Goal: Contribute content: Add original content to the website for others to see

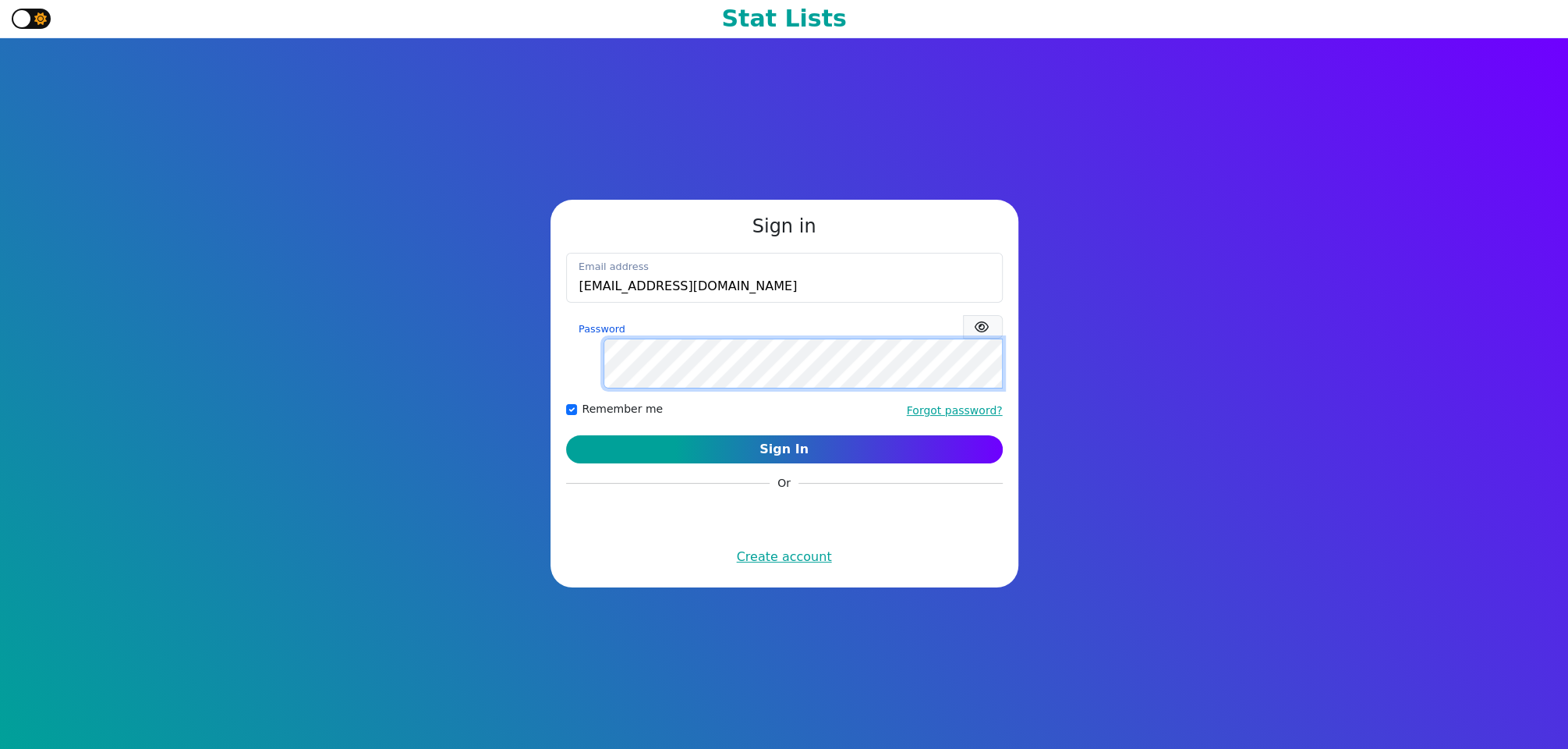
click at [566, 435] on button "Sign In" at bounding box center [784, 449] width 436 height 28
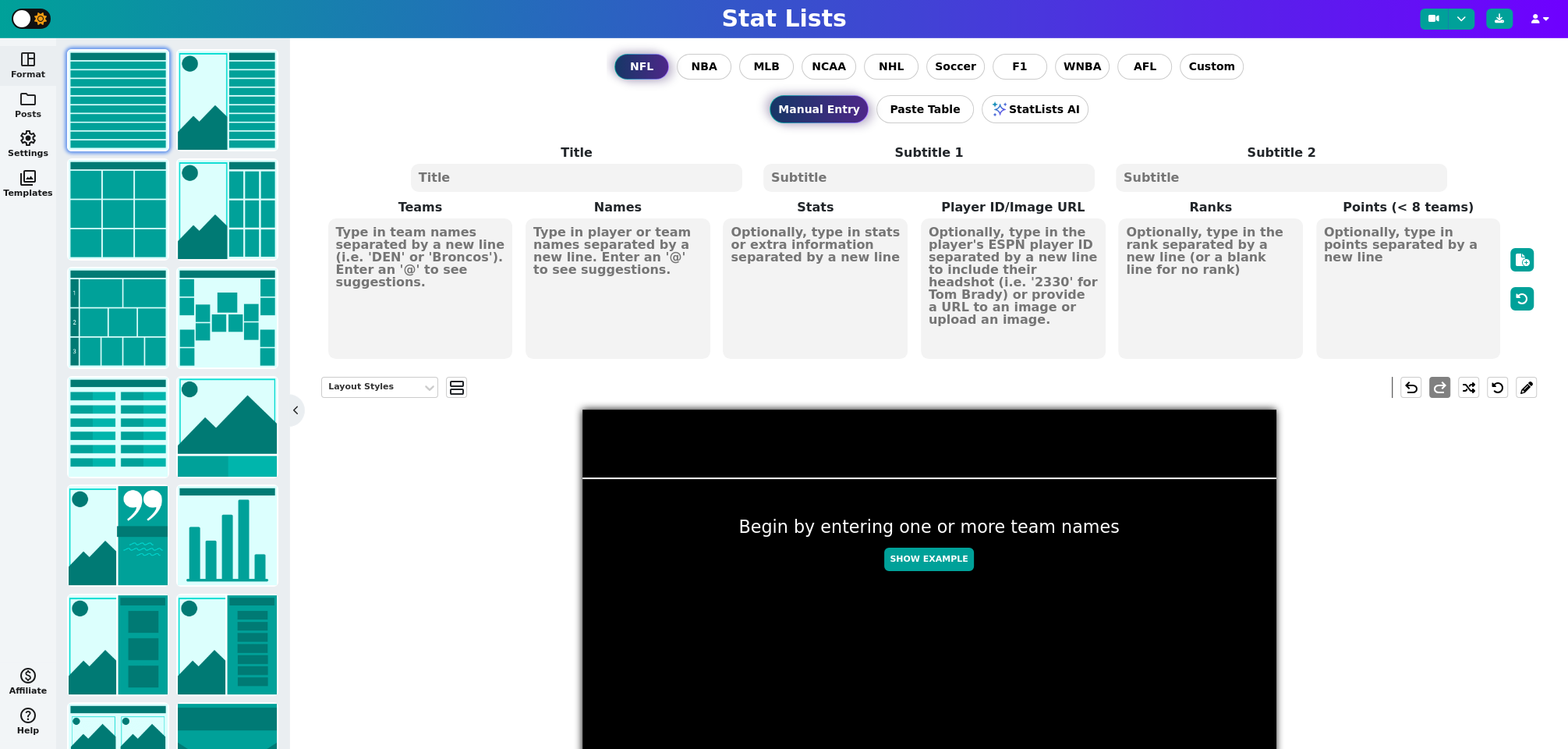
click at [30, 96] on span "folder" at bounding box center [27, 99] width 18 height 18
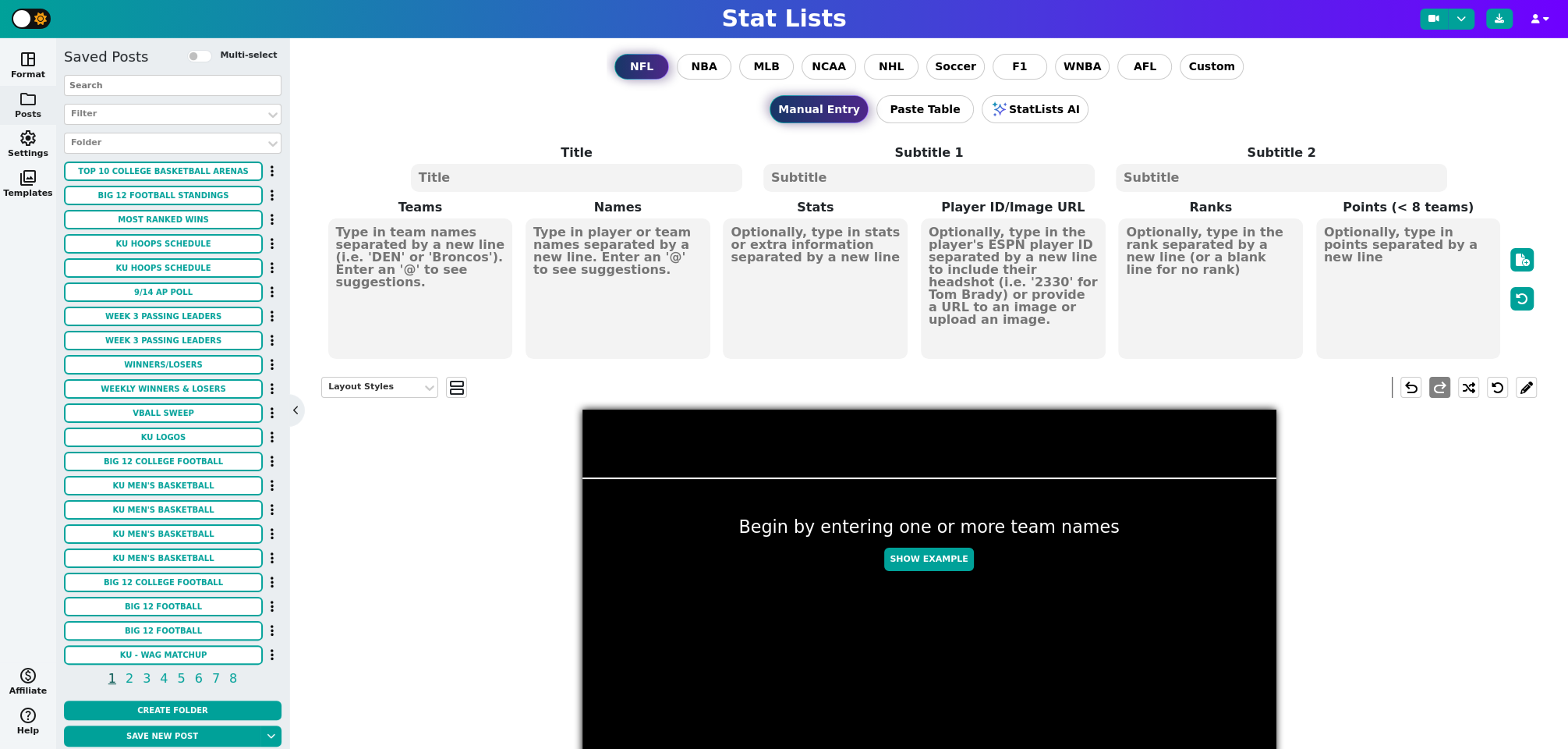
click at [179, 83] on input "text" at bounding box center [173, 85] width 218 height 21
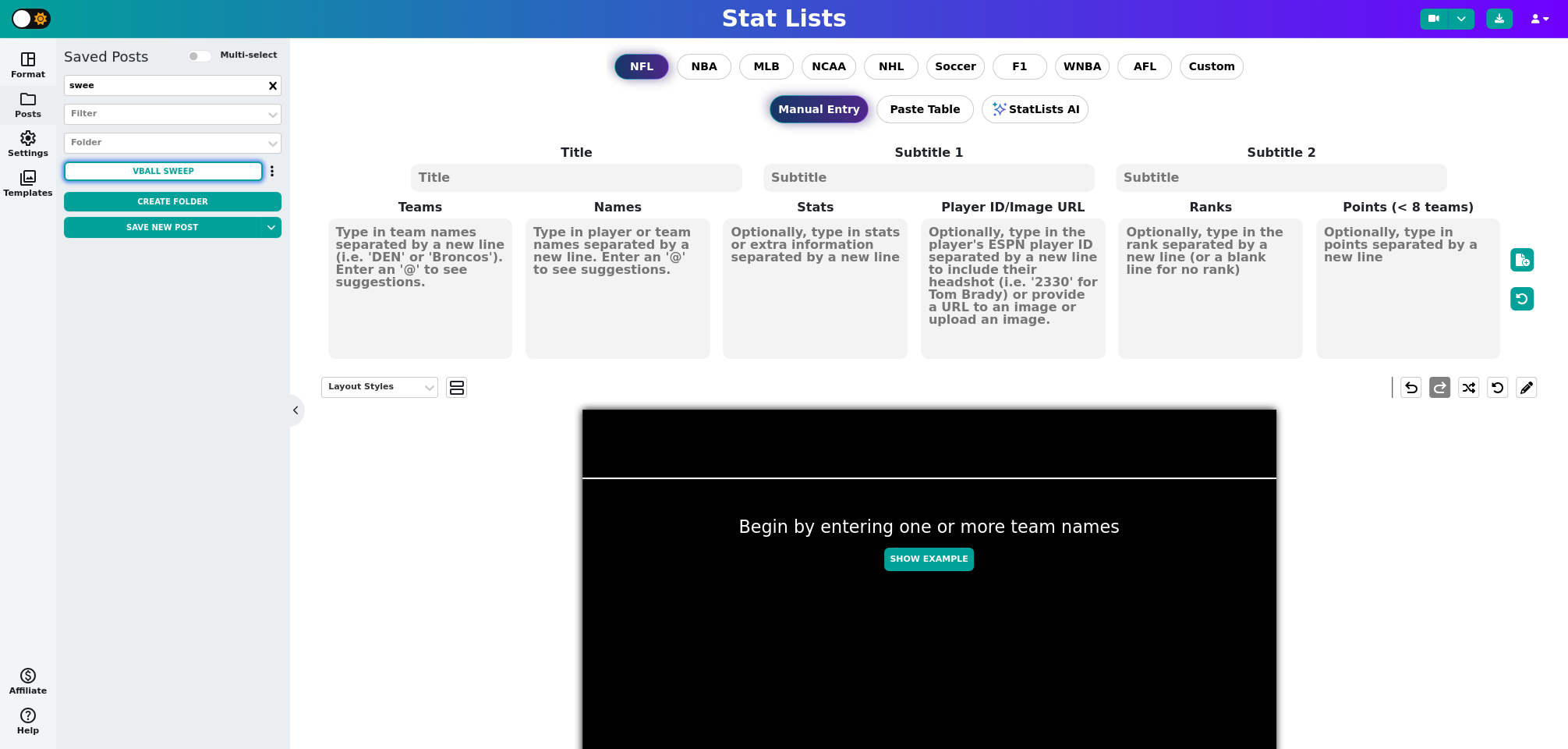
type input "swee"
click at [187, 167] on button "VBALL SWEEP" at bounding box center [163, 171] width 199 height 19
type textarea "KU GB"
type textarea "3 0"
type textarea "#17"
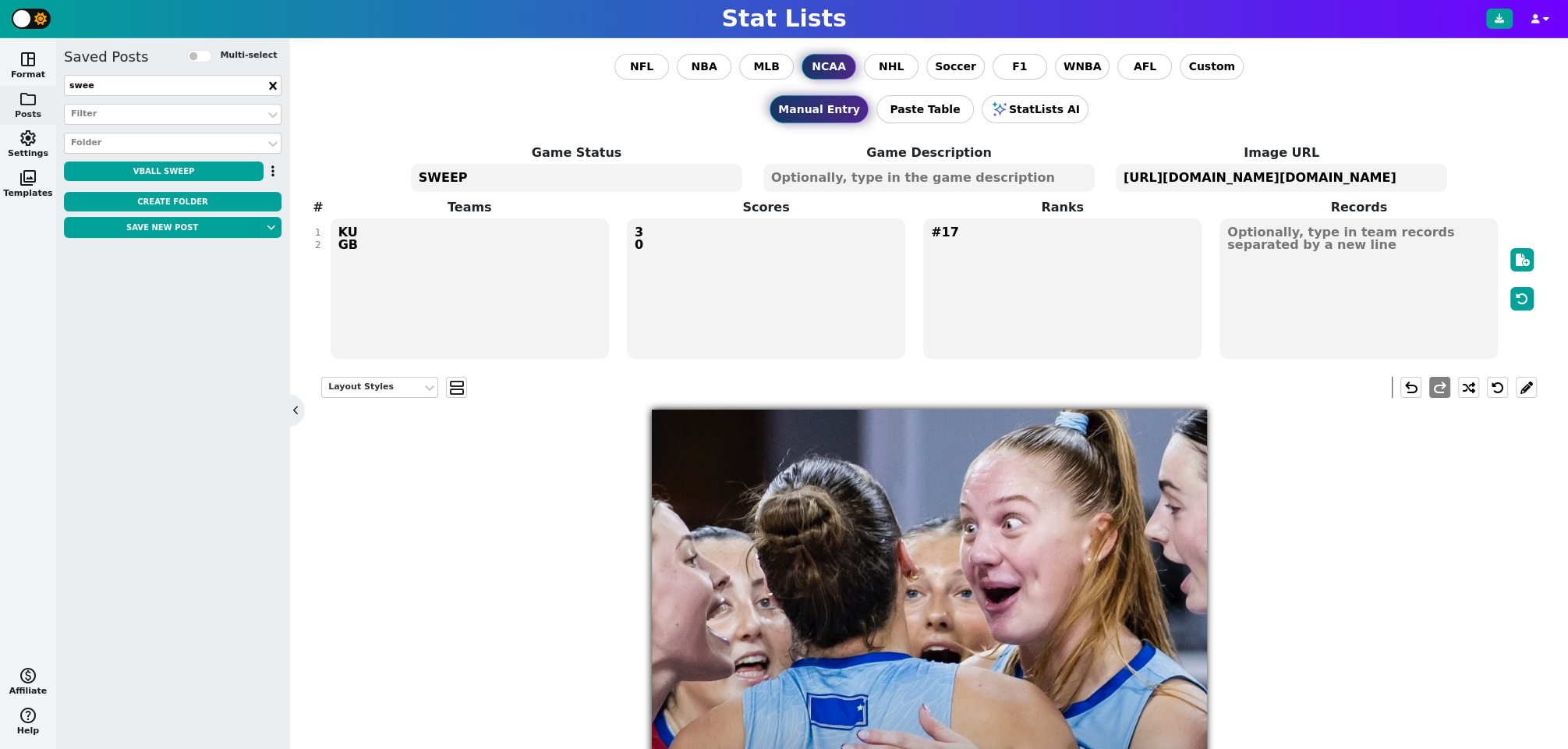
click at [436, 171] on textarea "SWEEP" at bounding box center [577, 177] width 332 height 28
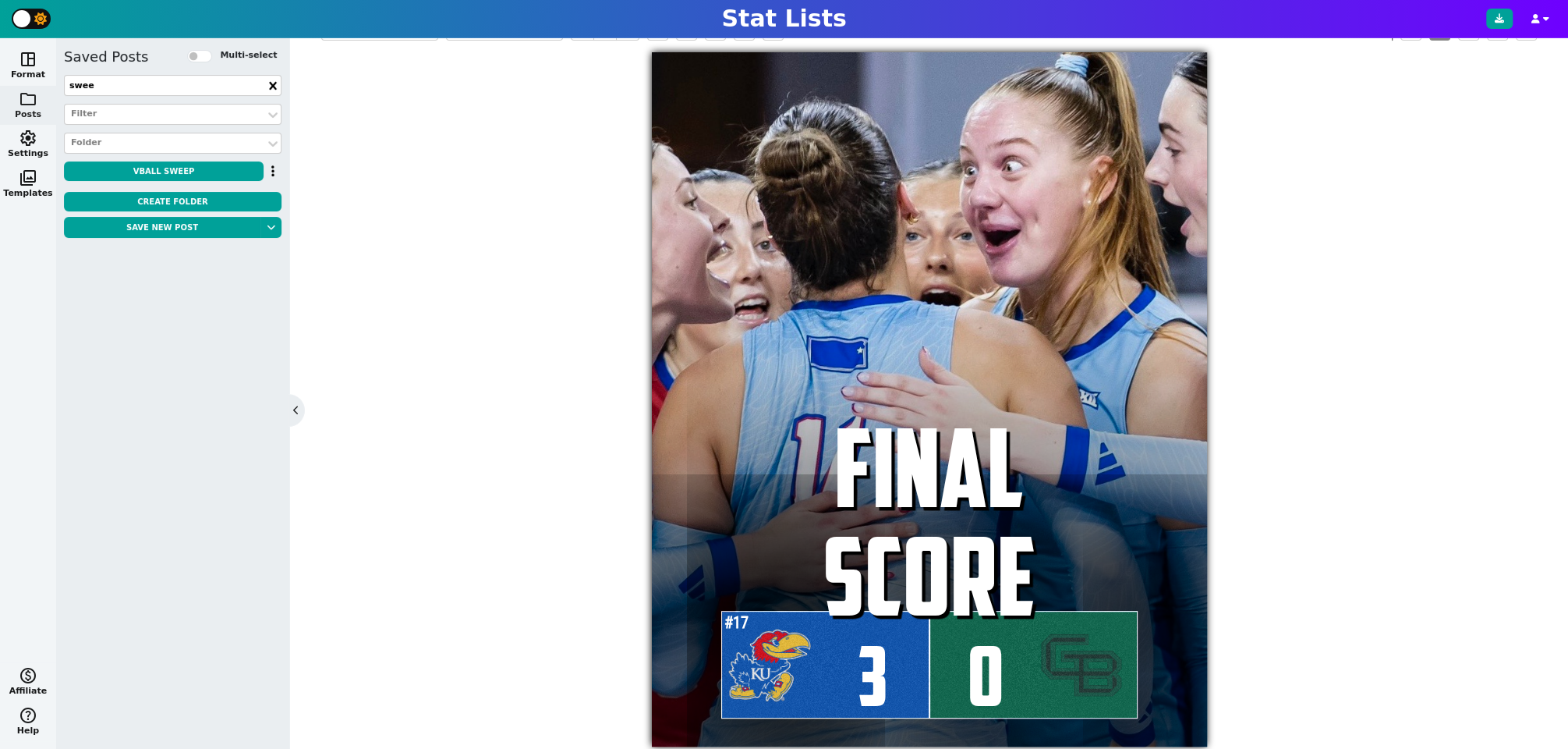
scroll to position [328, 0]
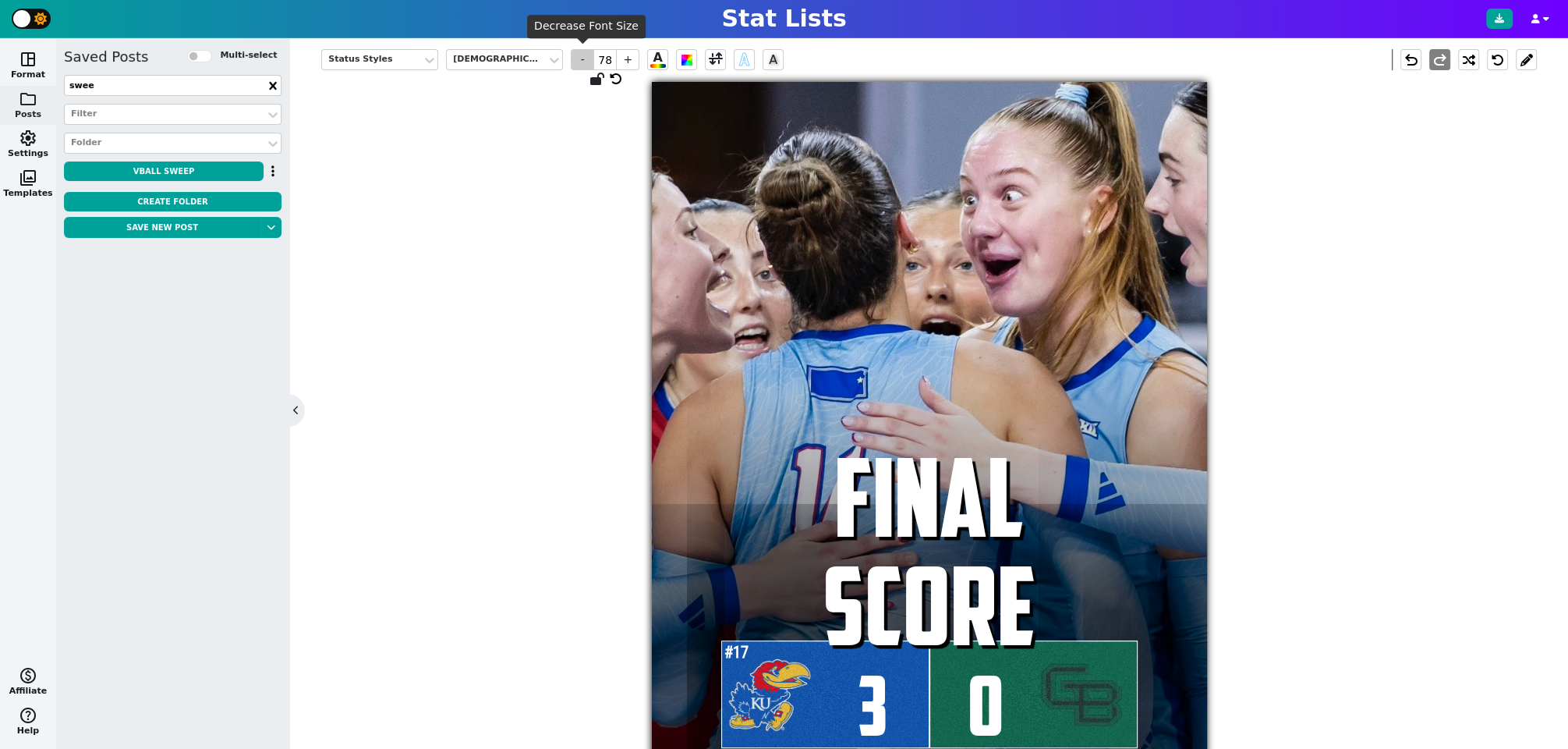
type textarea "FINAL SCORE"
click at [580, 56] on span "-" at bounding box center [582, 59] width 23 height 21
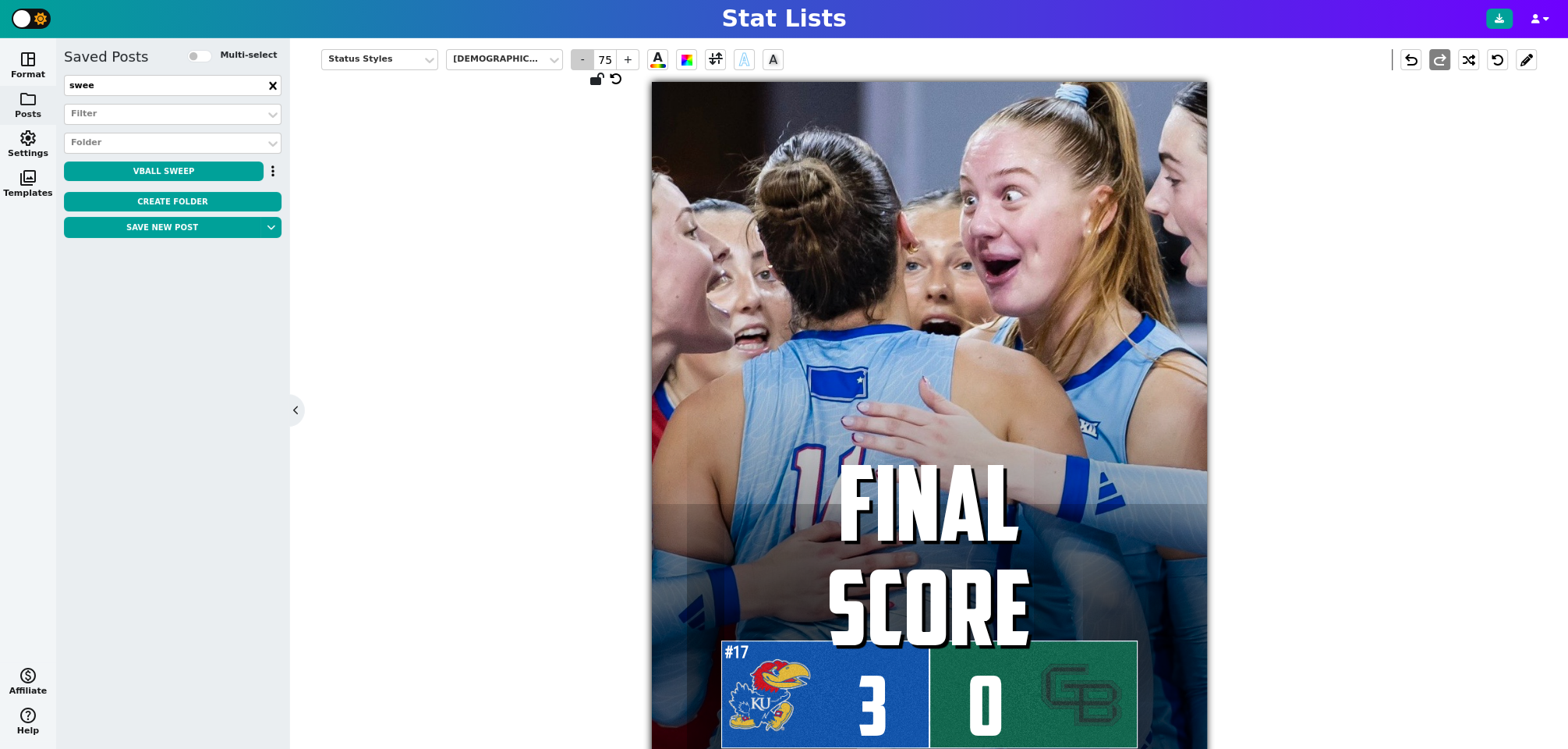
click at [580, 56] on span "-" at bounding box center [582, 59] width 23 height 21
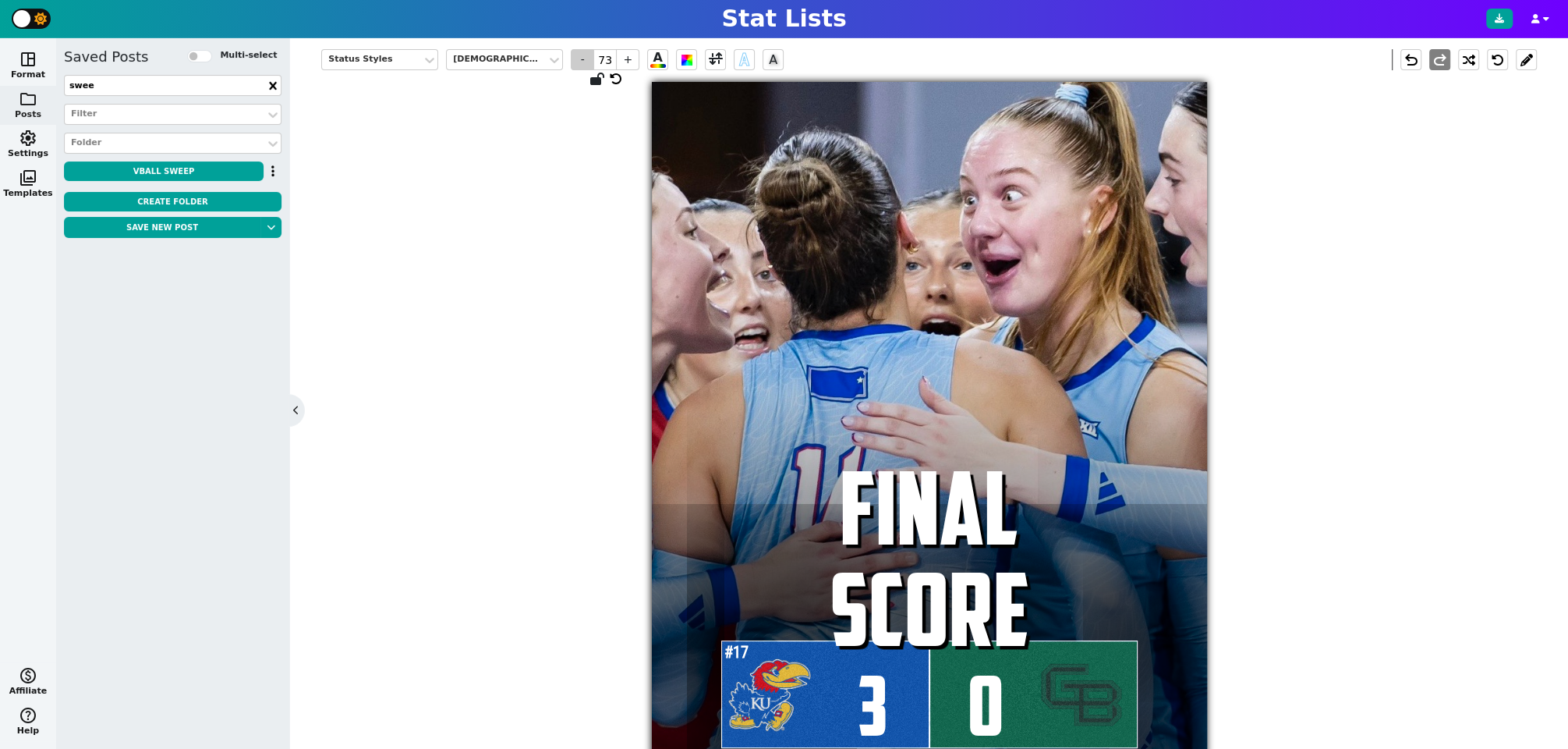
click at [580, 56] on span "-" at bounding box center [582, 59] width 23 height 21
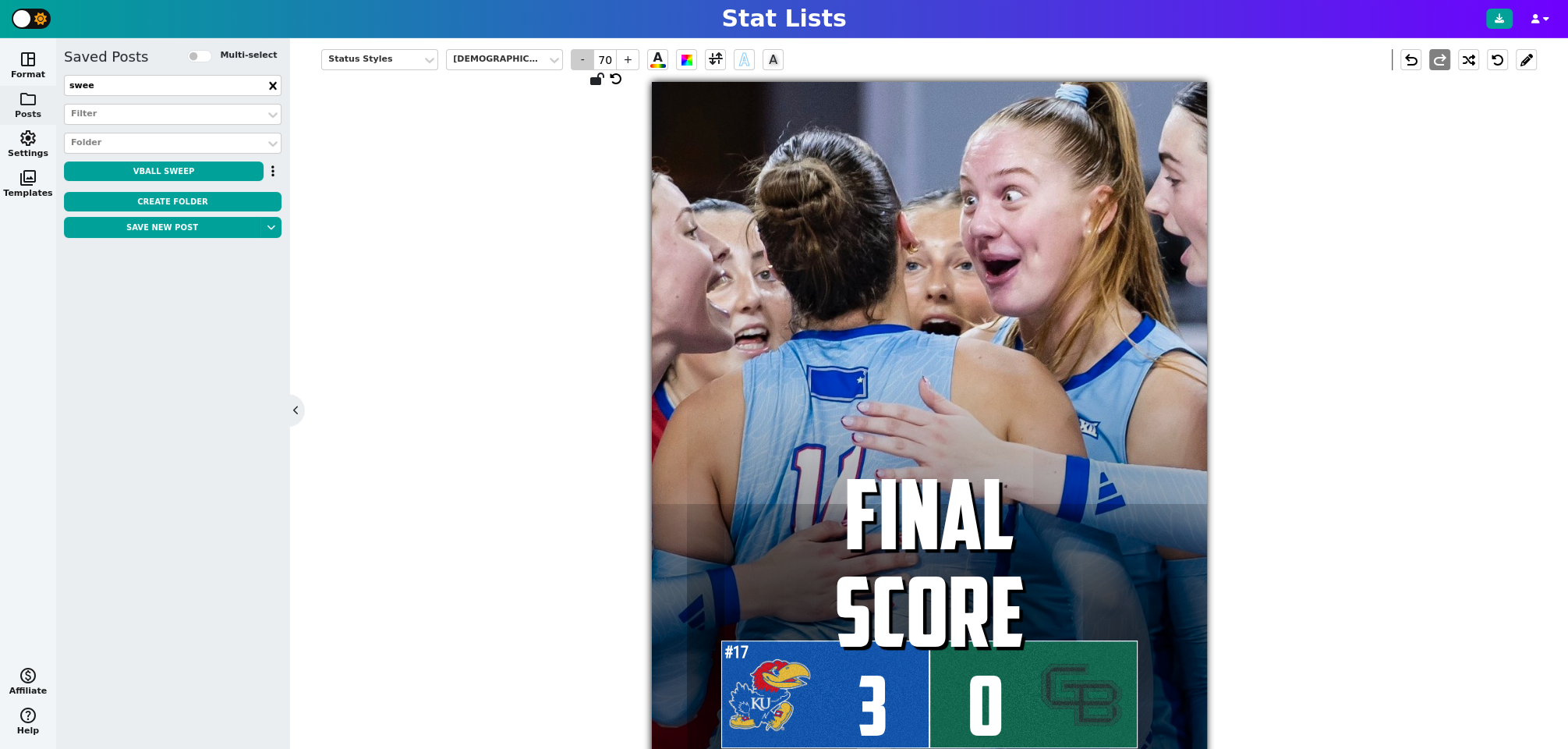
click at [580, 56] on span "-" at bounding box center [582, 59] width 23 height 21
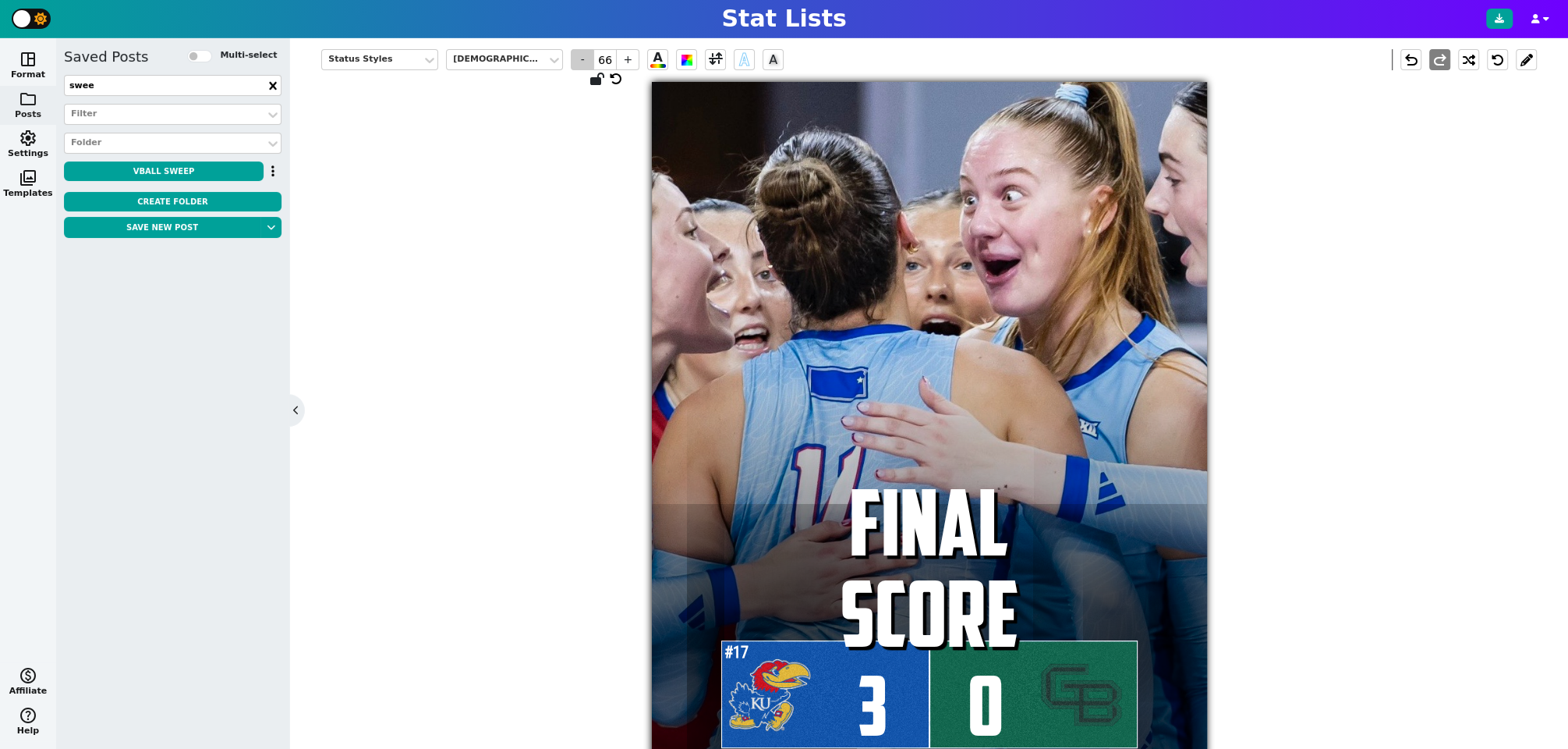
click at [580, 56] on span "-" at bounding box center [582, 59] width 23 height 21
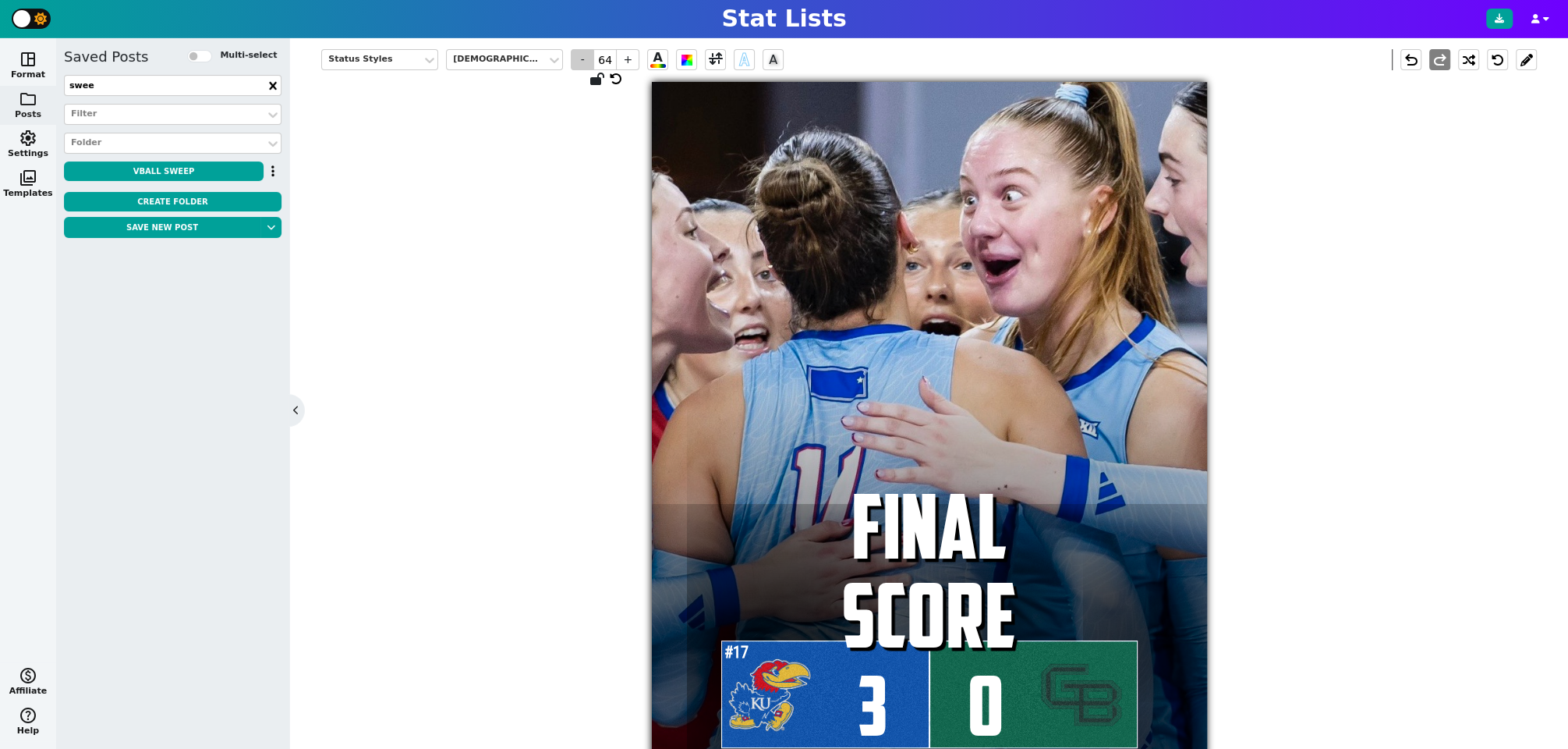
click at [580, 56] on span "-" at bounding box center [582, 59] width 23 height 21
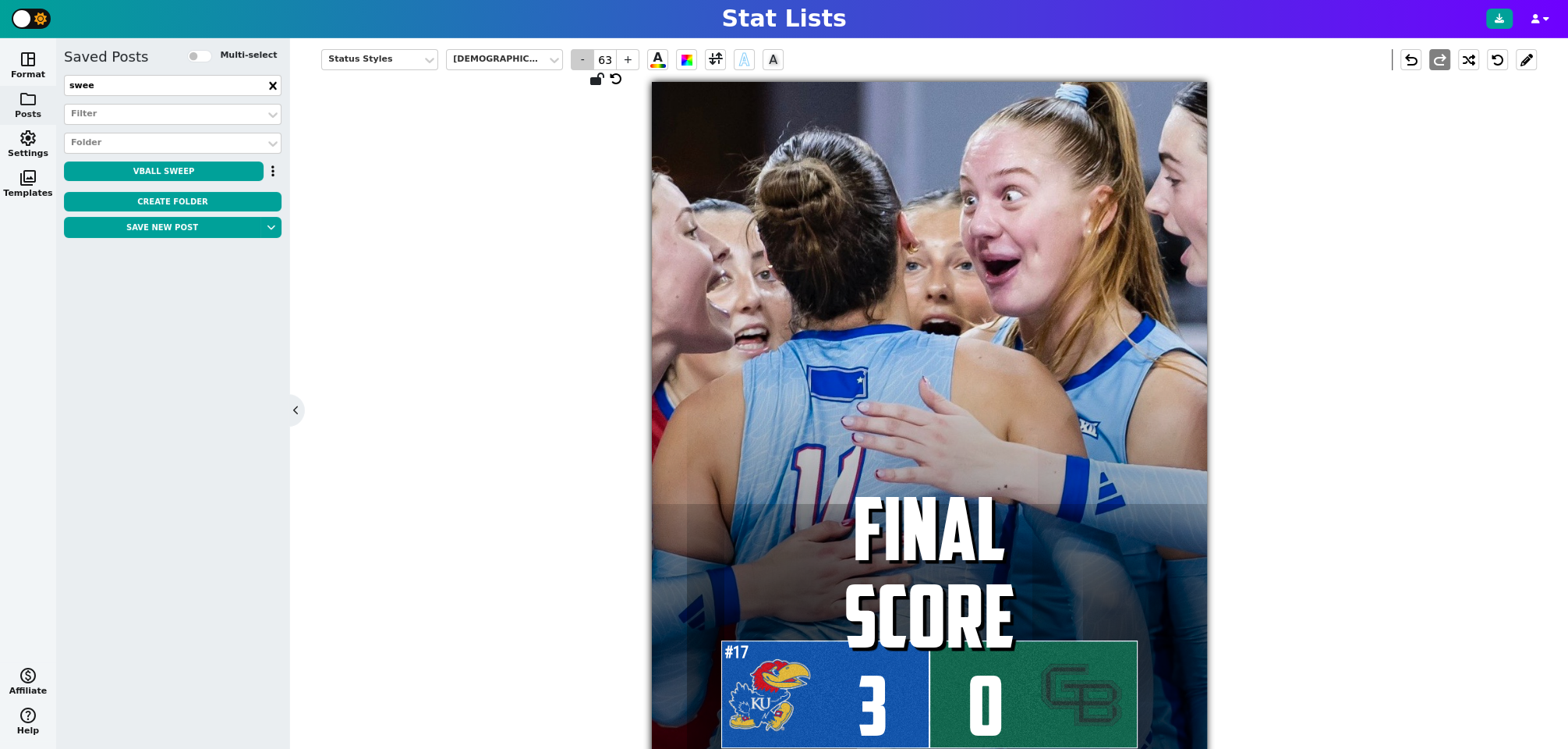
click at [580, 56] on span "-" at bounding box center [582, 59] width 23 height 21
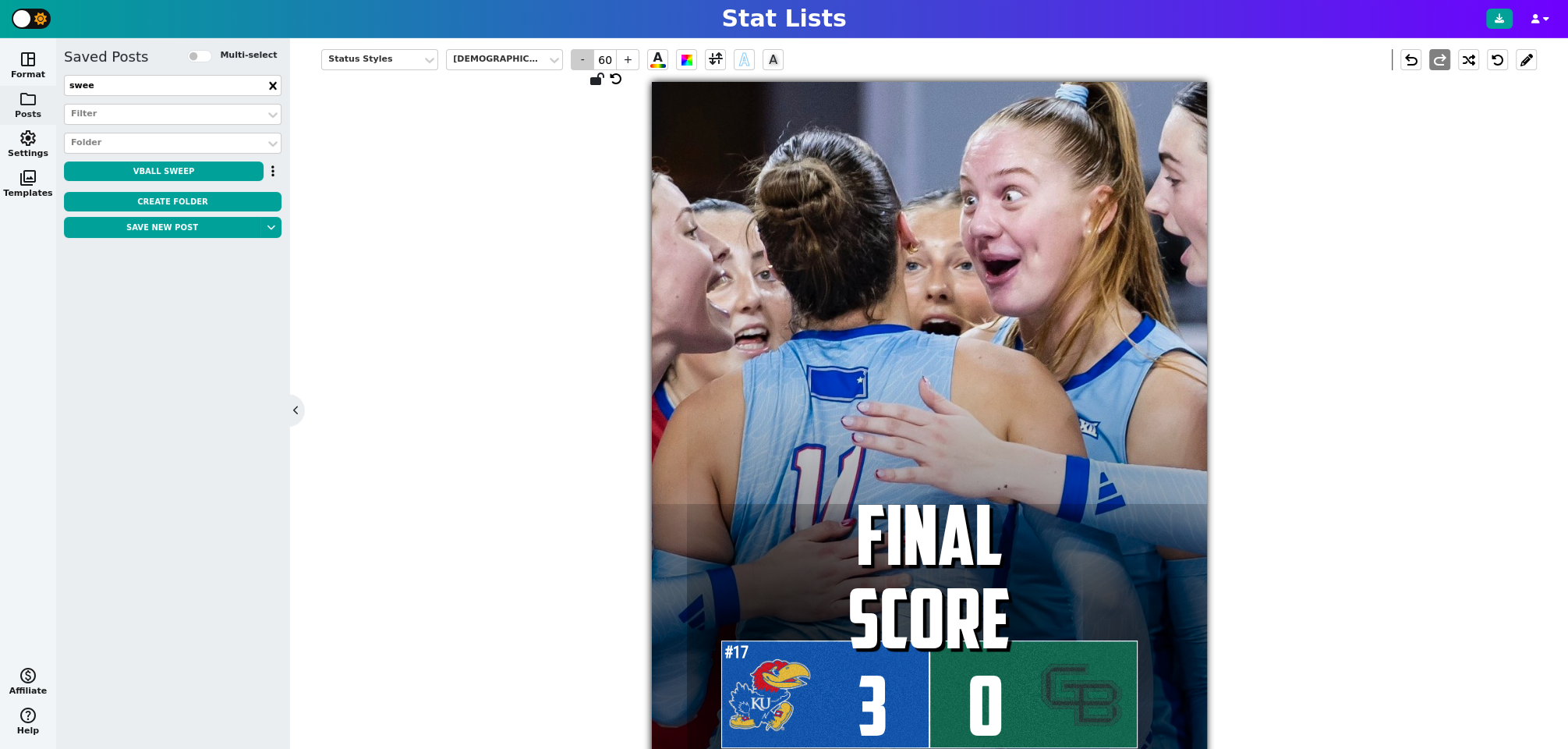
click at [580, 56] on span "-" at bounding box center [582, 59] width 23 height 21
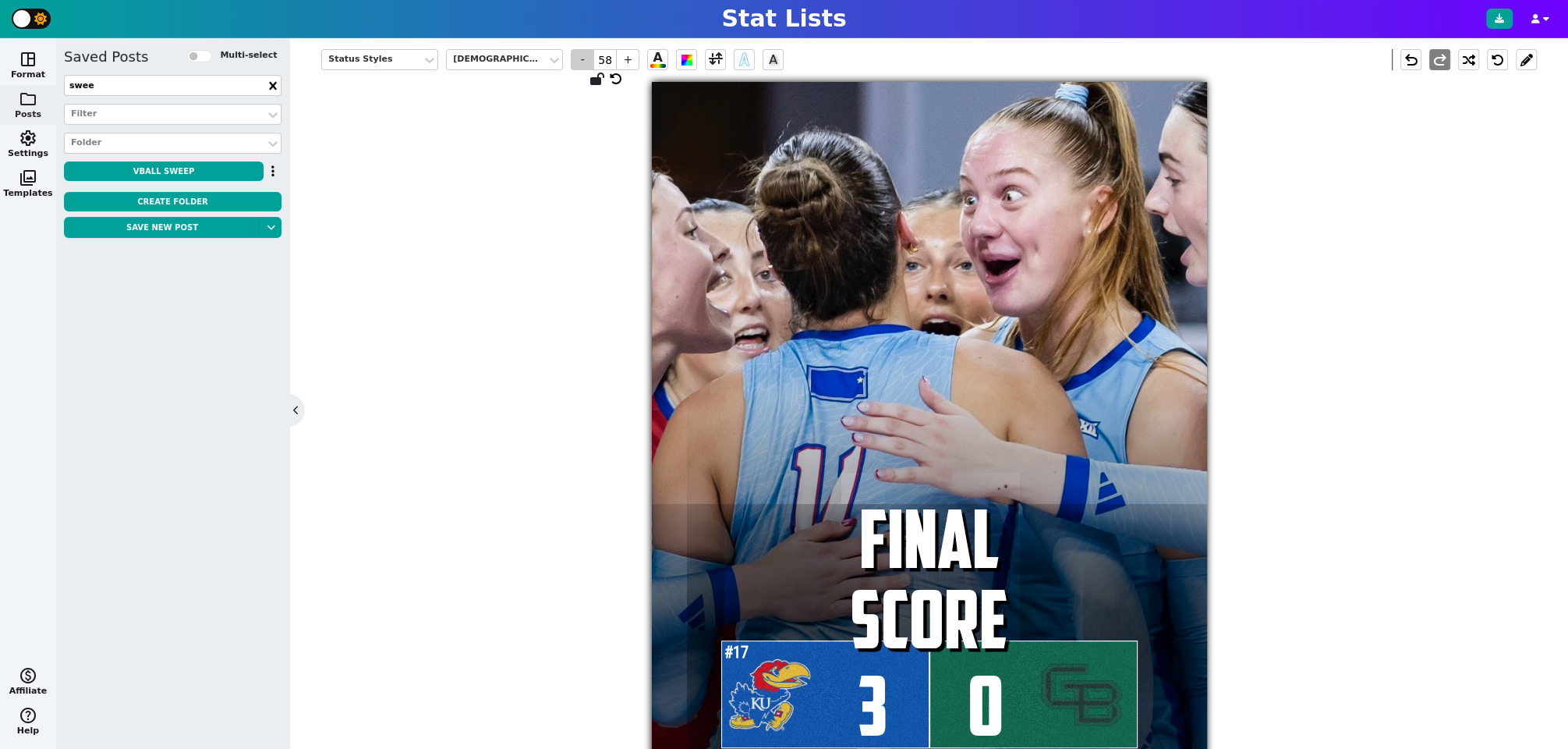
click at [580, 56] on span "-" at bounding box center [582, 59] width 23 height 21
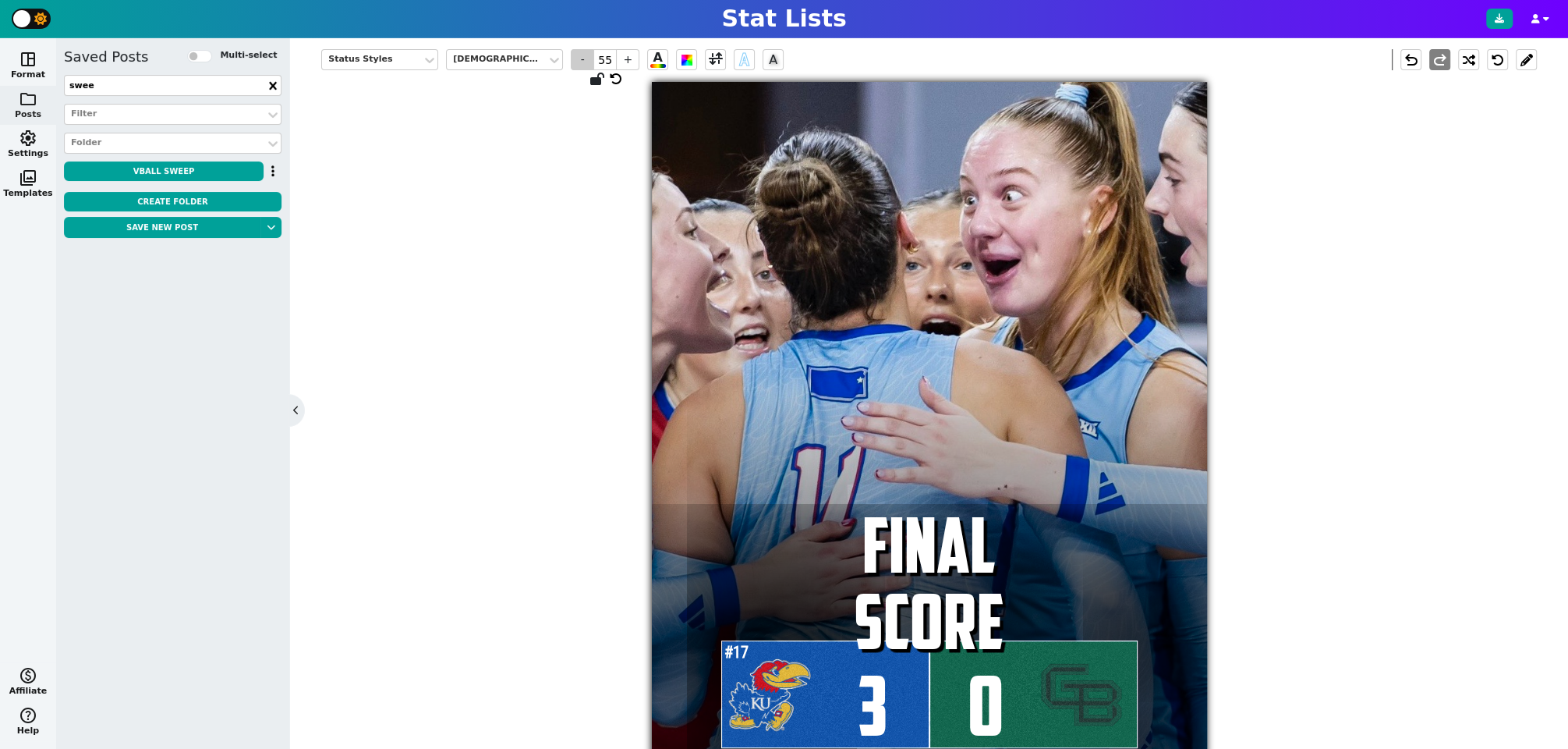
click at [580, 56] on span "-" at bounding box center [582, 59] width 23 height 21
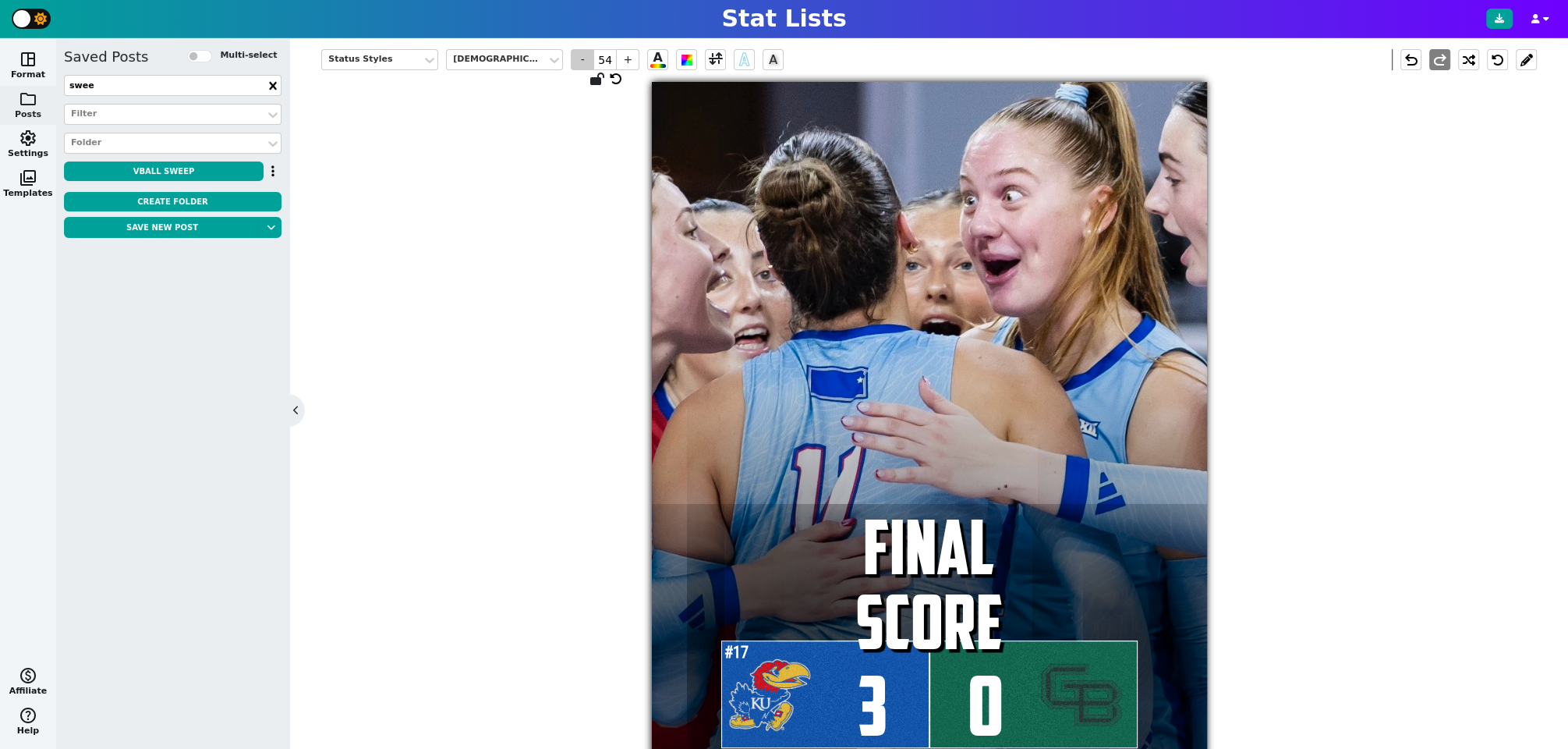
click at [580, 56] on span "-" at bounding box center [582, 59] width 23 height 21
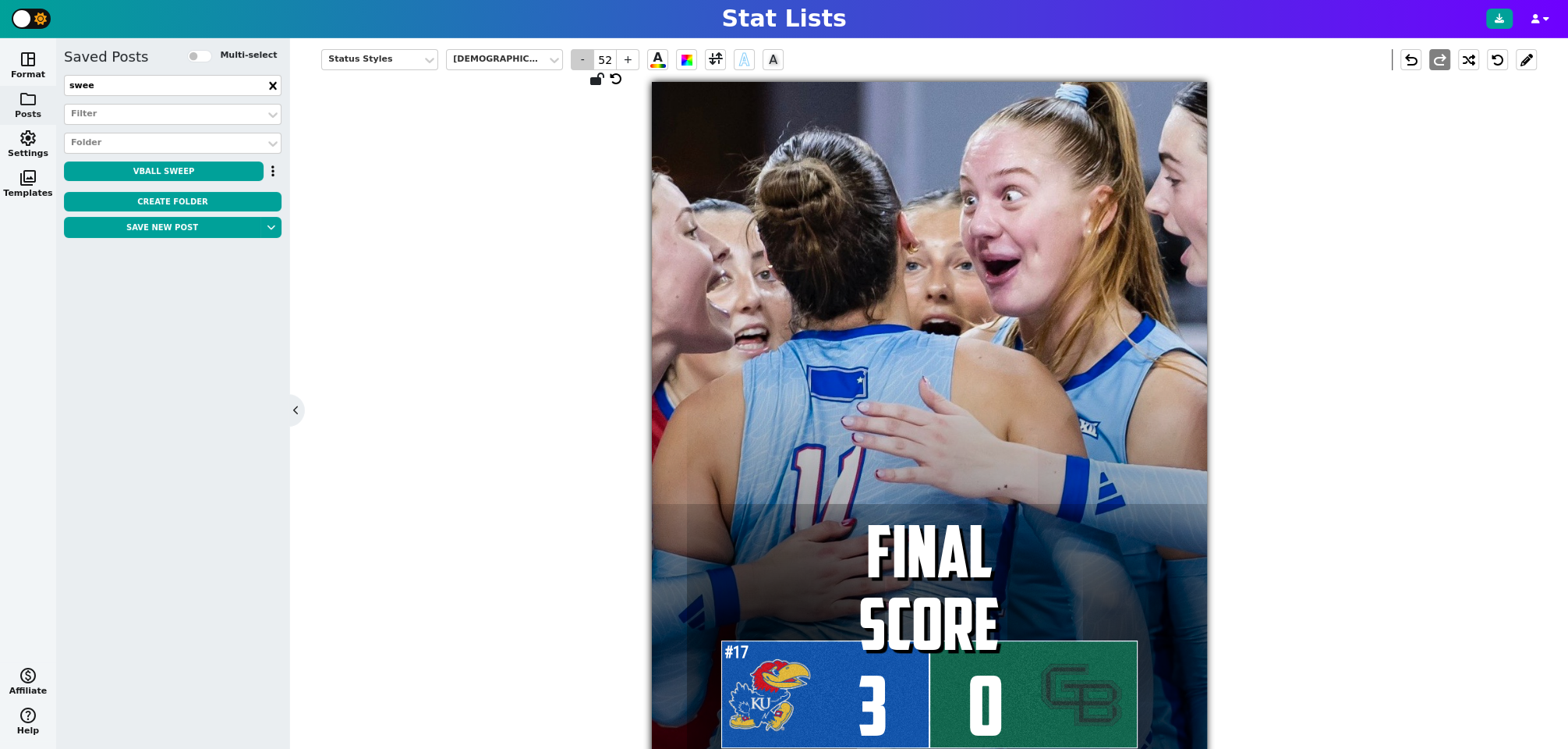
click at [580, 56] on span "-" at bounding box center [582, 59] width 23 height 21
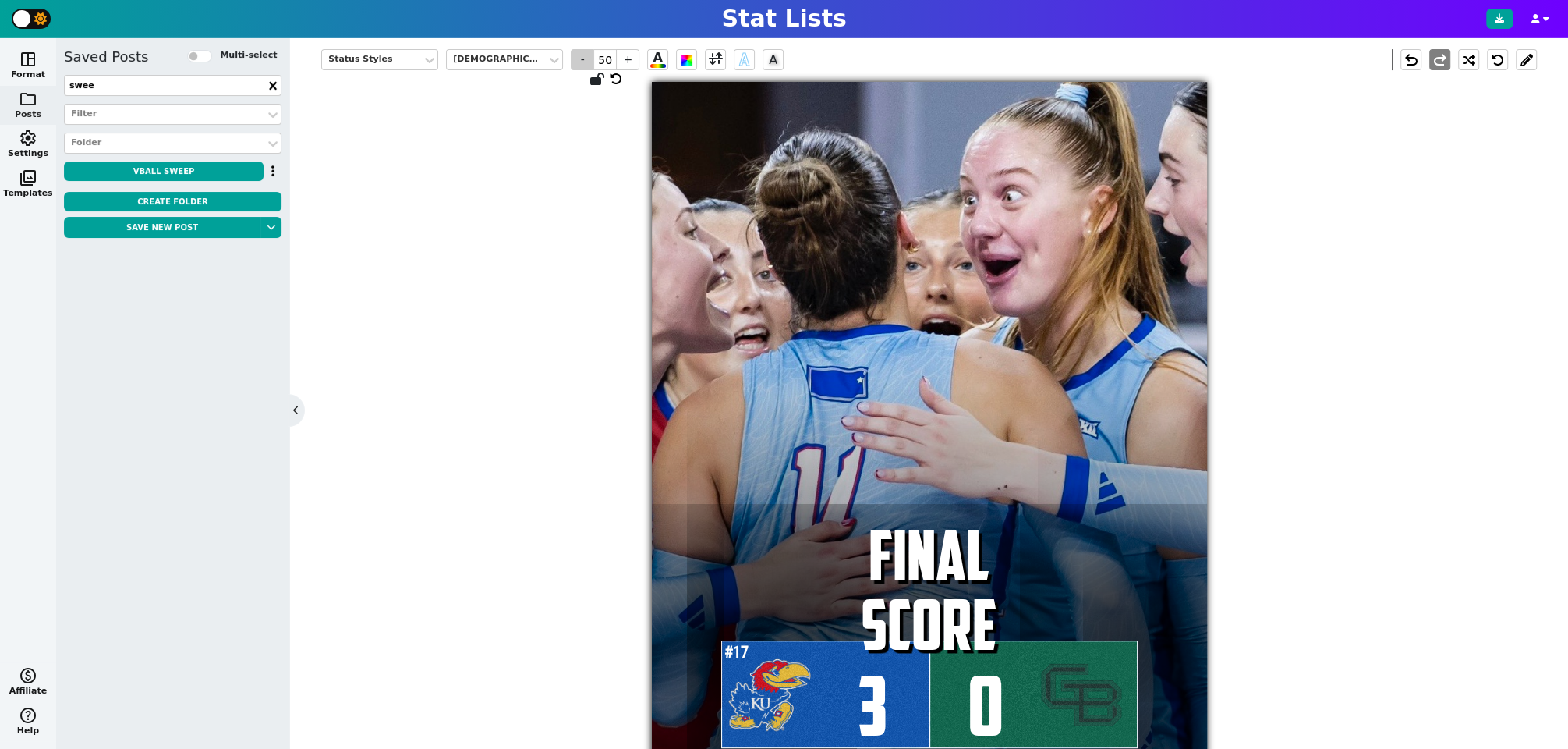
click at [580, 56] on span "-" at bounding box center [582, 59] width 23 height 21
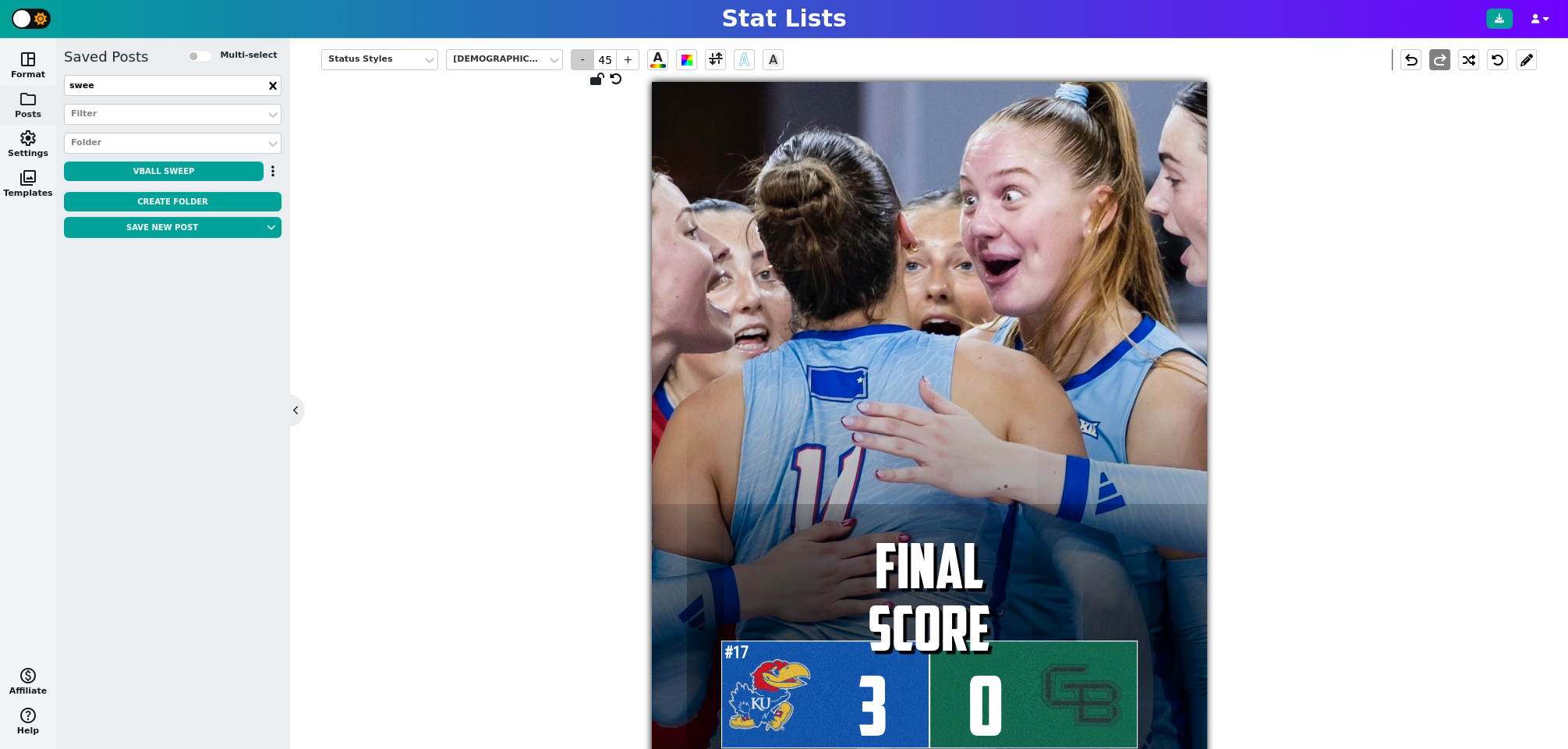
click at [580, 56] on span "-" at bounding box center [582, 59] width 23 height 21
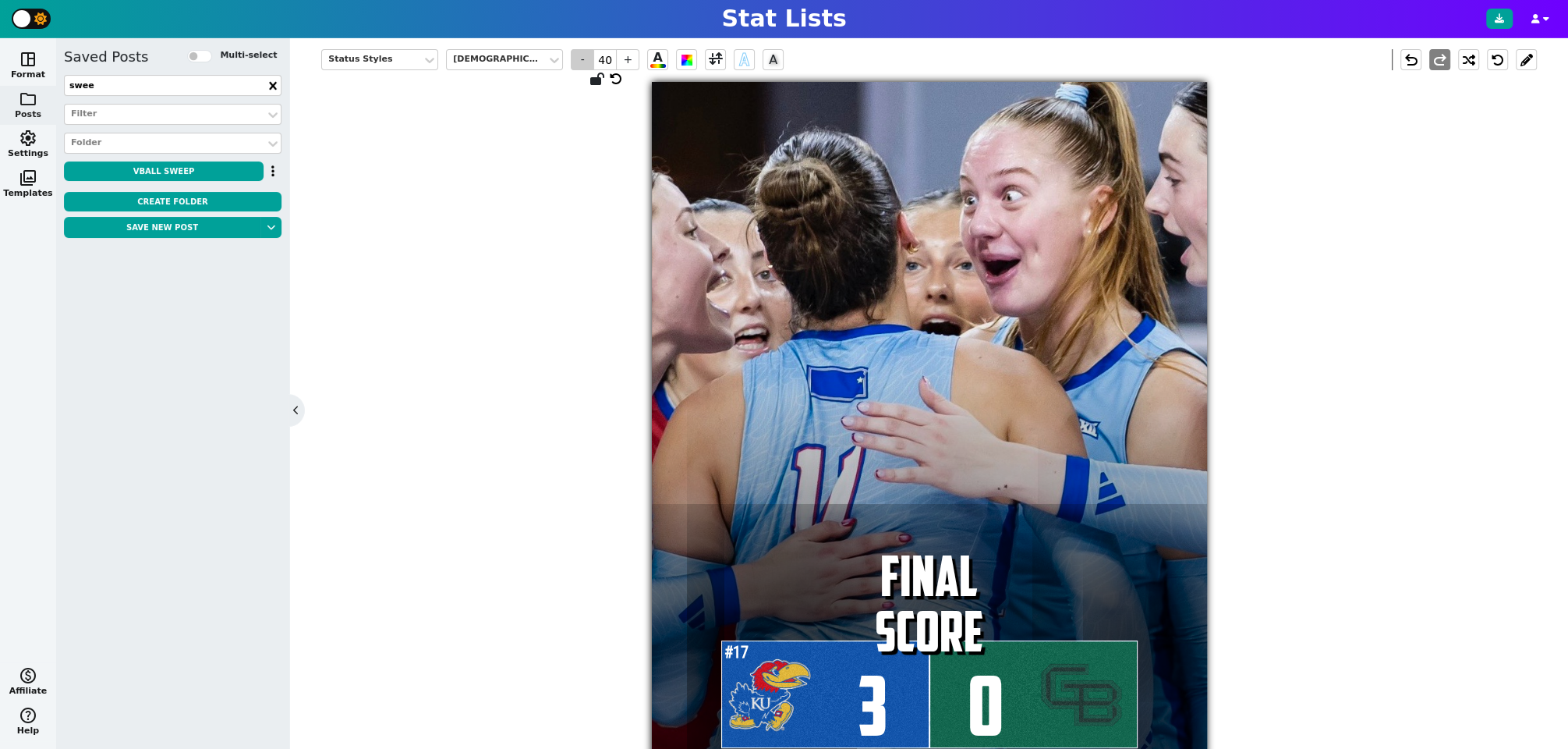
click at [580, 56] on span "-" at bounding box center [582, 59] width 23 height 21
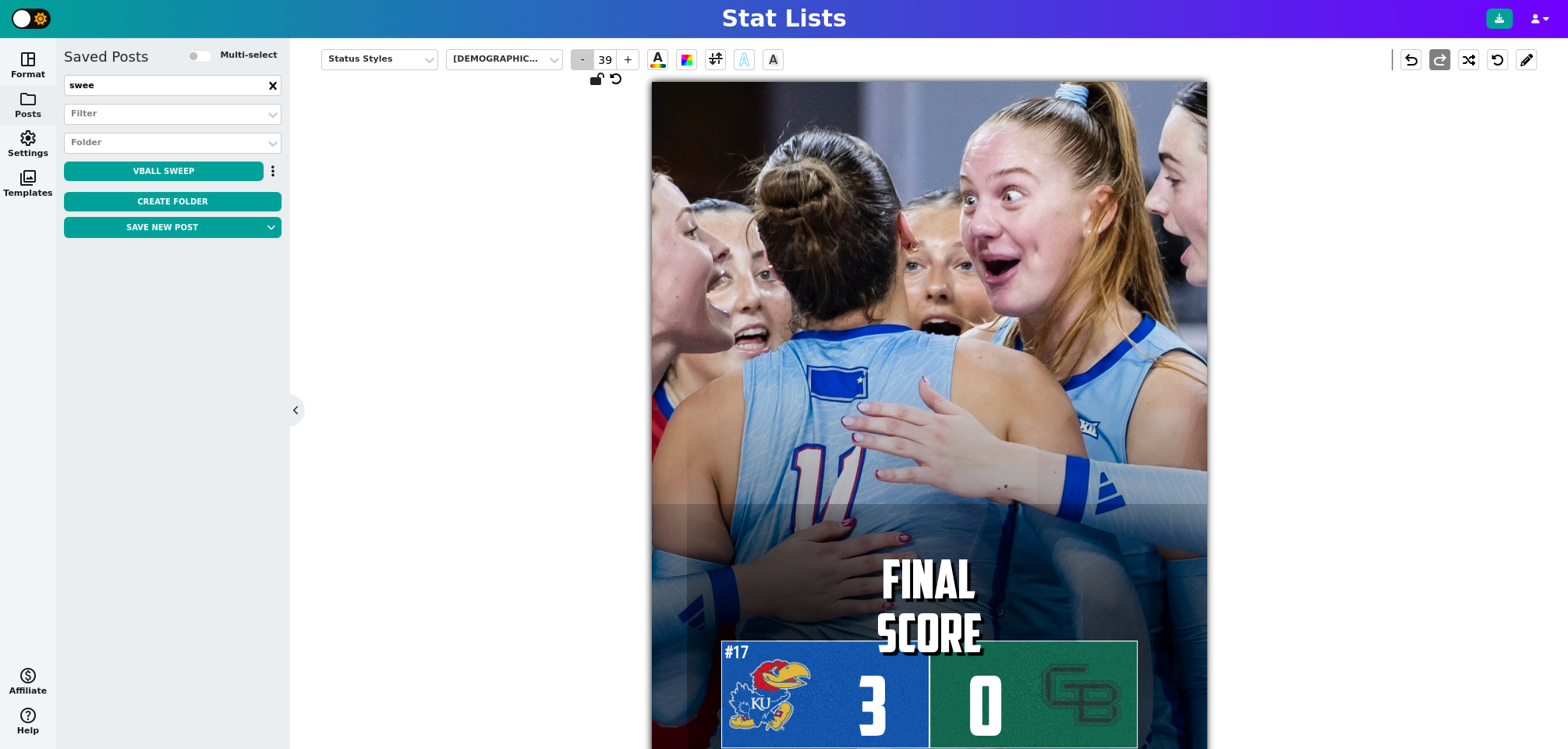
click at [580, 56] on span "-" at bounding box center [582, 59] width 23 height 21
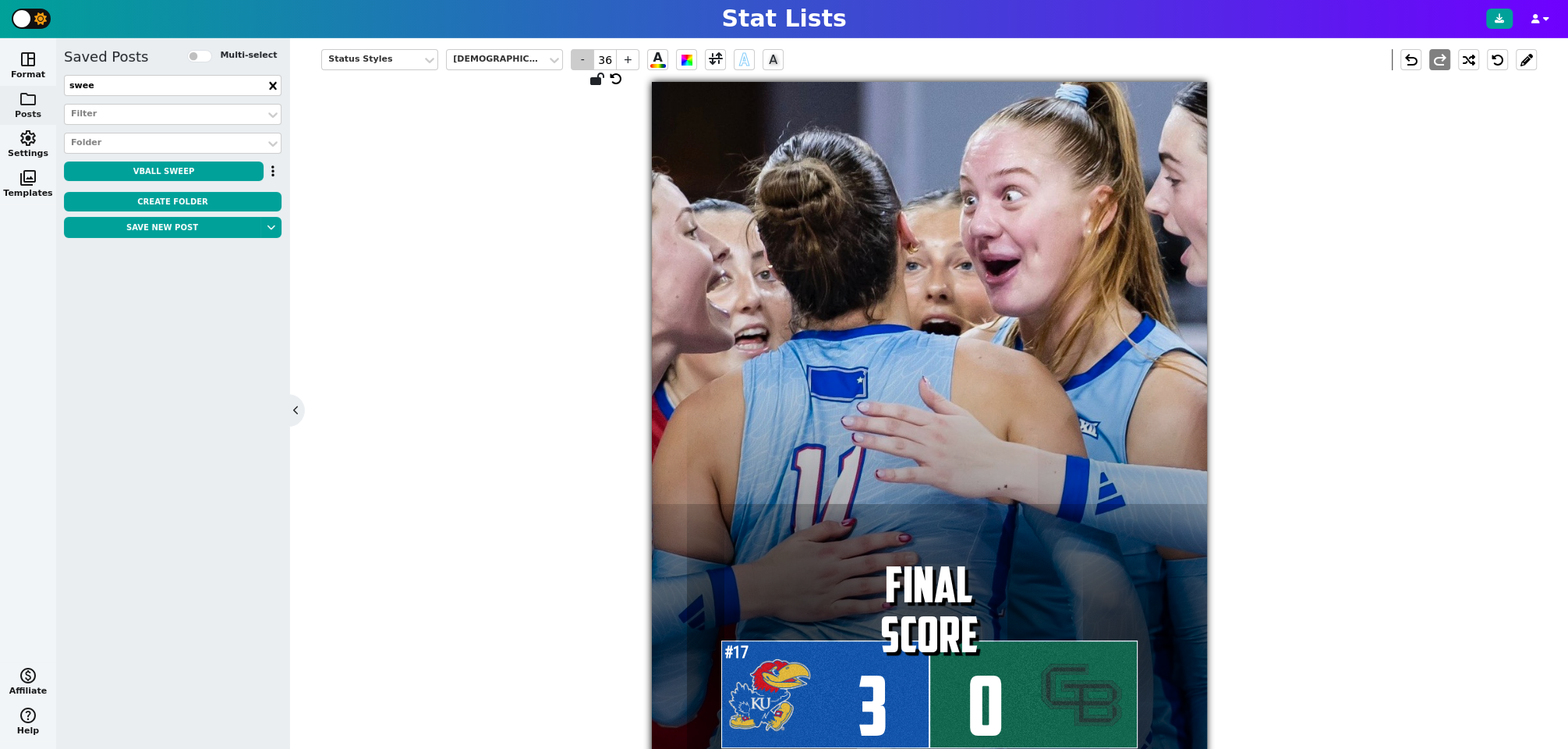
click at [580, 56] on span "-" at bounding box center [582, 59] width 23 height 21
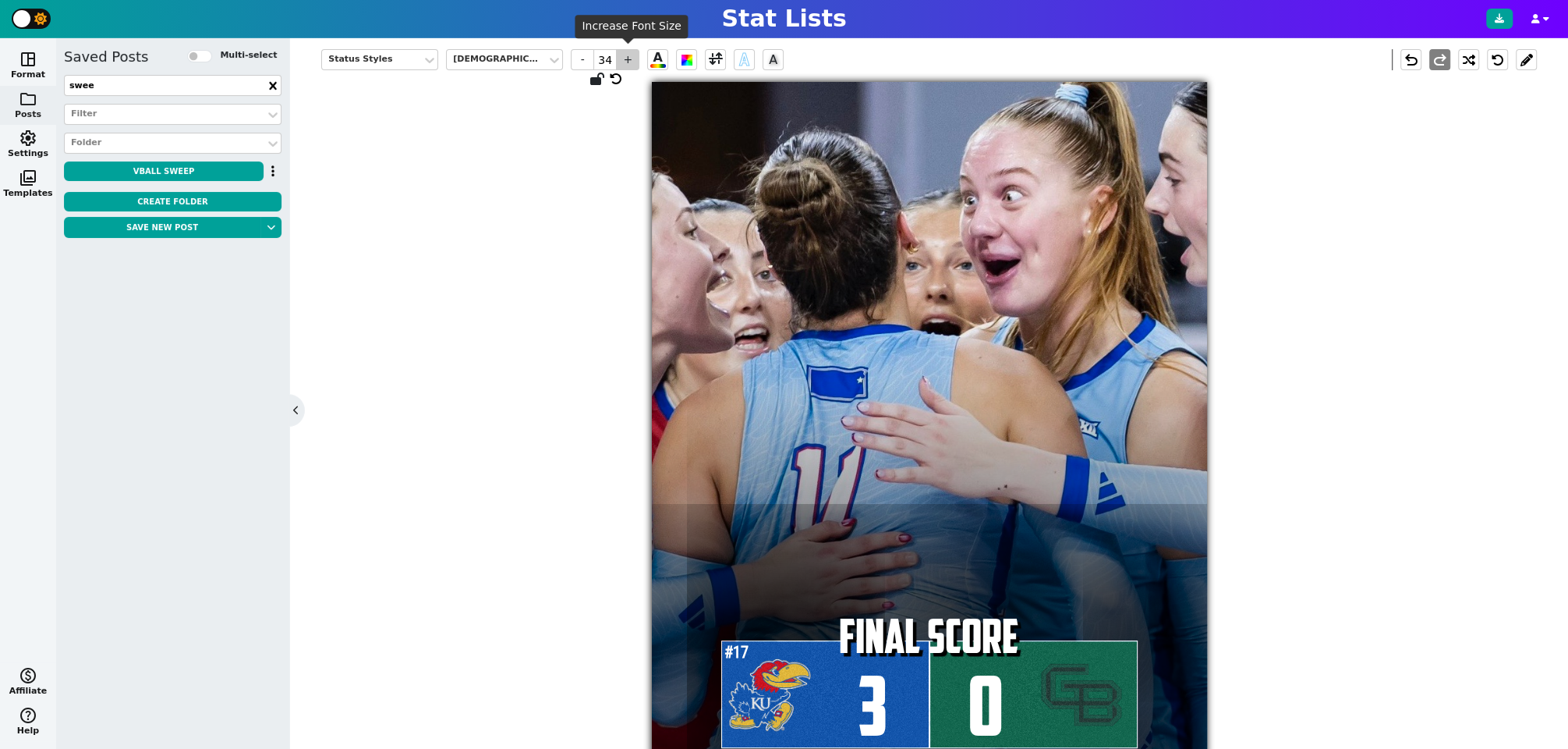
click at [621, 54] on span "+" at bounding box center [627, 59] width 23 height 21
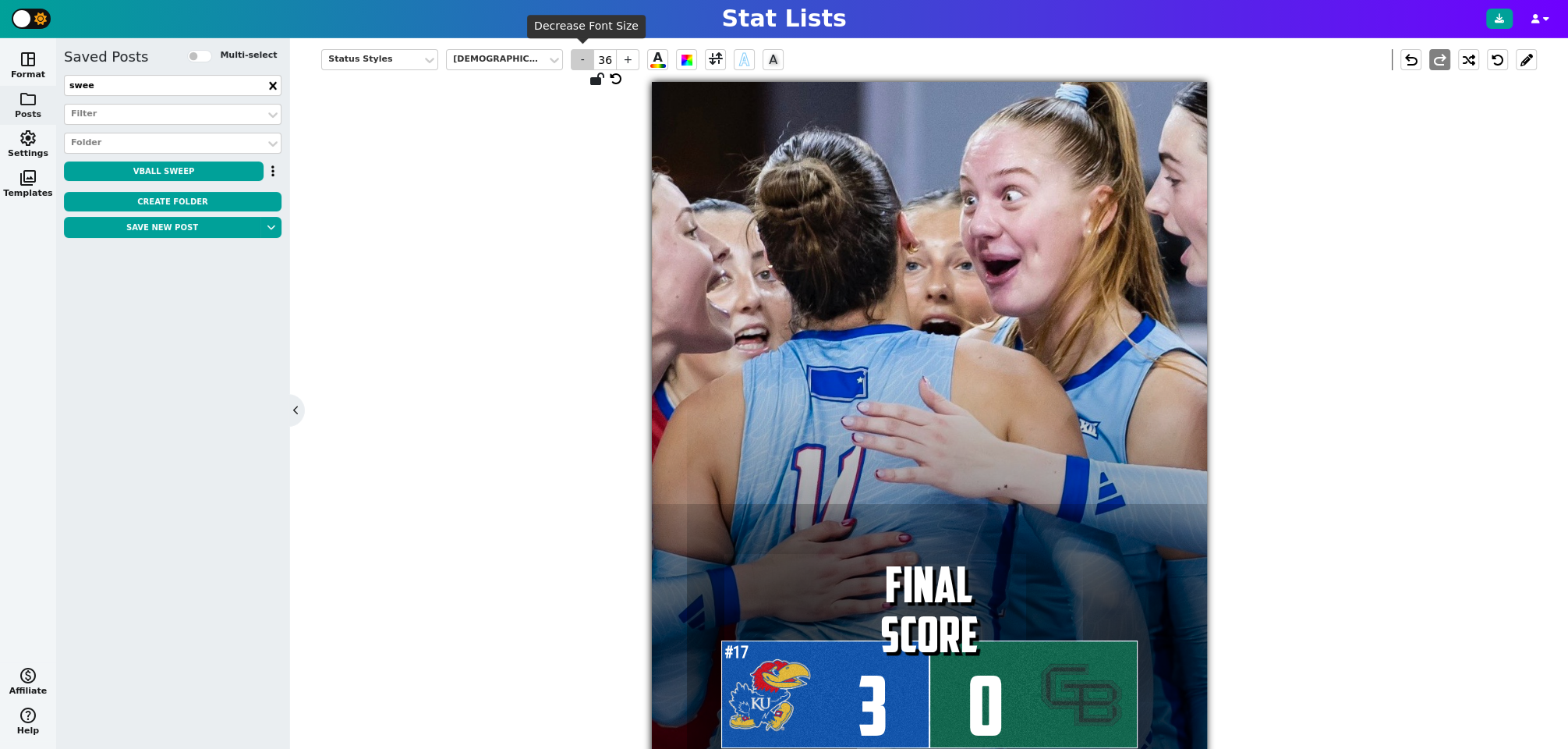
click at [585, 58] on span "-" at bounding box center [582, 59] width 23 height 21
type input "35"
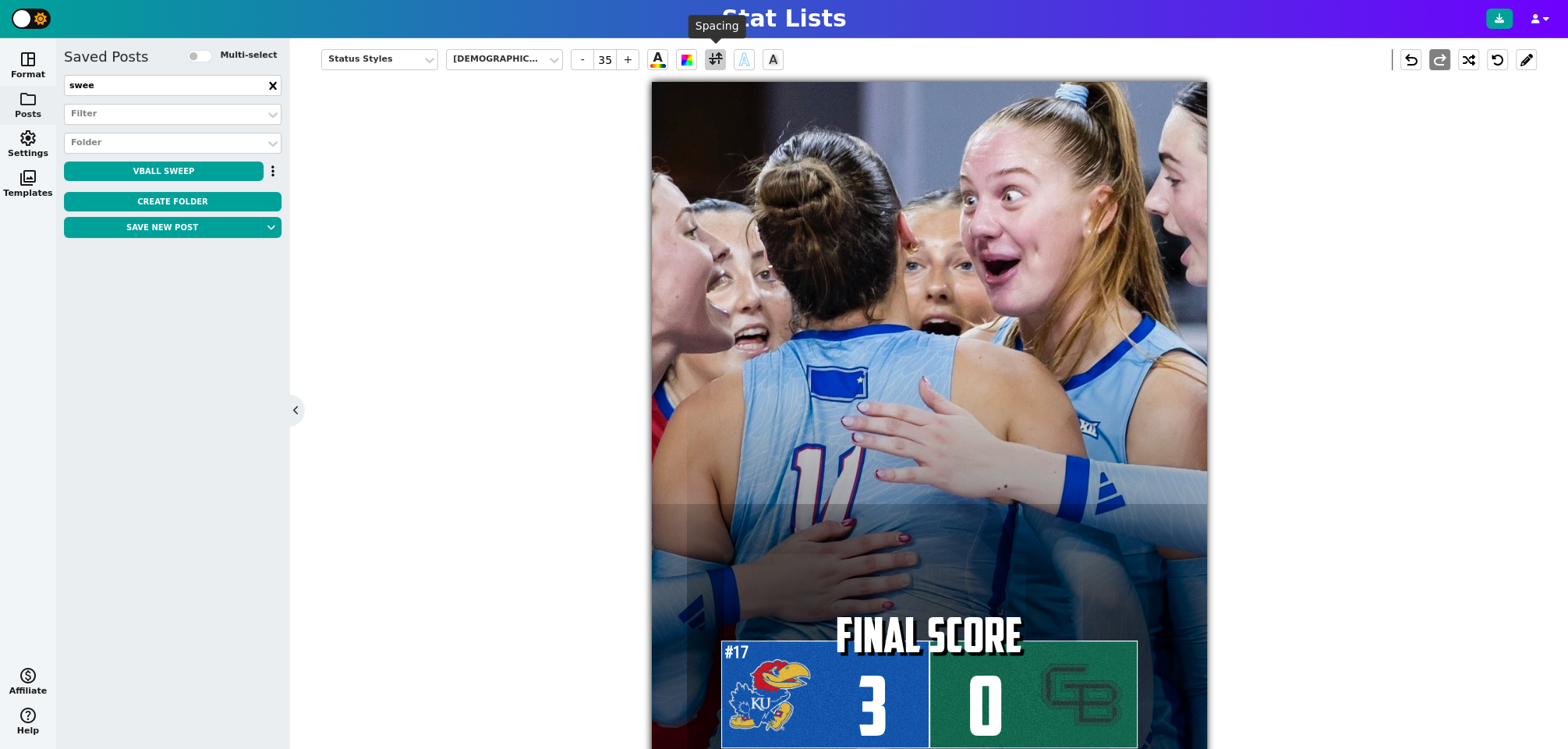
click at [712, 59] on span at bounding box center [716, 59] width 14 height 19
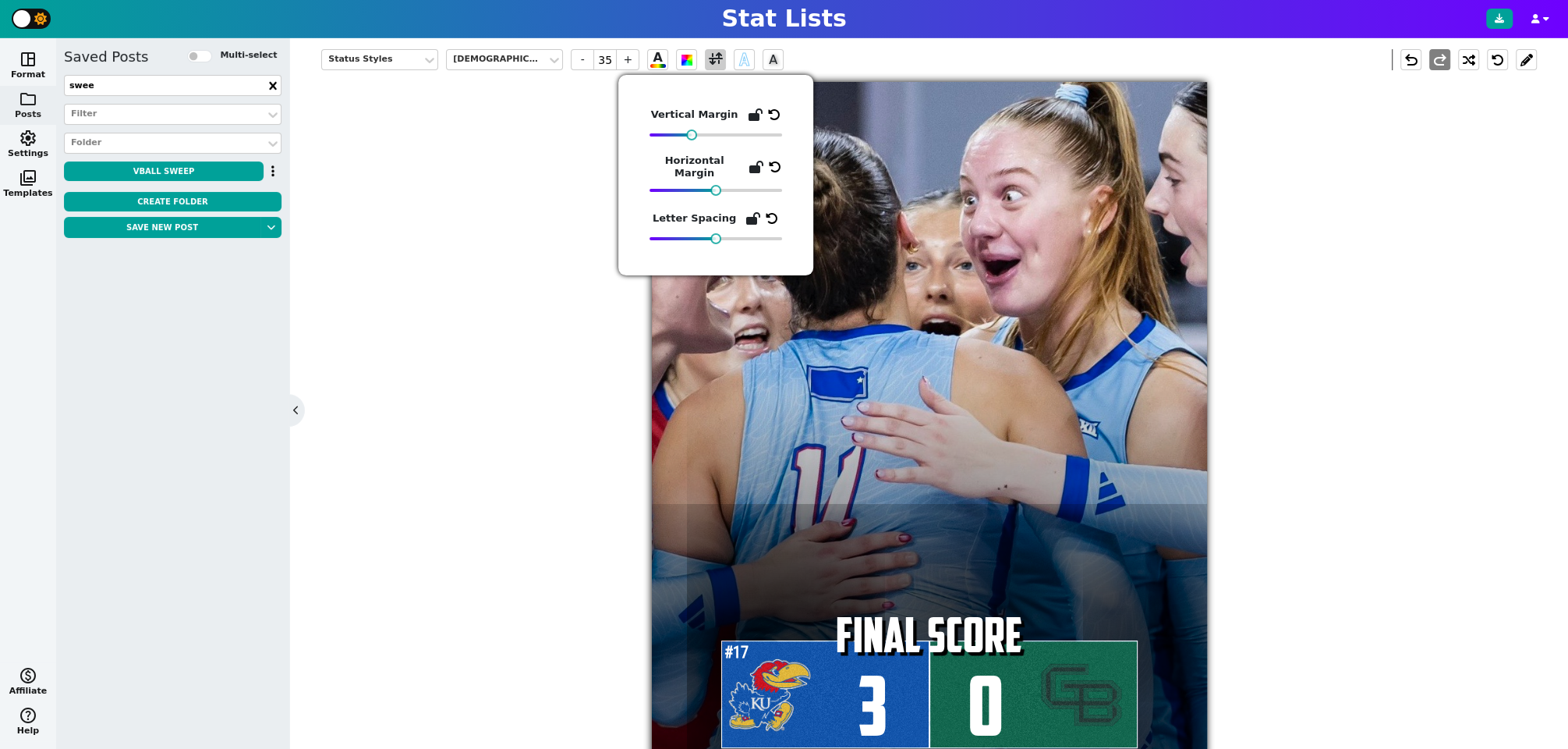
click at [712, 59] on span at bounding box center [716, 59] width 14 height 19
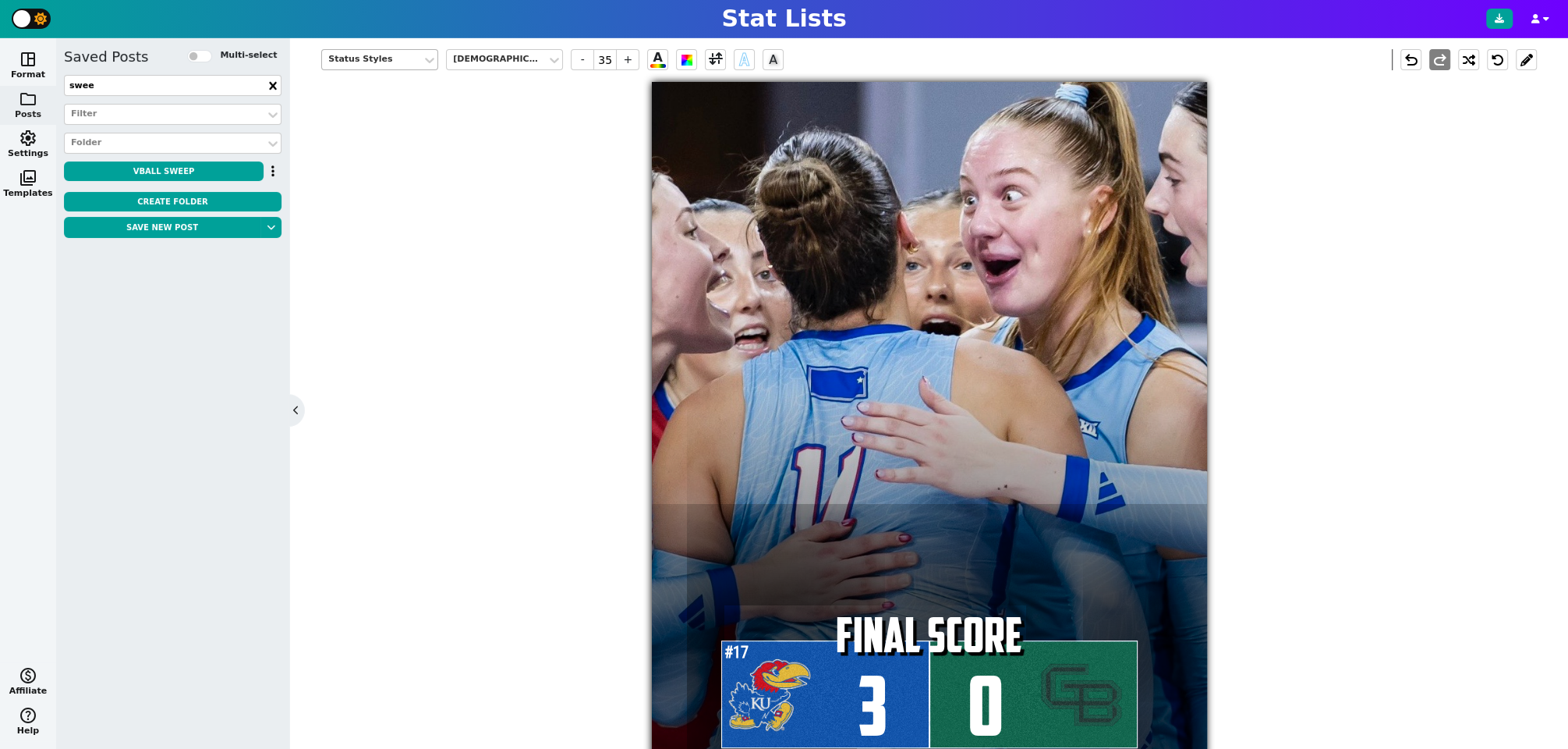
click at [384, 55] on div "Status Styles" at bounding box center [372, 59] width 87 height 14
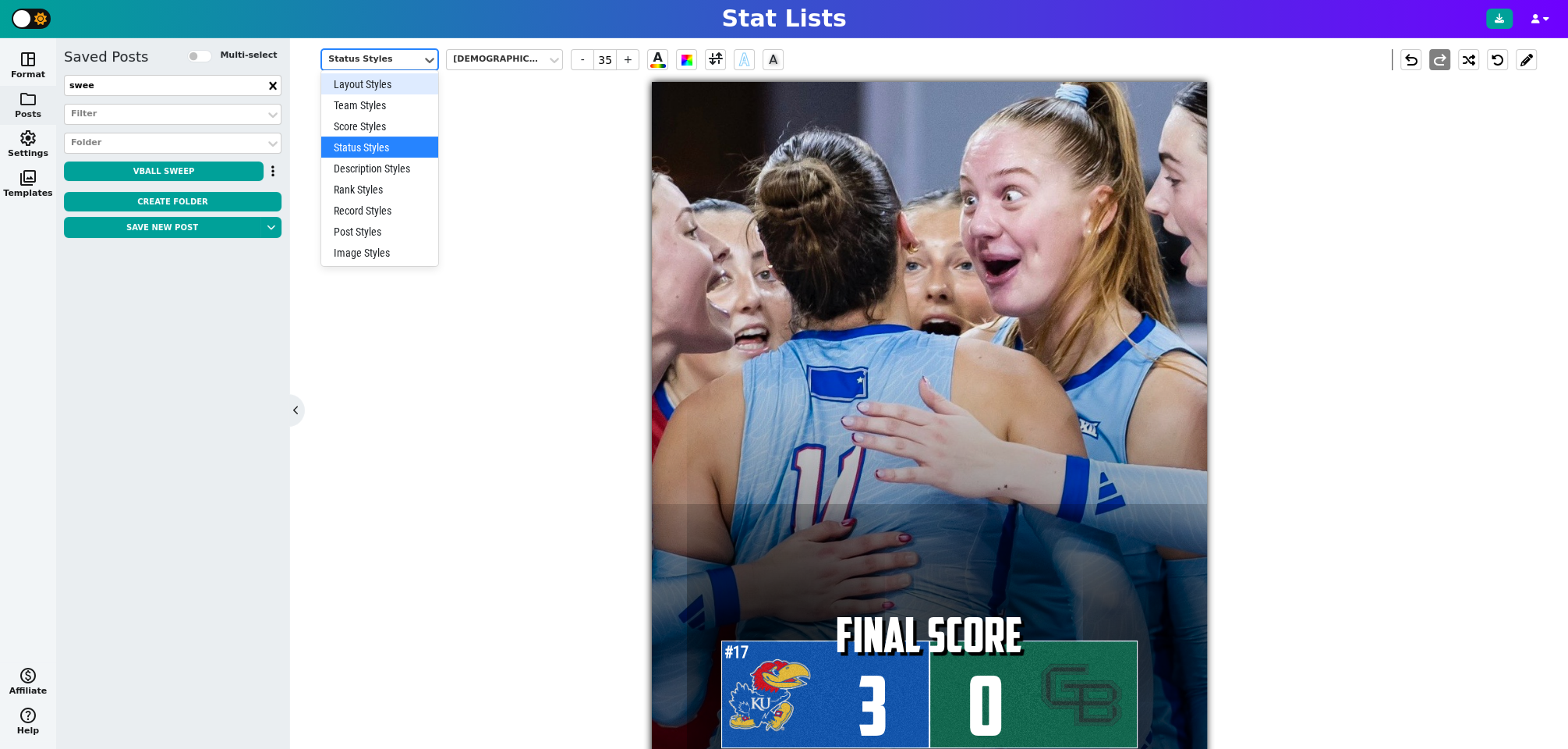
click at [385, 84] on div "Layout Styles" at bounding box center [380, 84] width 117 height 21
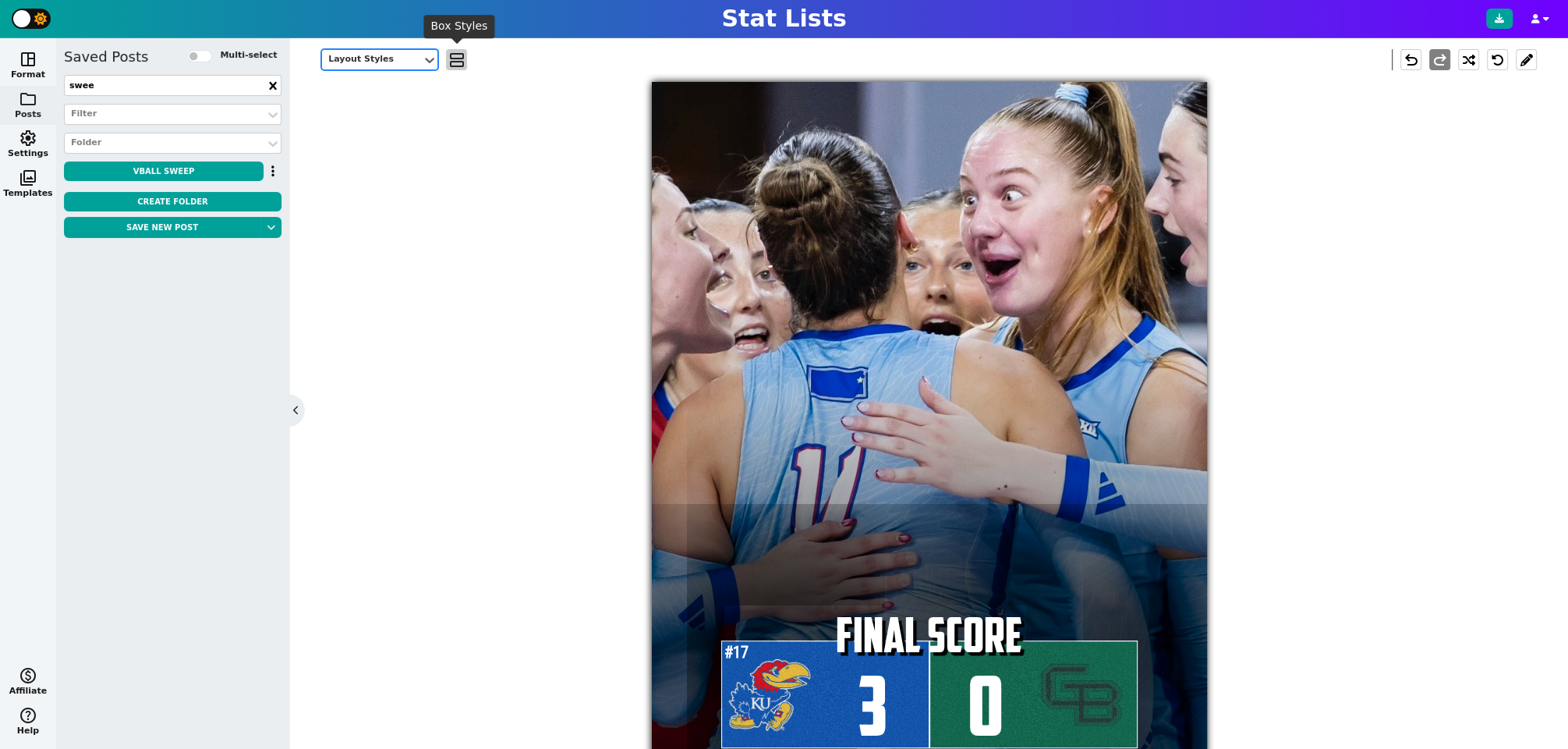
click at [464, 57] on span "view_agenda" at bounding box center [456, 59] width 15 height 18
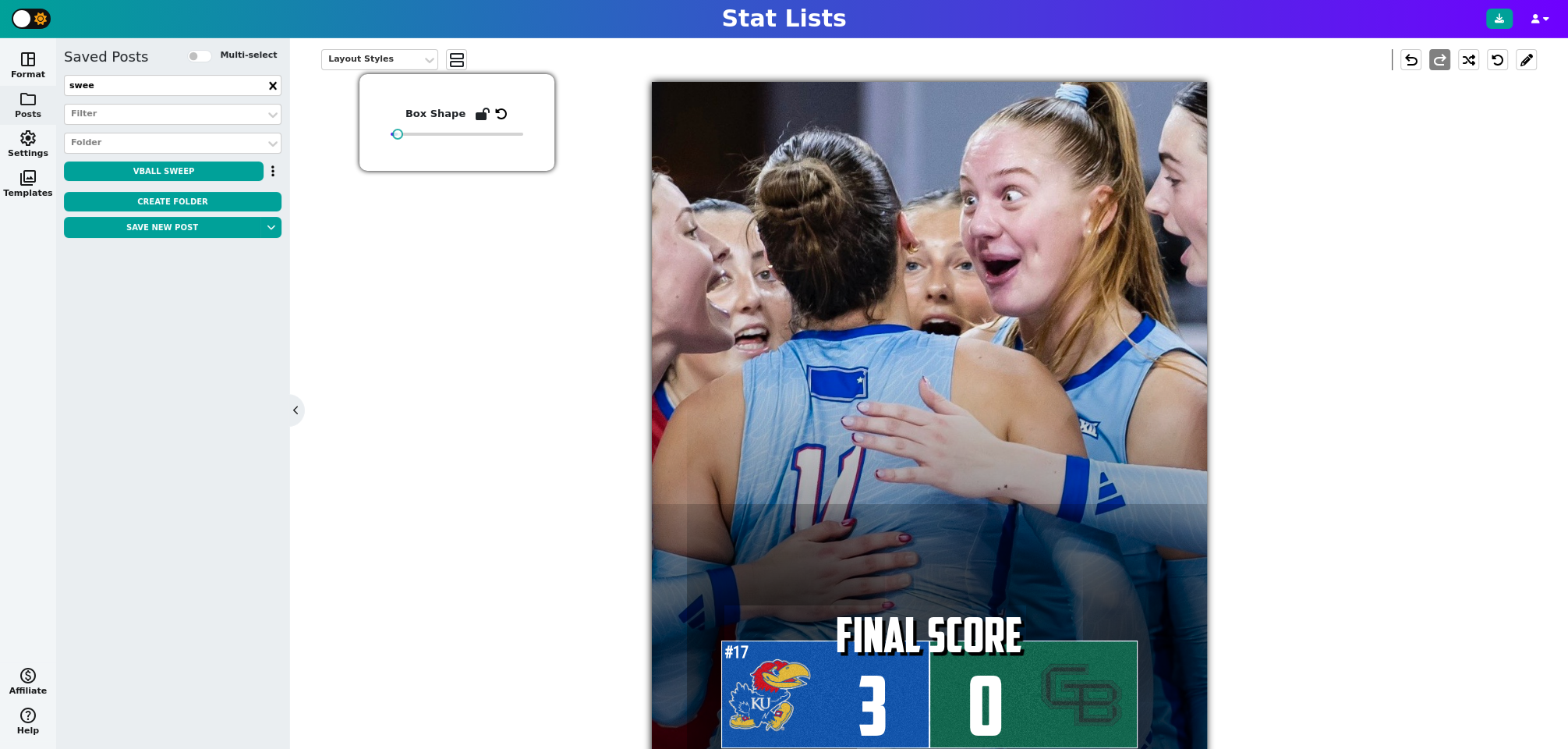
click at [468, 296] on div "Layout Styles view_agenda undo redo #17 3 FINAL SCORE 0" at bounding box center [929, 407] width 1216 height 739
click at [392, 54] on div "Layout Styles" at bounding box center [372, 59] width 87 height 14
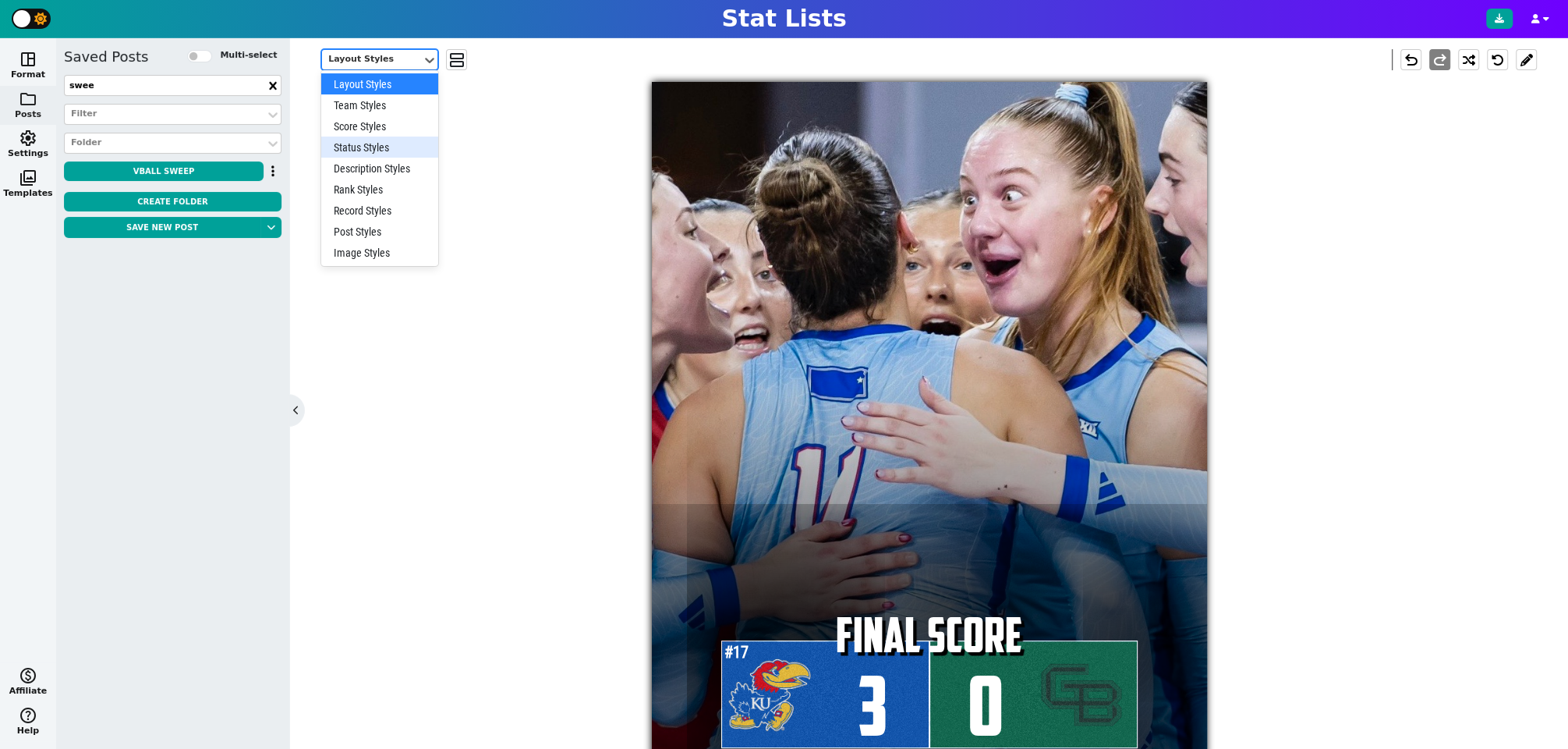
click at [369, 139] on div "Status Styles" at bounding box center [380, 147] width 117 height 21
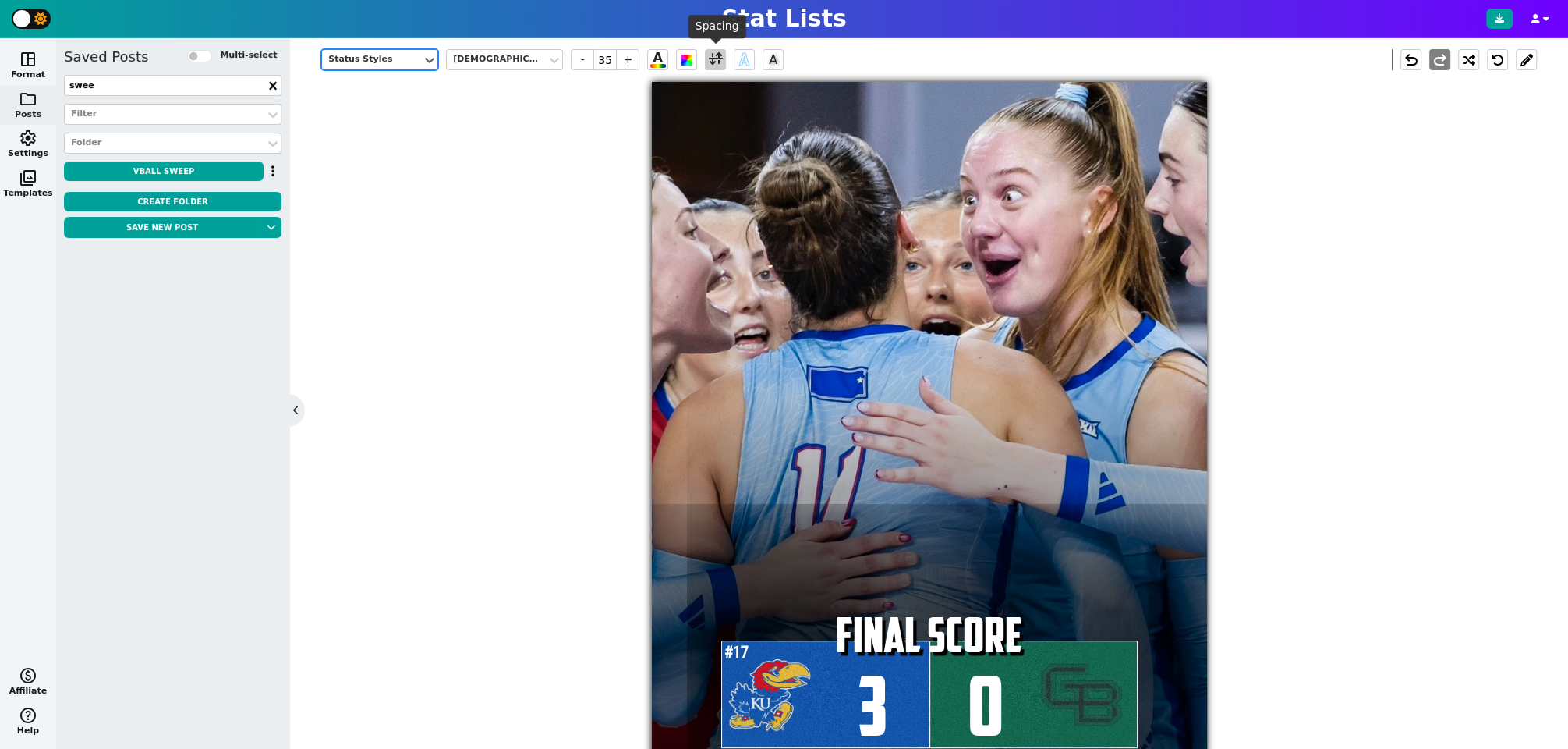
click at [709, 57] on span at bounding box center [716, 59] width 14 height 19
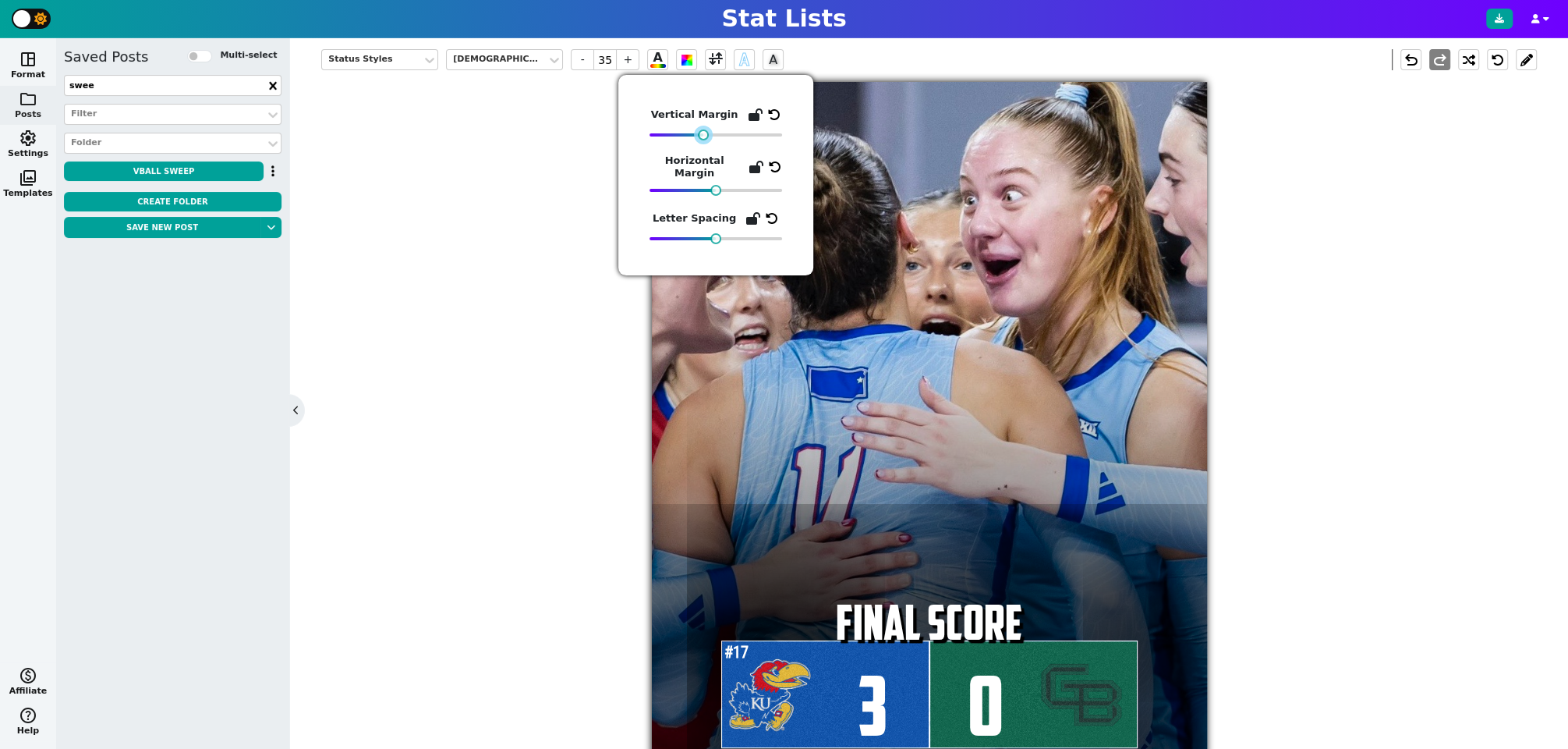
drag, startPoint x: 693, startPoint y: 132, endPoint x: 704, endPoint y: 139, distance: 13.0
click at [704, 139] on div at bounding box center [703, 135] width 11 height 11
click at [497, 442] on div "Status Styles American Captain - 35 + A A A undo redo #17 3 FINAL SCORE 0" at bounding box center [929, 407] width 1216 height 739
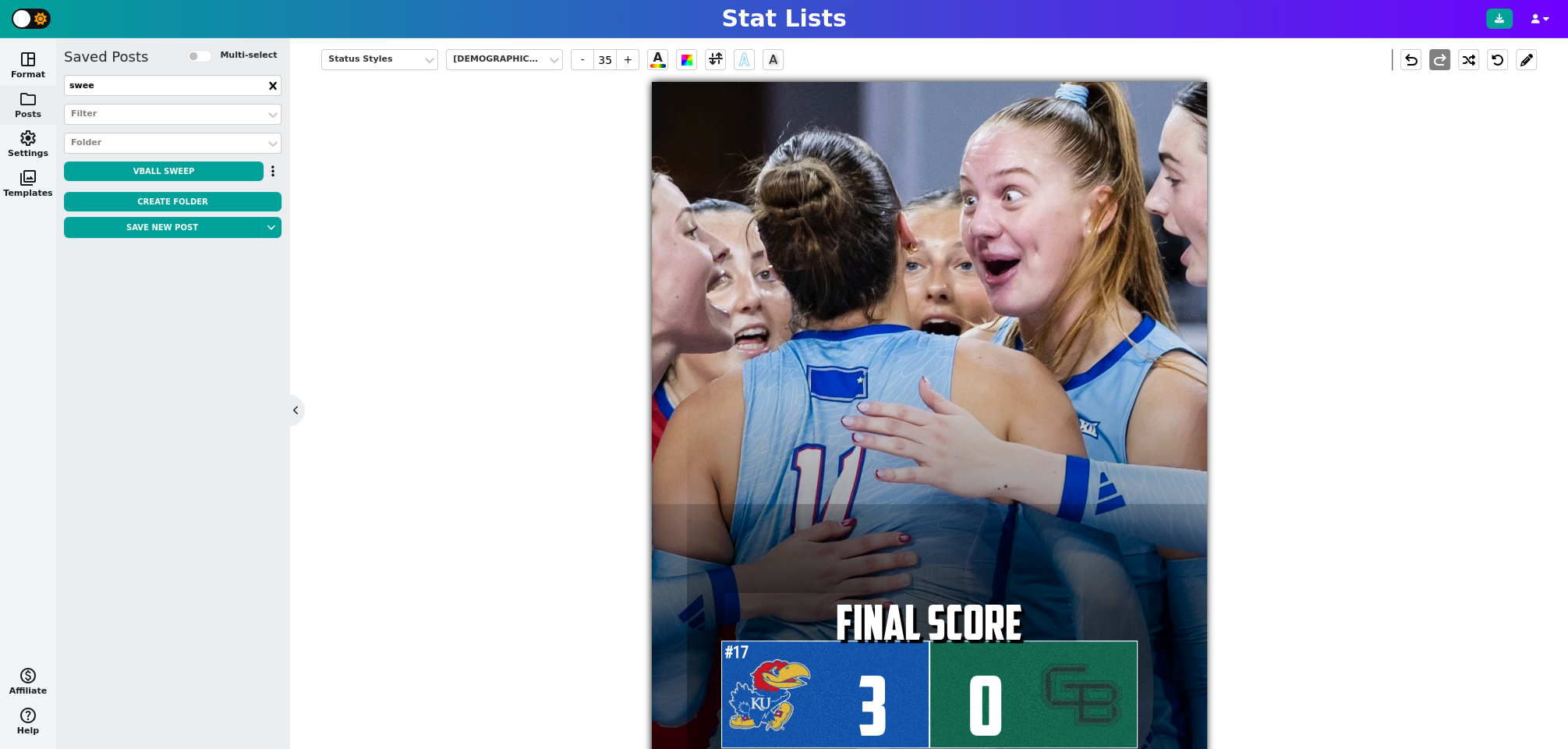
scroll to position [0, 0]
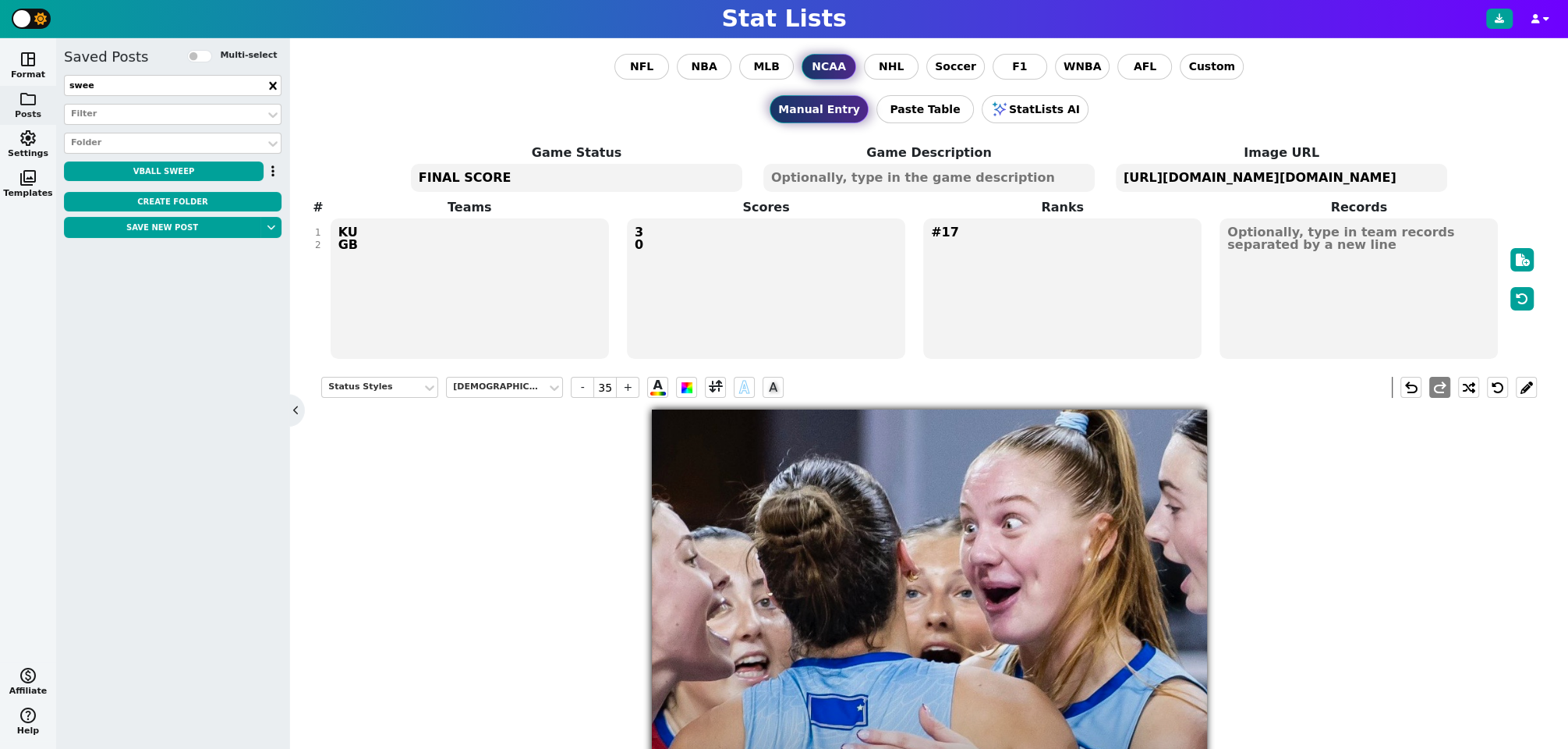
click at [352, 242] on textarea "KU GB" at bounding box center [470, 288] width 279 height 140
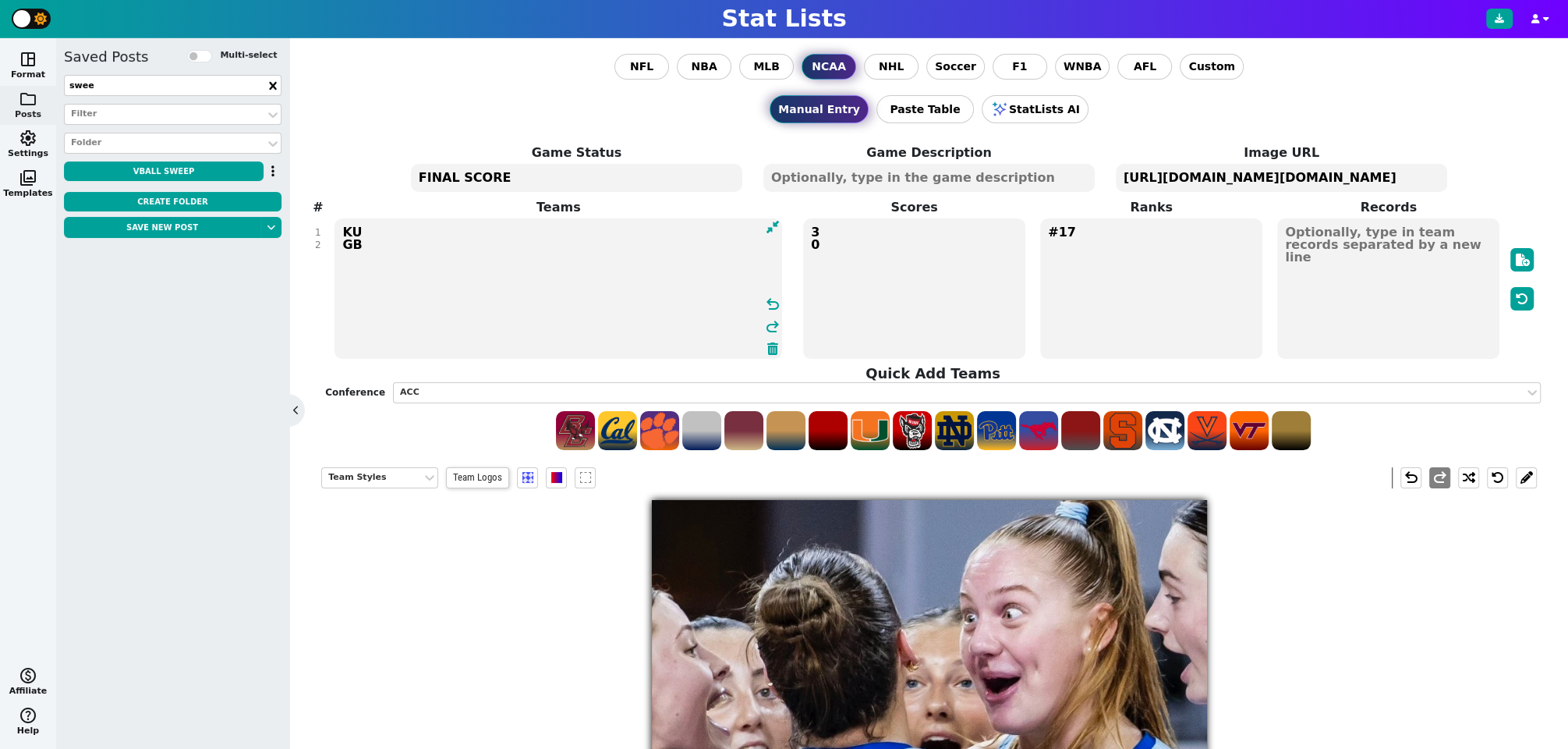
click at [352, 242] on textarea "KU GB" at bounding box center [558, 288] width 448 height 140
type textarea "KU KSU"
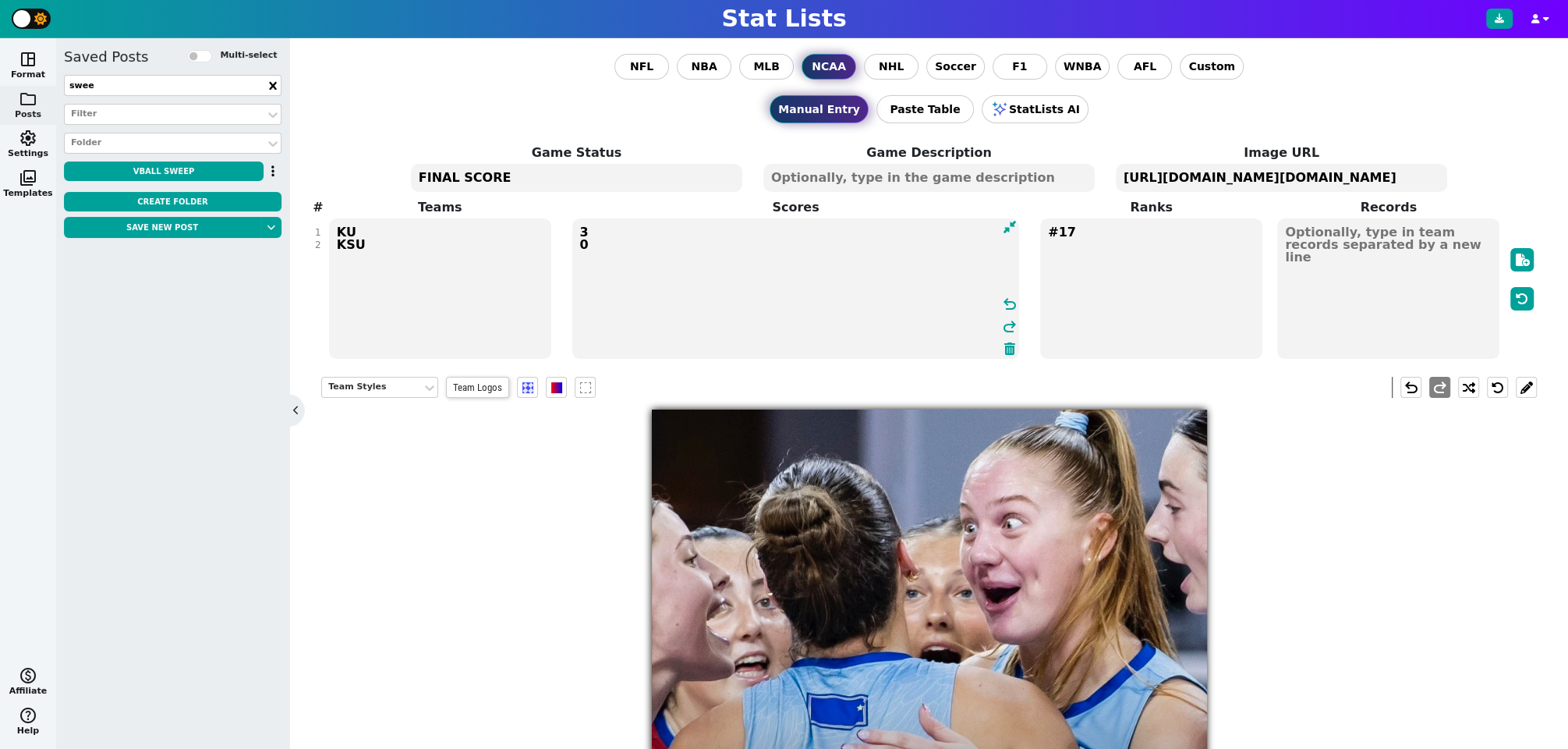
drag, startPoint x: 838, startPoint y: 251, endPoint x: 578, endPoint y: 226, distance: 261.2
click at [578, 226] on textarea "3 0" at bounding box center [796, 288] width 448 height 140
type textarea "4 1"
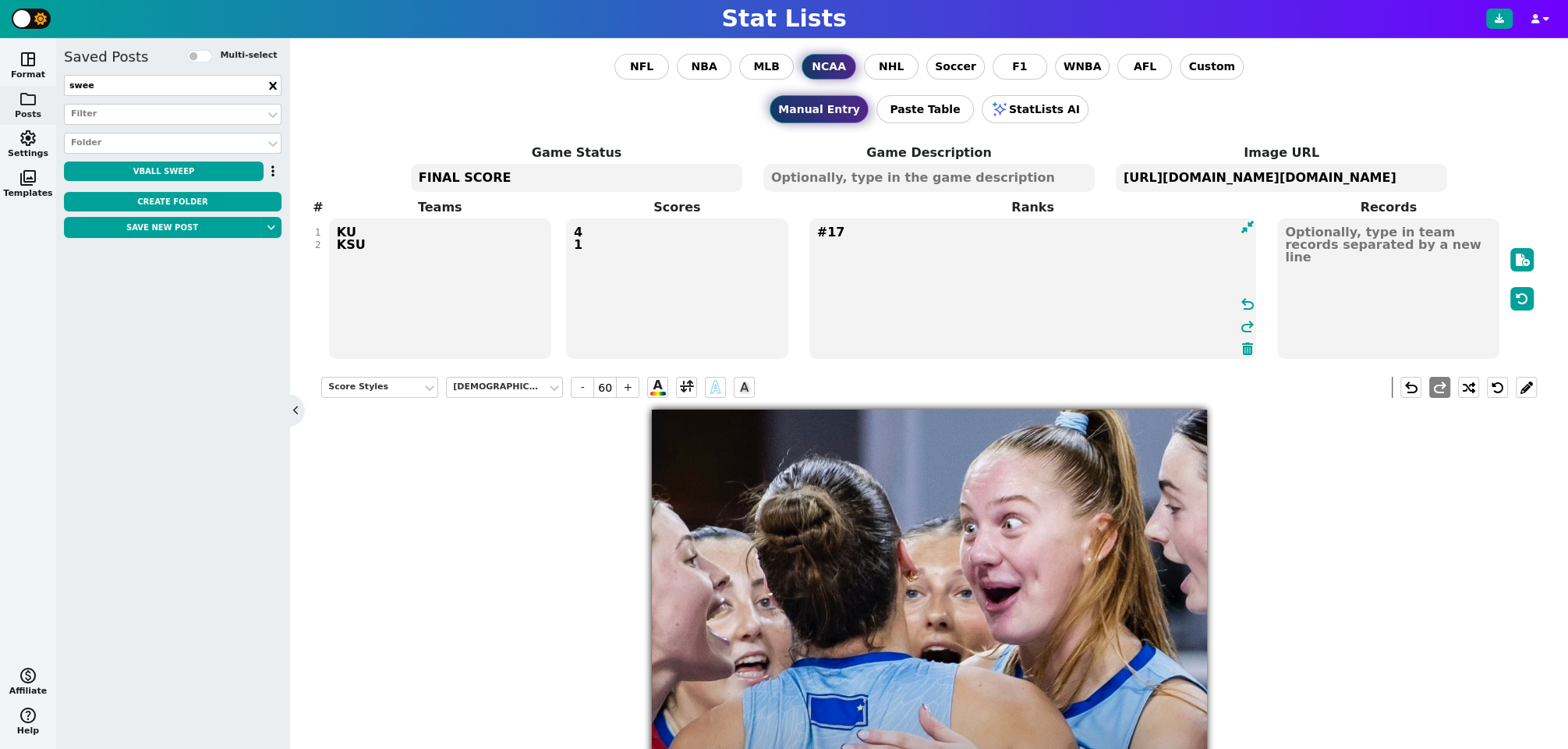
click at [1080, 223] on textarea "#17" at bounding box center [1033, 288] width 448 height 140
type input "23"
drag, startPoint x: 850, startPoint y: 233, endPoint x: 798, endPoint y: 233, distance: 52.0
click at [798, 233] on span "Ranks #17 undo redo" at bounding box center [1032, 279] width 474 height 163
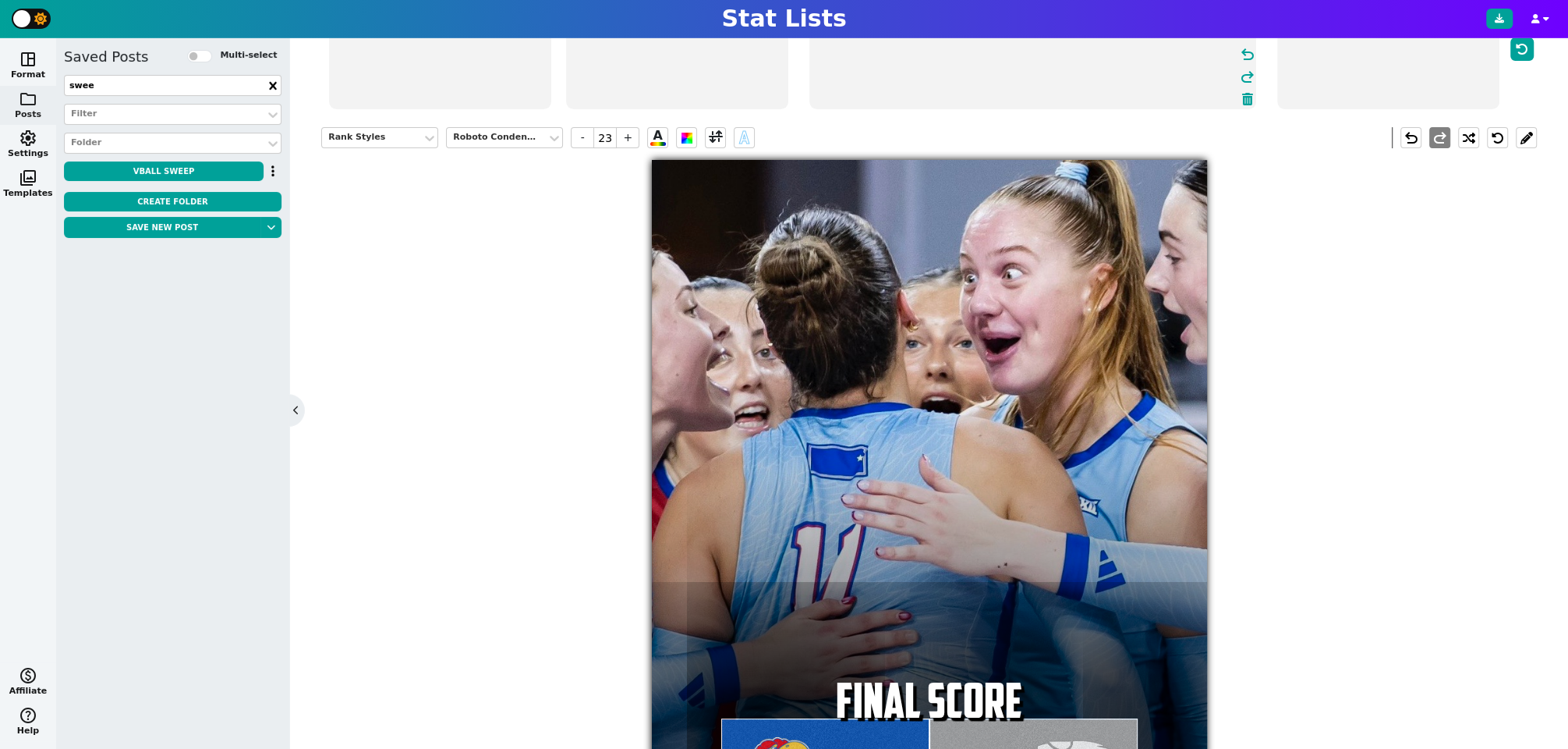
scroll to position [282, 0]
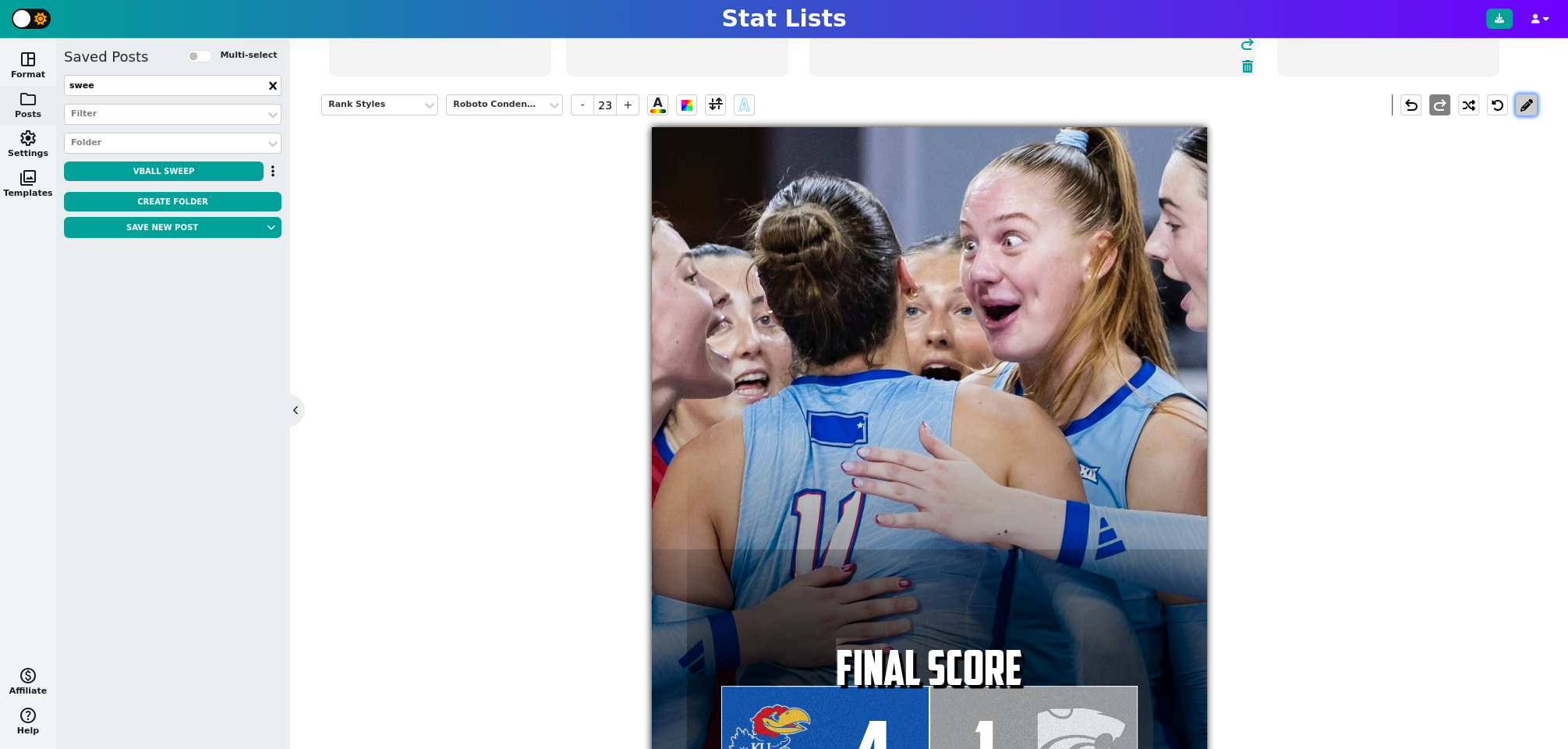
click at [1527, 95] on button at bounding box center [1526, 105] width 21 height 21
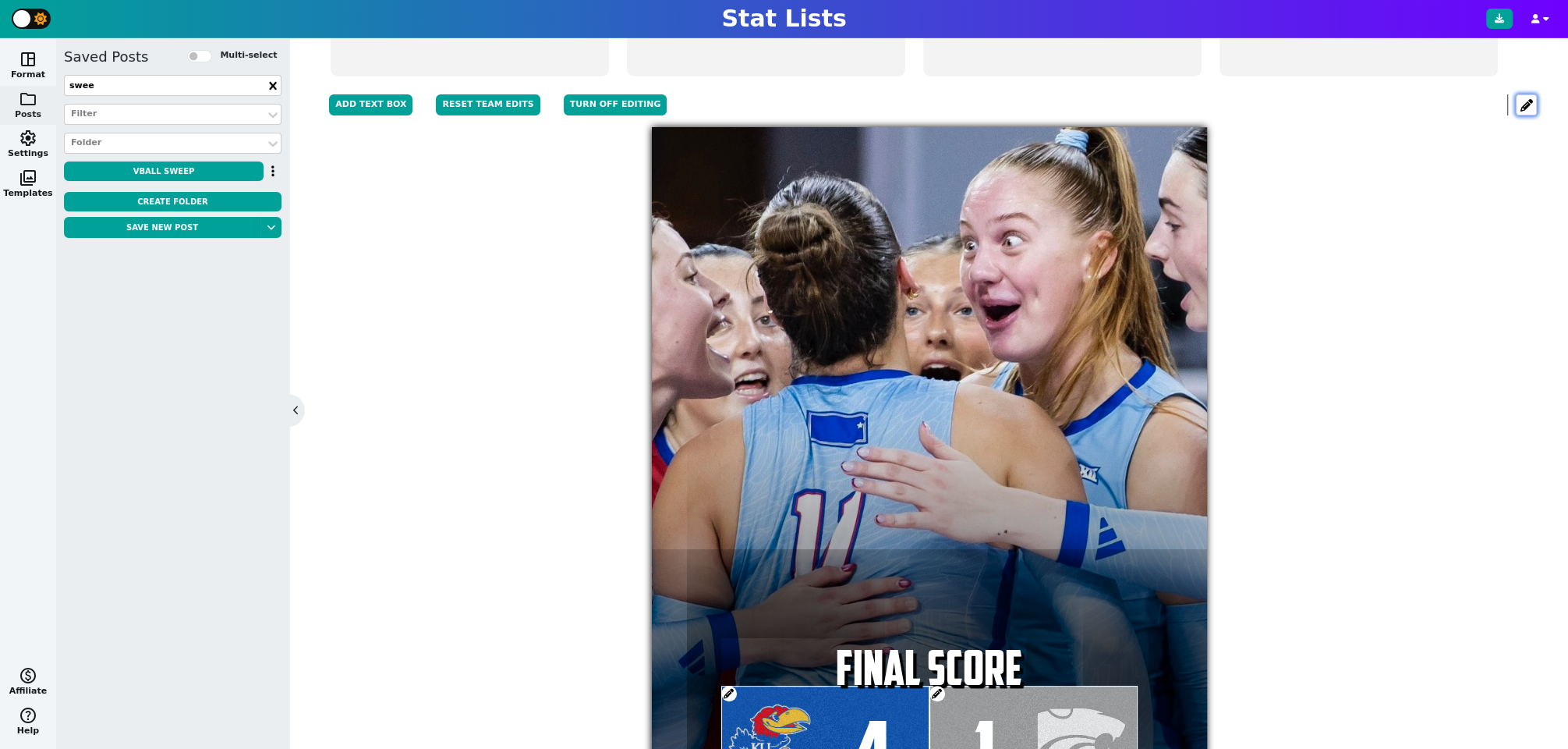
scroll to position [380, 0]
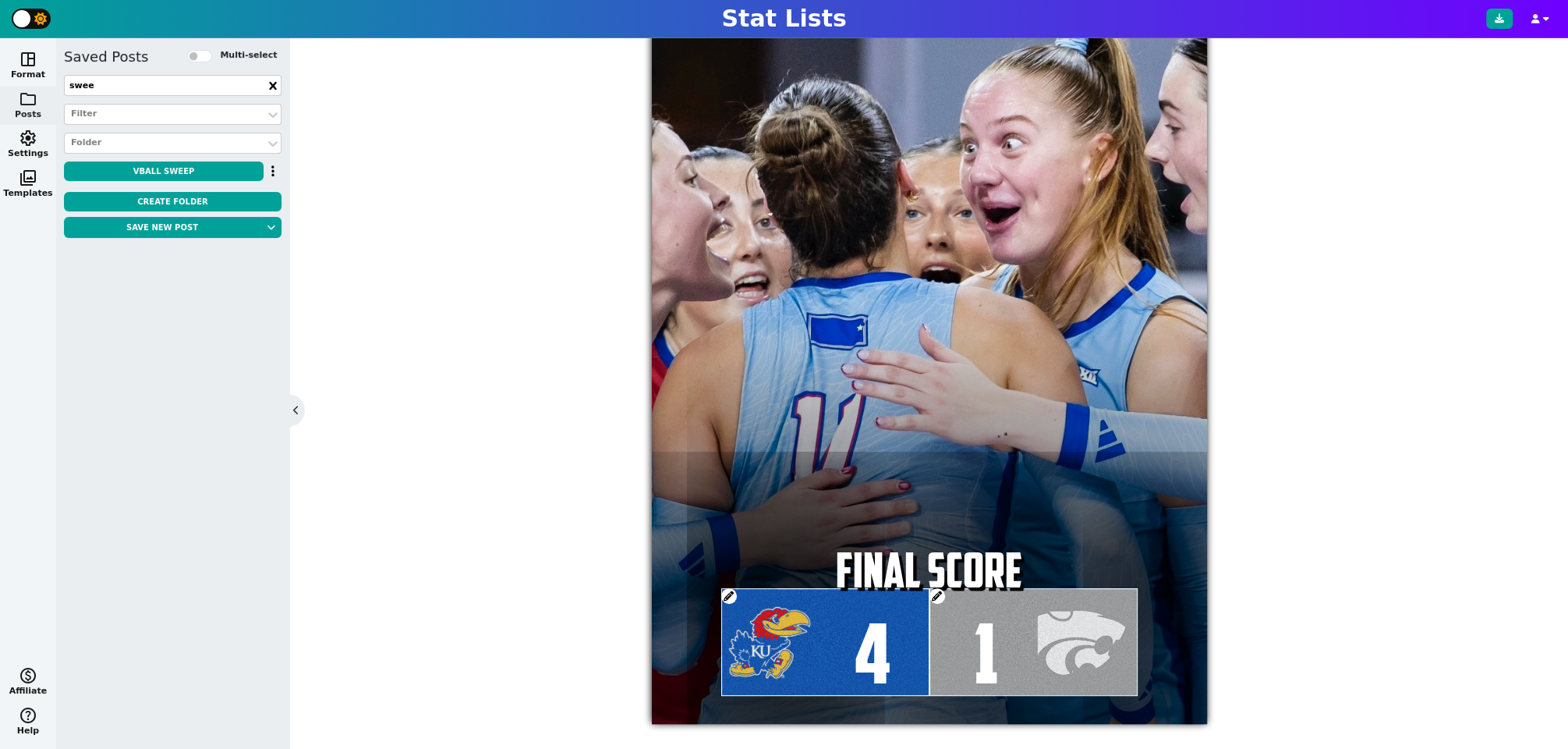
click at [728, 595] on span at bounding box center [729, 595] width 15 height 15
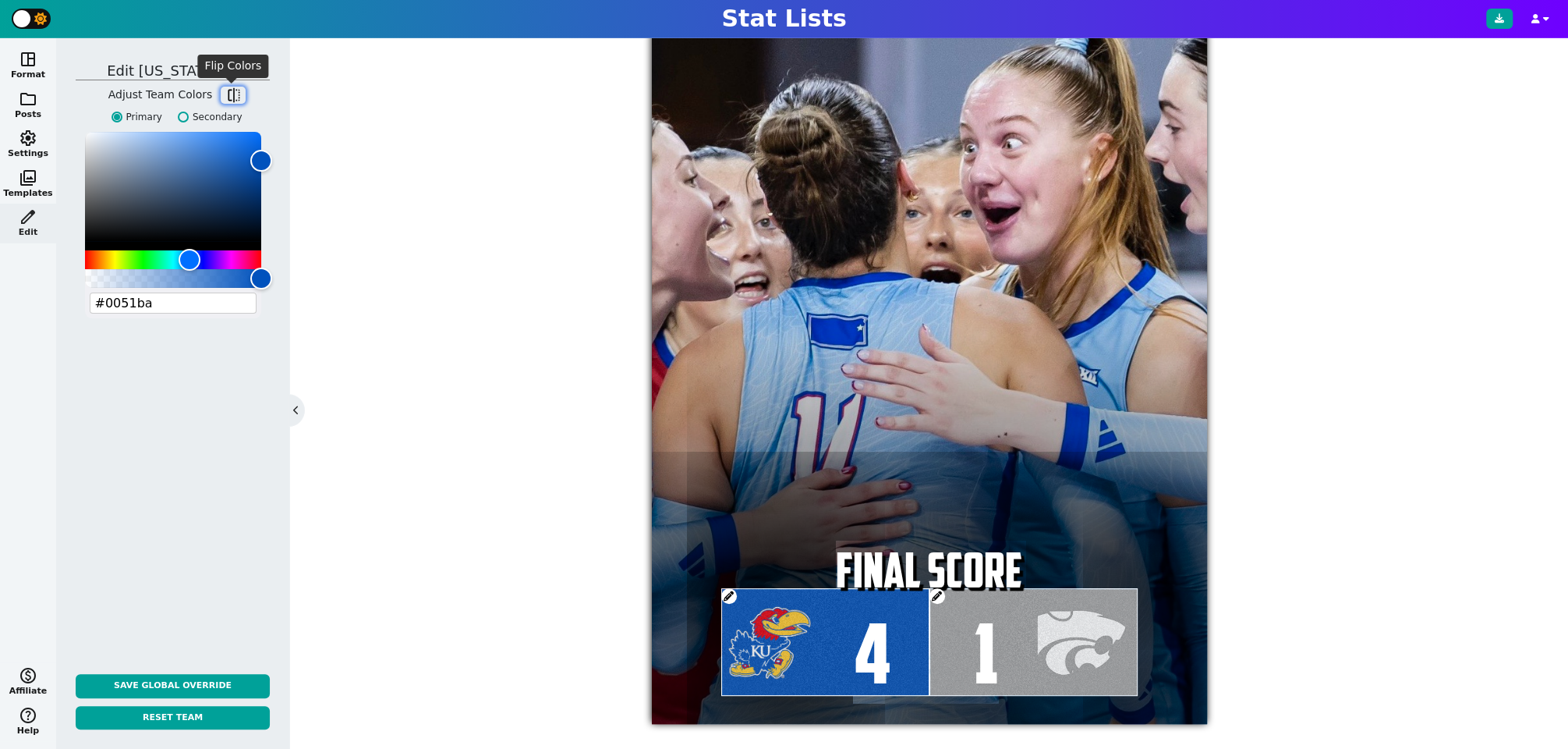
click at [225, 91] on span "flip" at bounding box center [232, 95] width 15 height 15
type input "#e8000d"
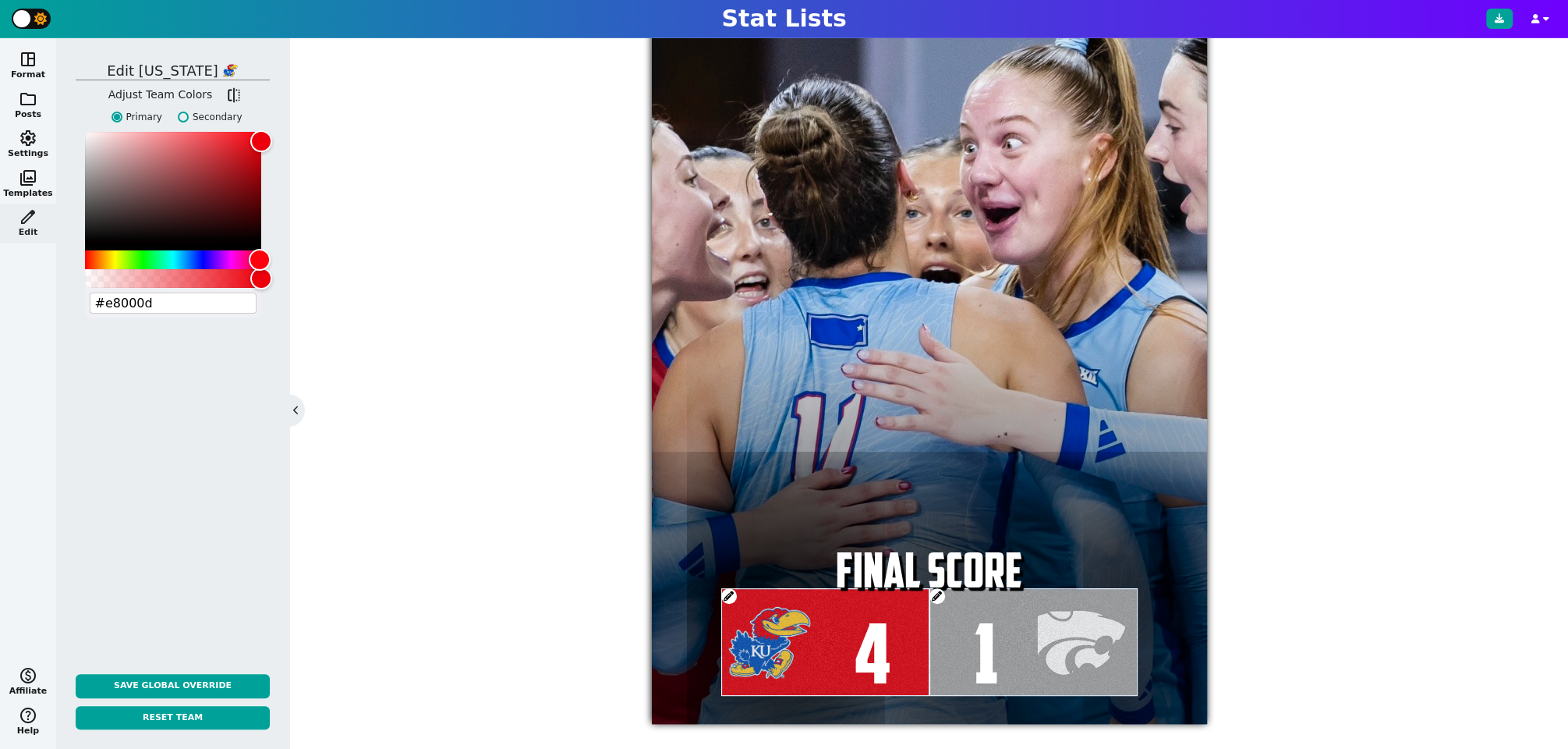
click at [939, 595] on span at bounding box center [937, 595] width 15 height 15
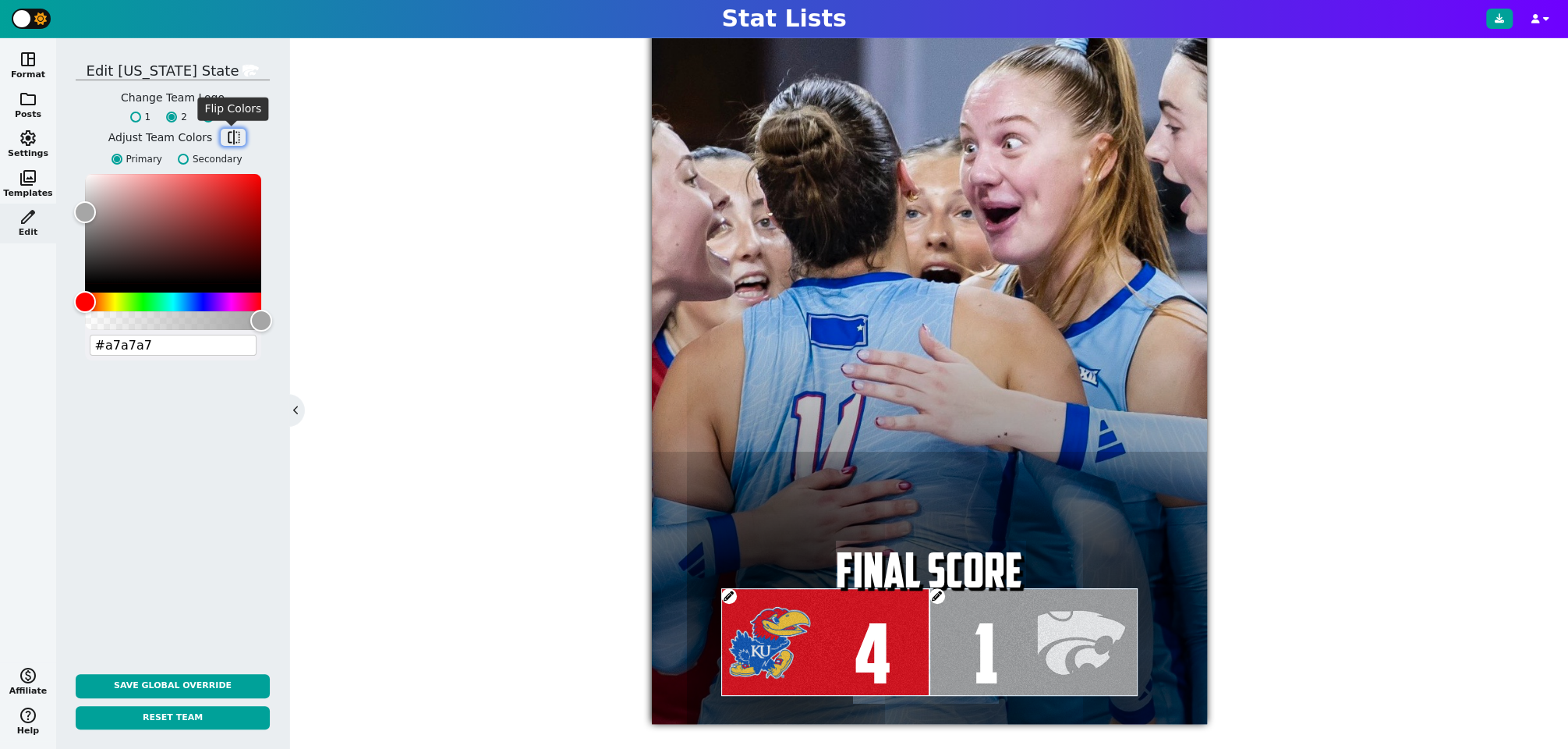
click at [233, 135] on span "flip" at bounding box center [232, 137] width 15 height 15
type input "#512888"
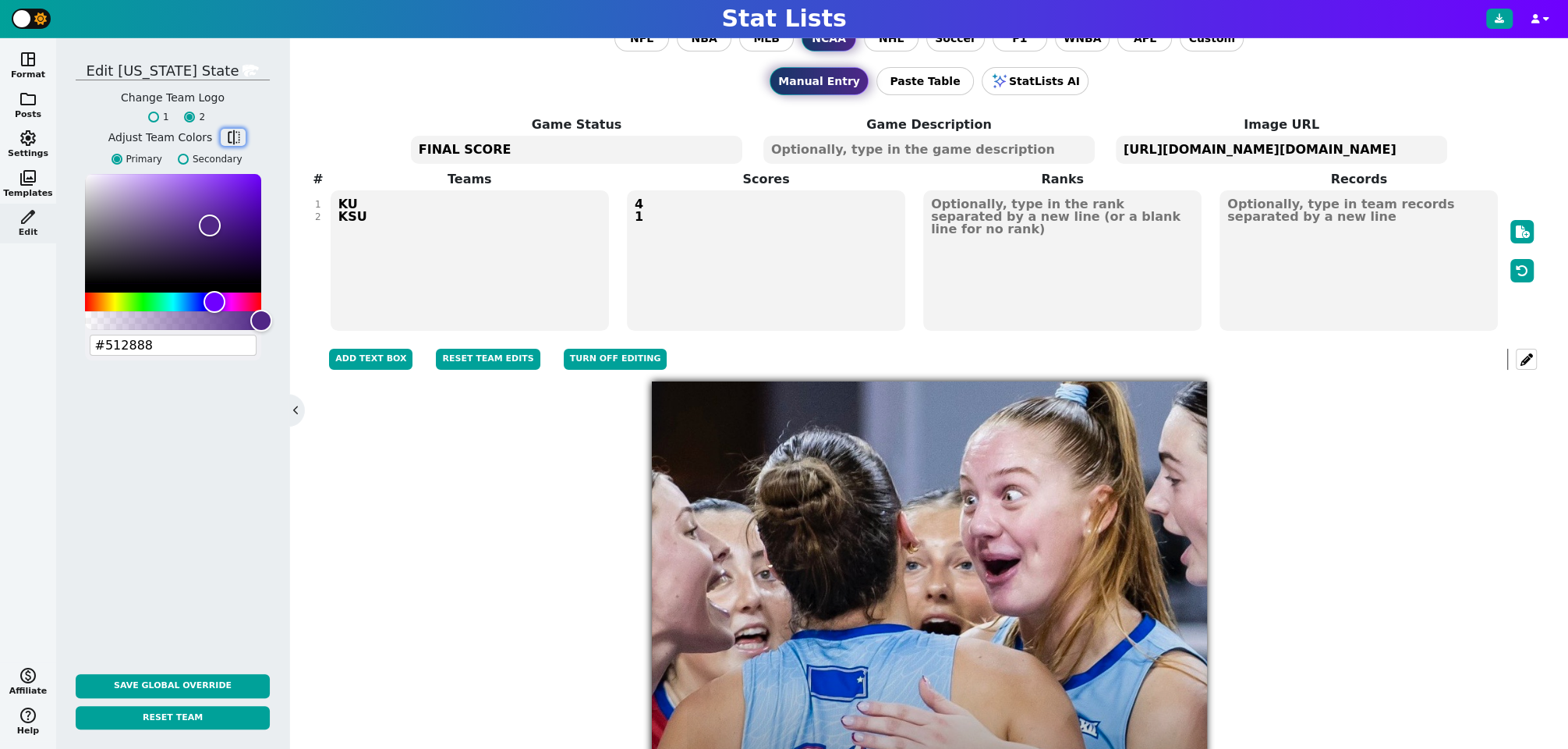
scroll to position [0, 0]
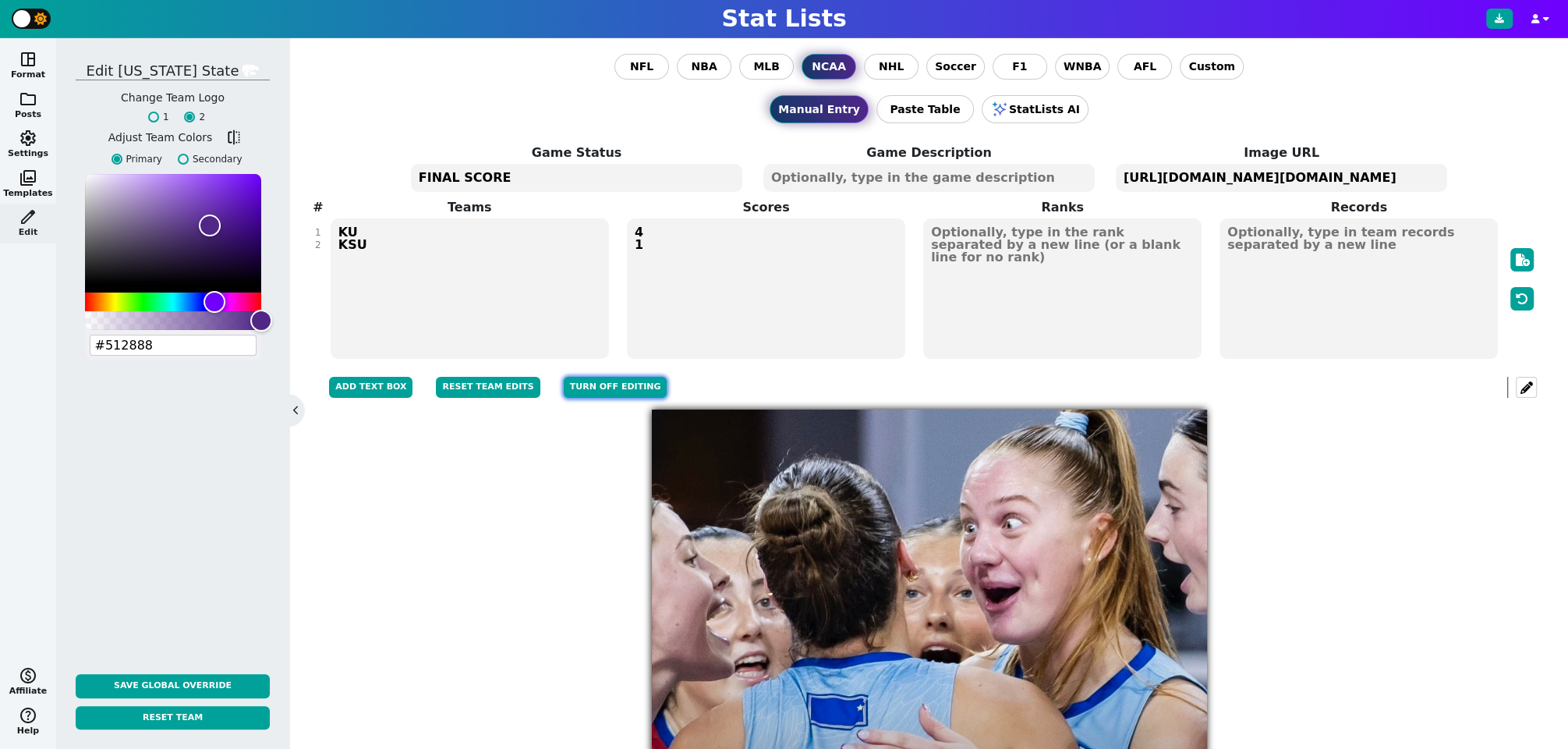
click at [584, 387] on button "Turn off editing" at bounding box center [616, 387] width 104 height 21
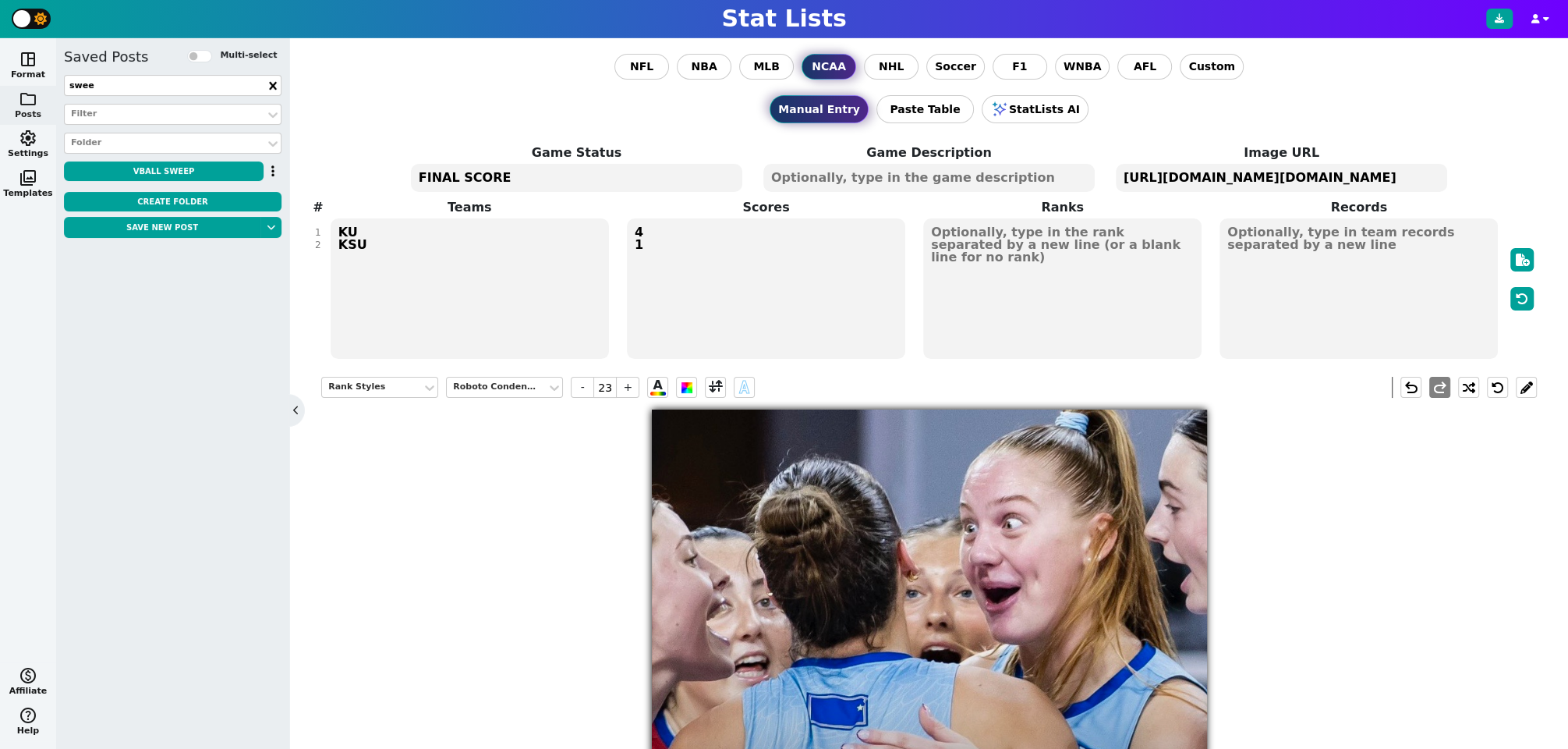
click at [1326, 179] on textarea "[URL][DOMAIN_NAME][DOMAIN_NAME]" at bounding box center [1281, 177] width 332 height 28
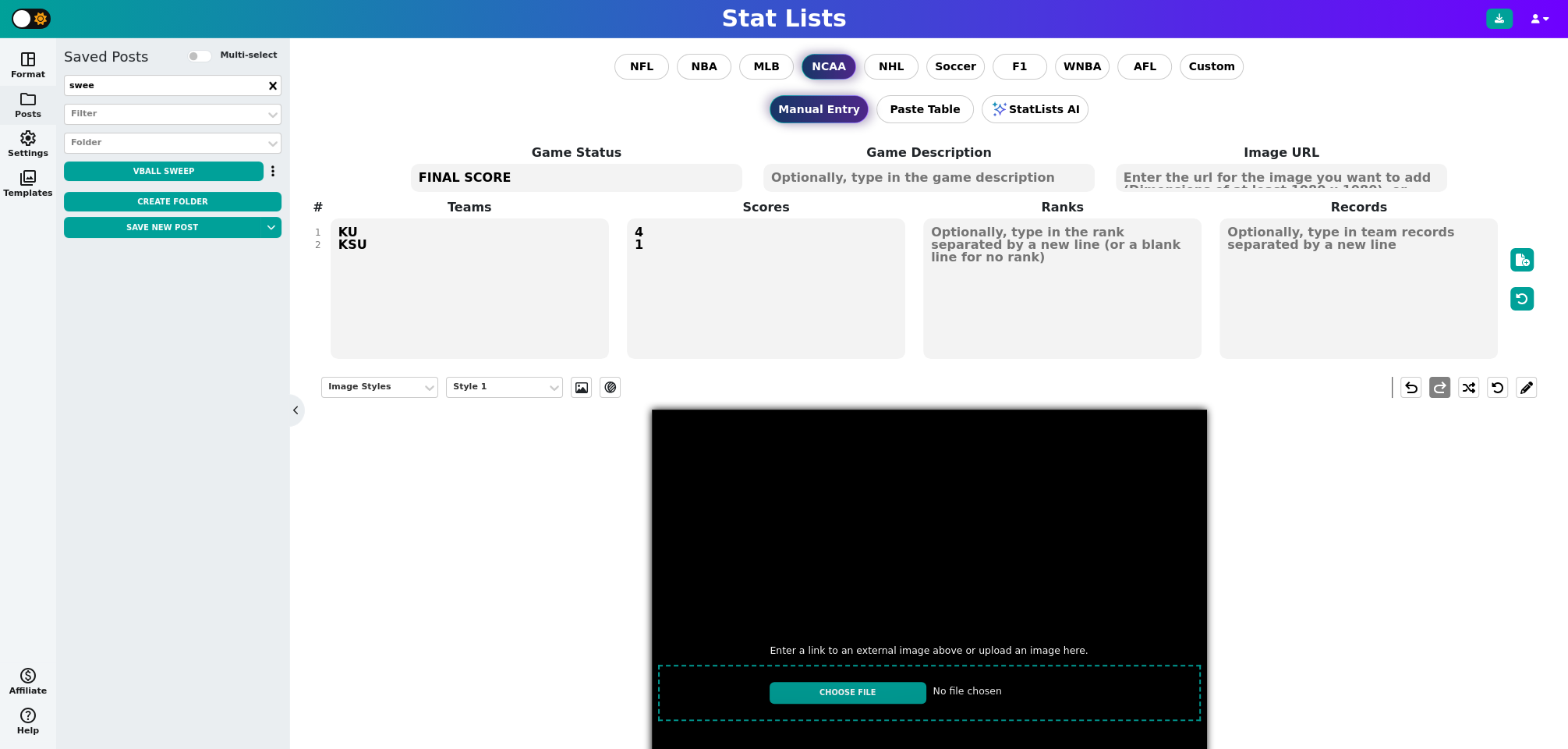
scroll to position [380, 0]
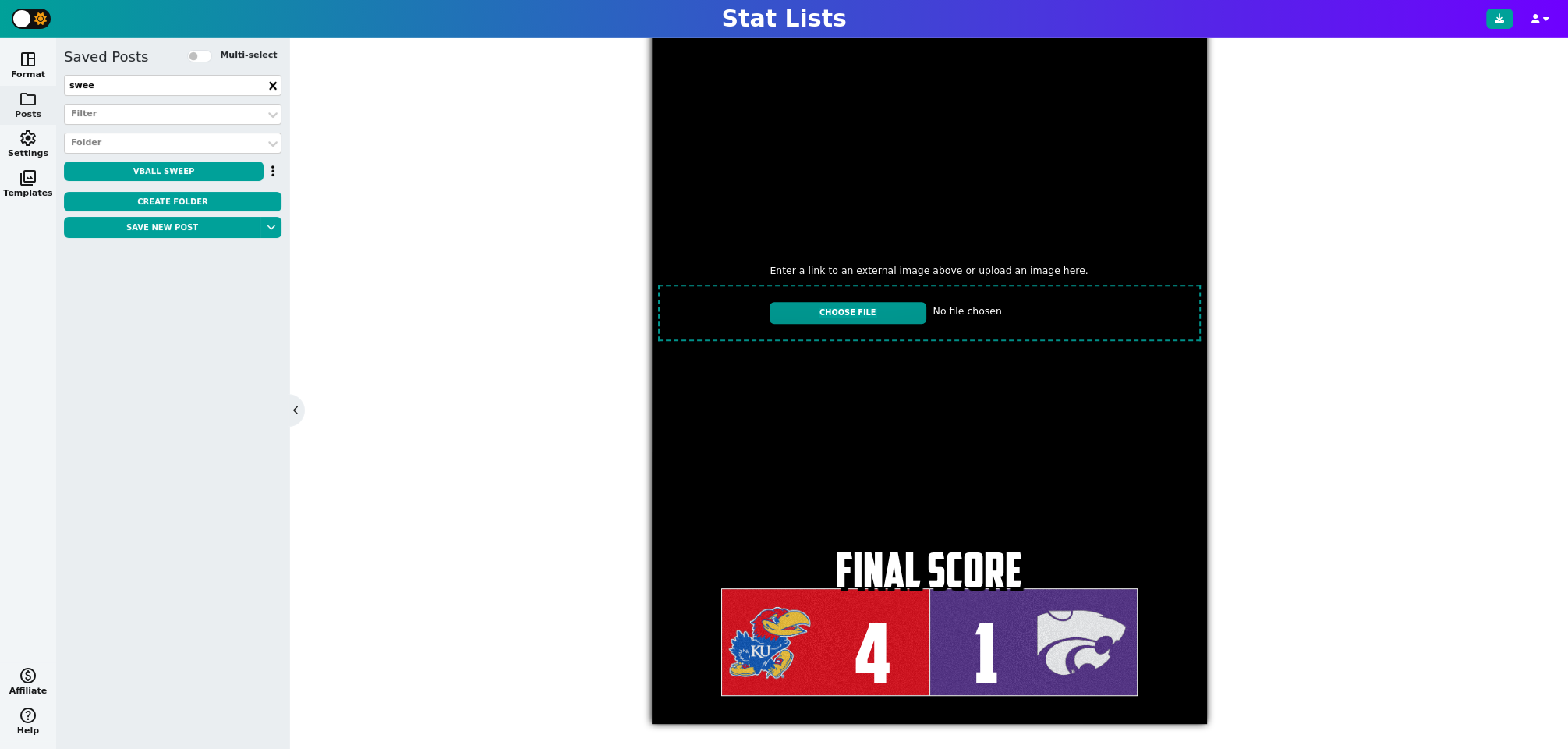
click at [859, 310] on input "file" at bounding box center [929, 313] width 555 height 69
type input "C:\fakepath\IMG_3076.jpeg"
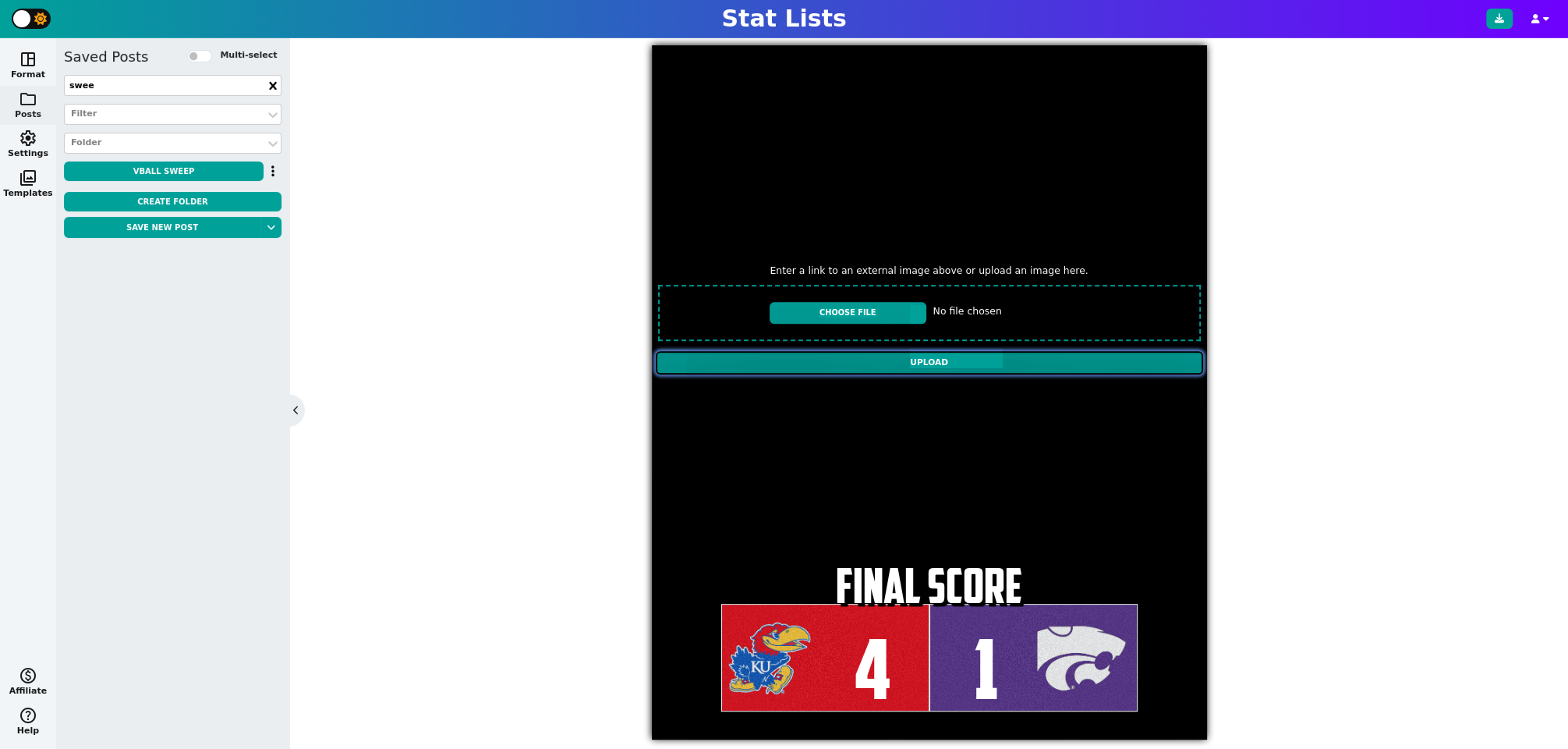
click at [769, 369] on input "Upload" at bounding box center [930, 362] width 548 height 23
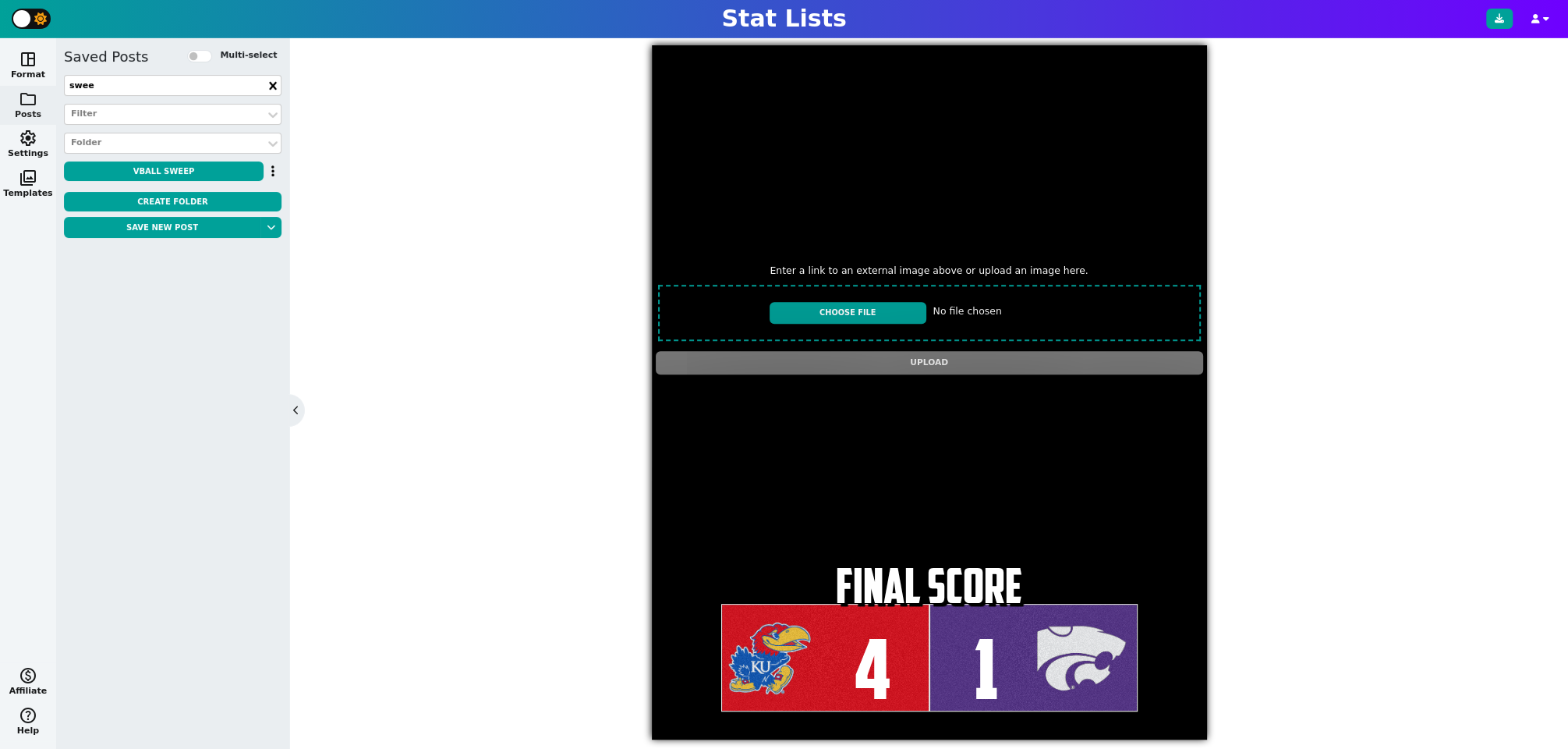
type textarea "[URL][DOMAIN_NAME][DOMAIN_NAME]"
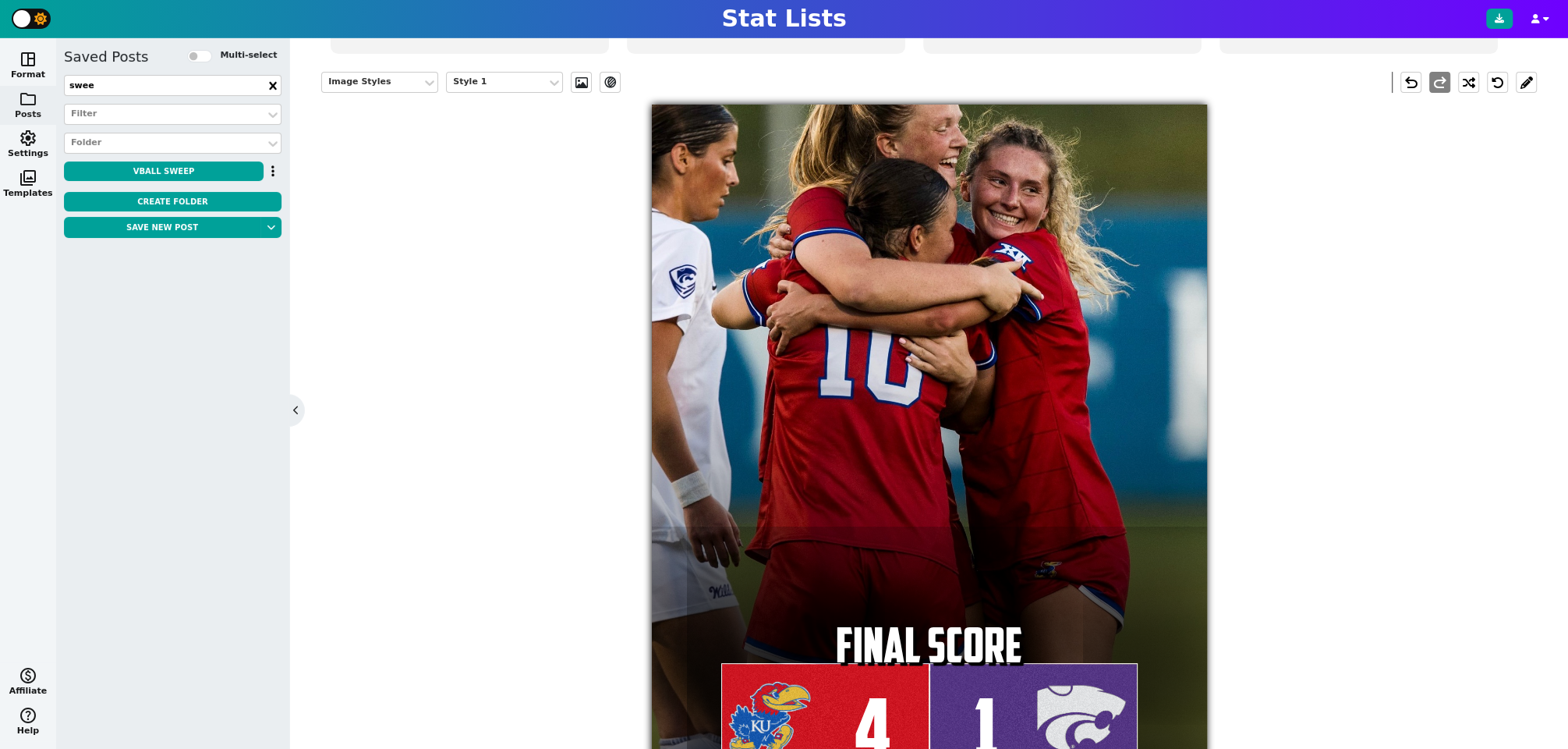
scroll to position [304, 0]
click at [583, 79] on span at bounding box center [581, 83] width 15 height 13
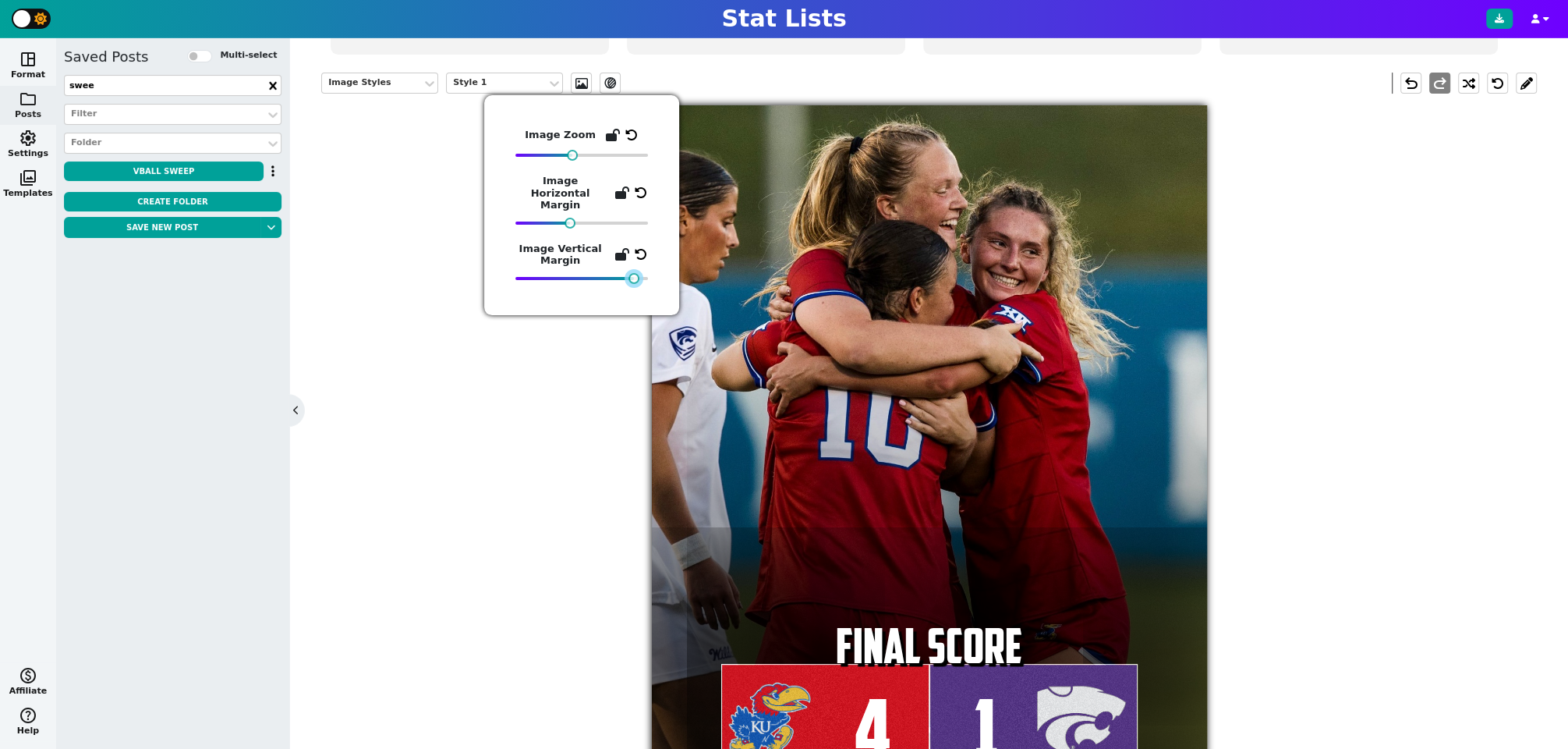
drag, startPoint x: 521, startPoint y: 267, endPoint x: 630, endPoint y: 262, distance: 109.1
click at [630, 273] on div at bounding box center [634, 279] width 11 height 11
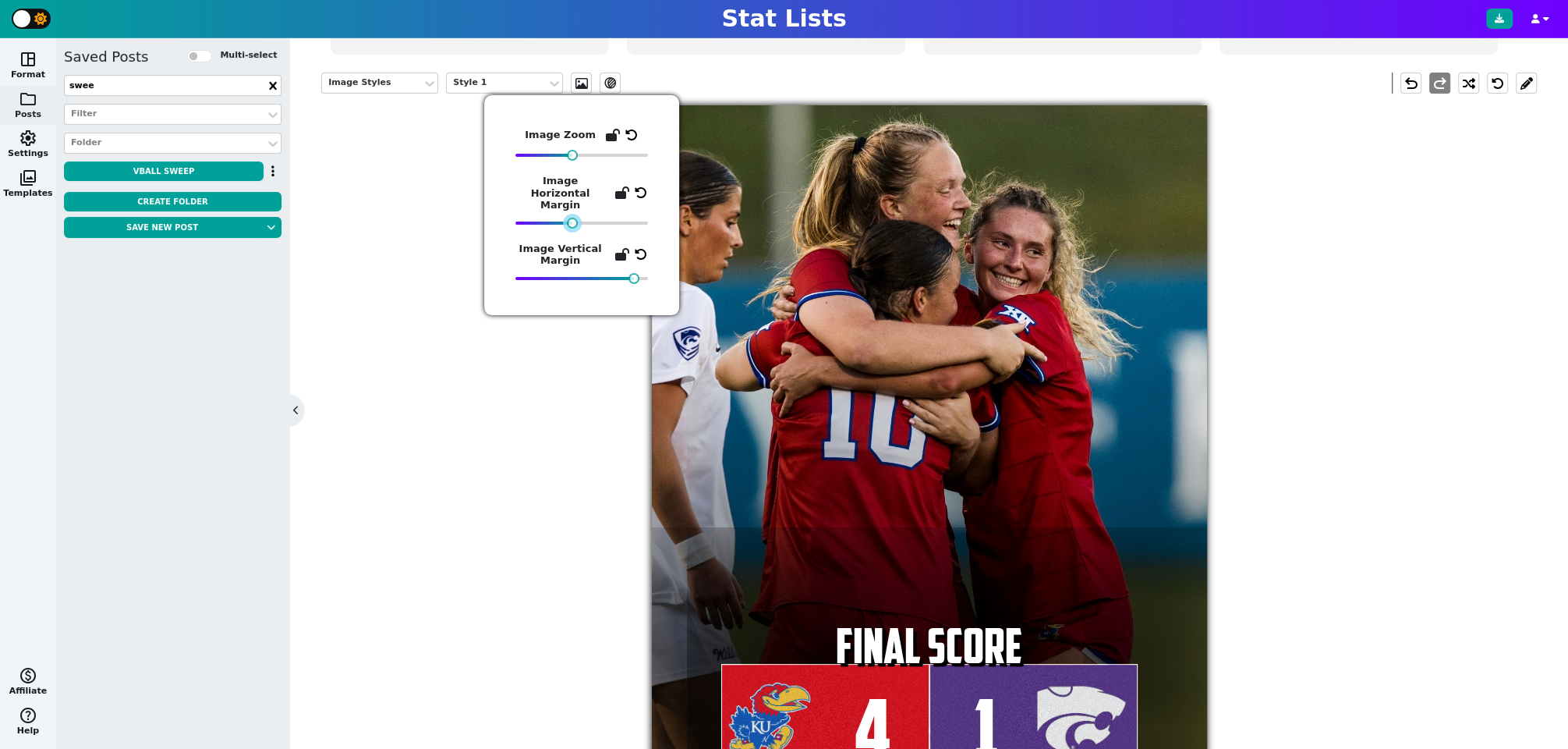
click at [573, 218] on div at bounding box center [573, 223] width 11 height 11
click at [531, 489] on div "Image Styles Style 1 ev_shadow undo redo 4 FINAL SCORE 1" at bounding box center [929, 430] width 1216 height 739
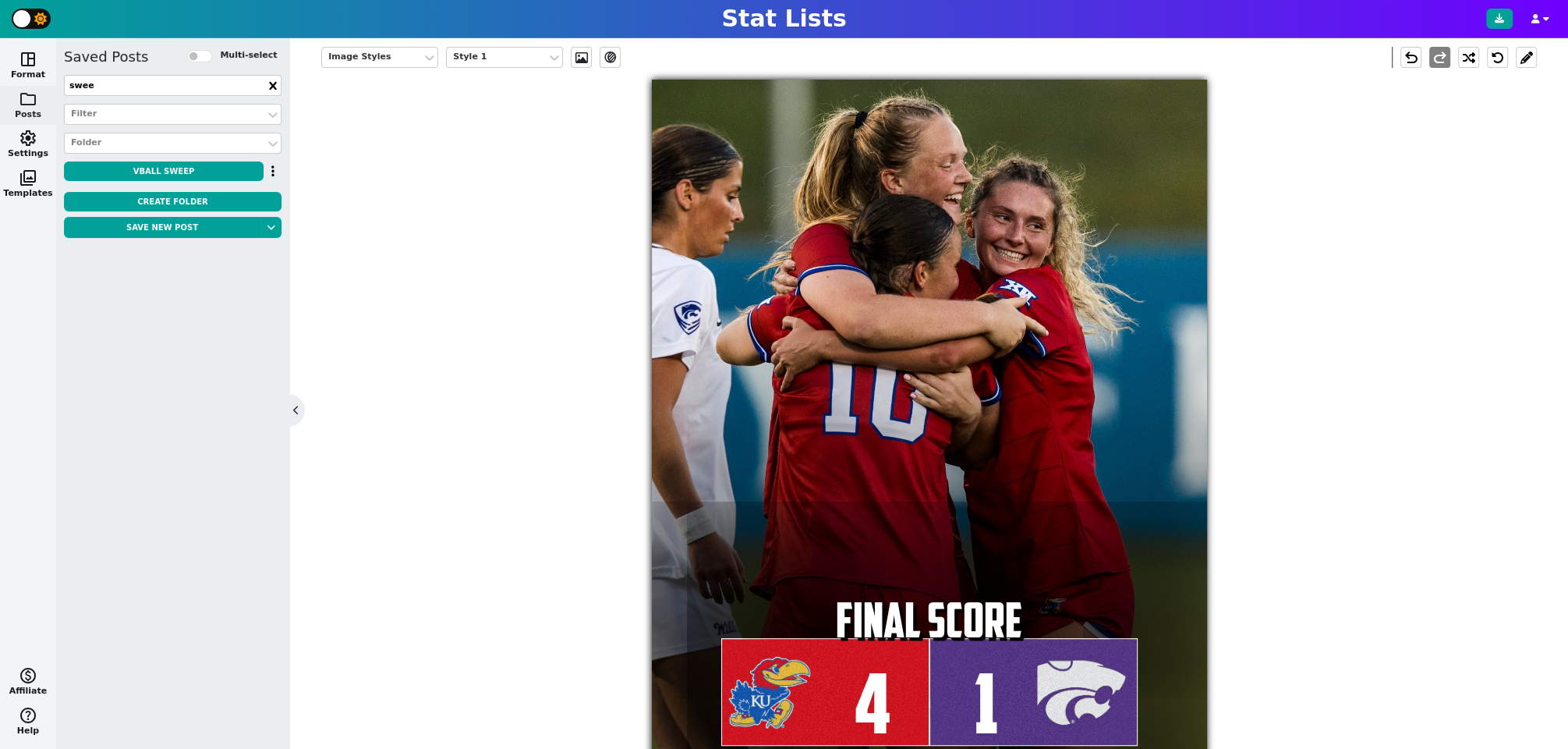
scroll to position [314, 0]
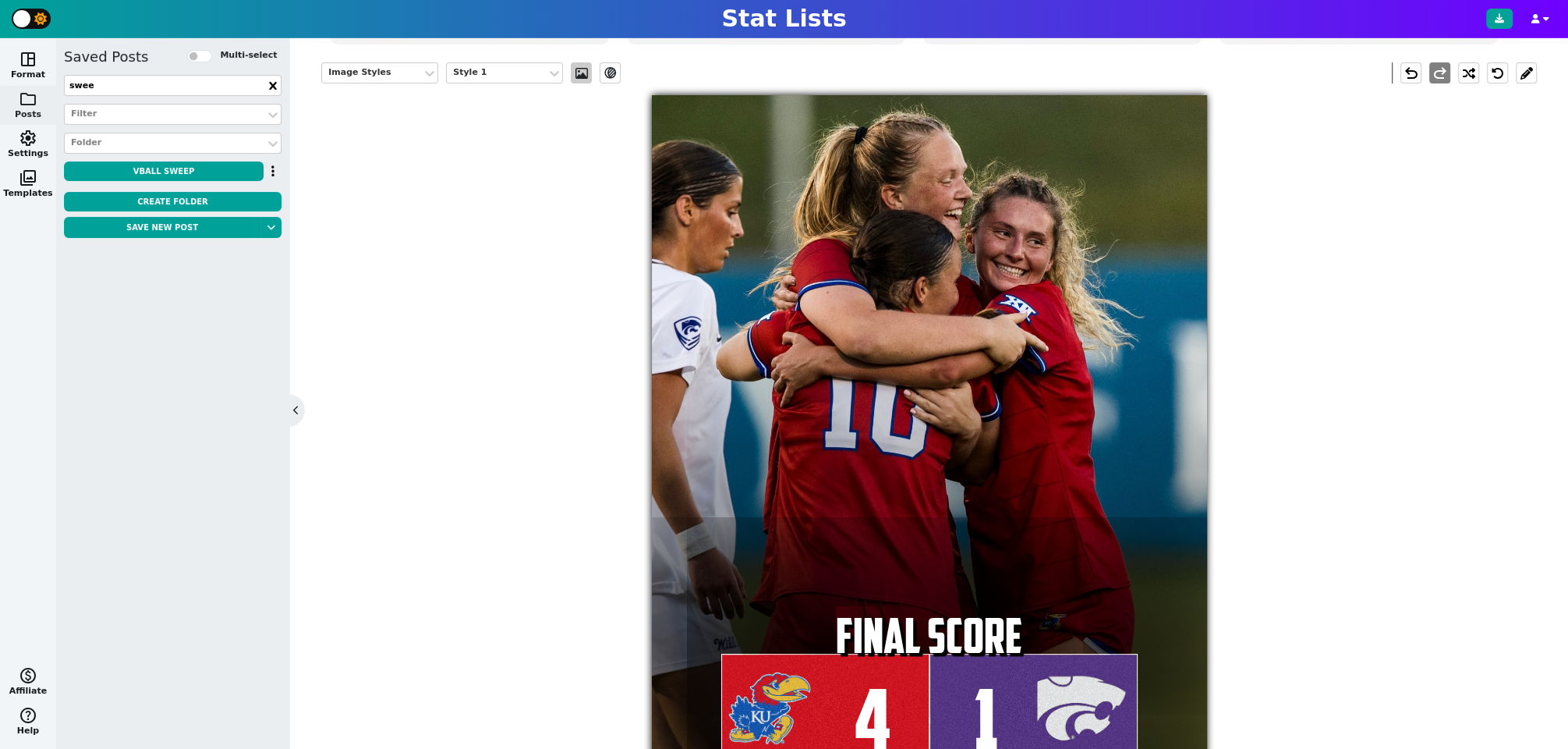
click at [581, 76] on span at bounding box center [581, 74] width 15 height 13
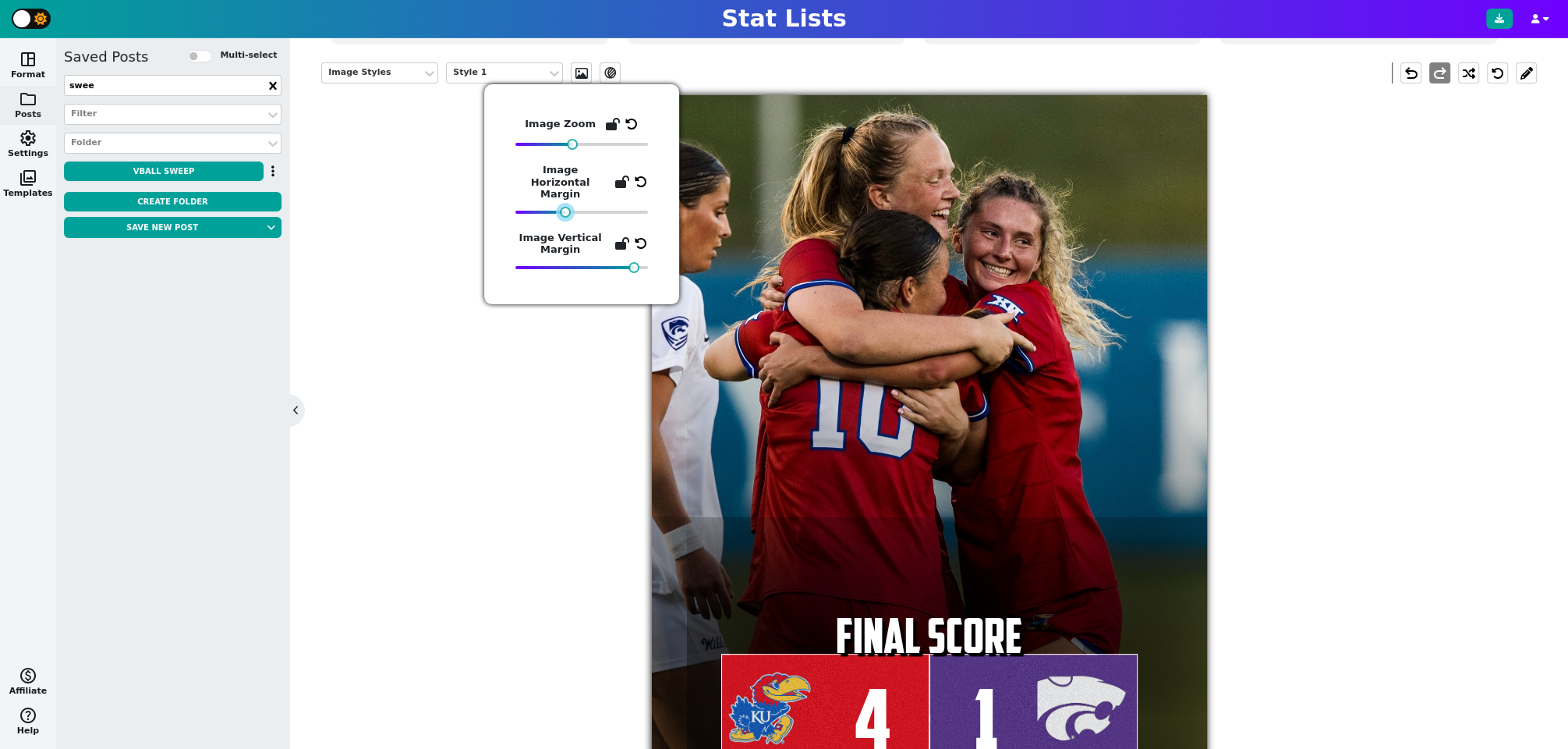
drag, startPoint x: 572, startPoint y: 203, endPoint x: 564, endPoint y: 204, distance: 8.1
click at [564, 207] on div at bounding box center [565, 212] width 11 height 11
click at [490, 434] on div "Image Styles Style 1 ev_shadow undo redo 4 FINAL SCORE 1" at bounding box center [929, 420] width 1216 height 739
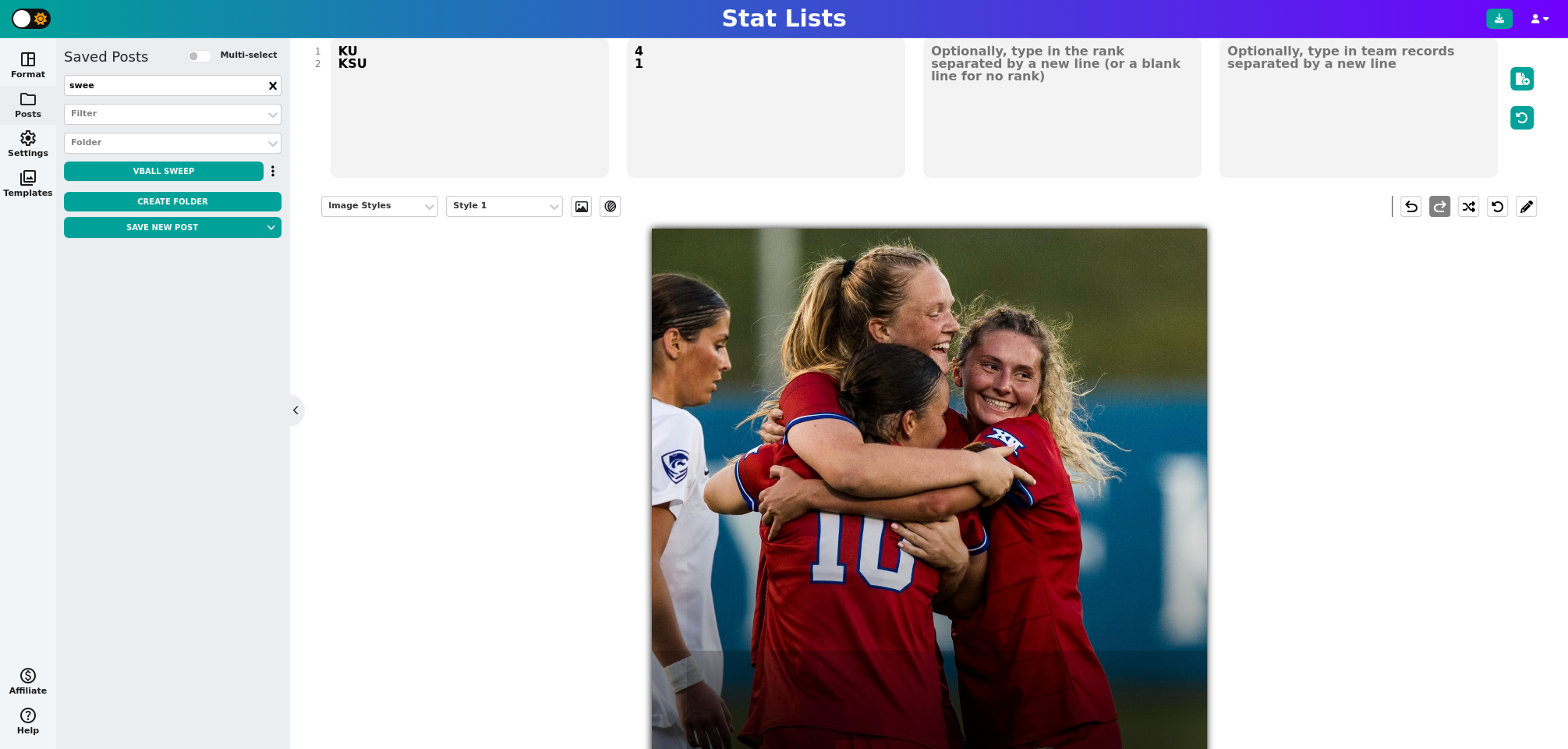
scroll to position [174, 0]
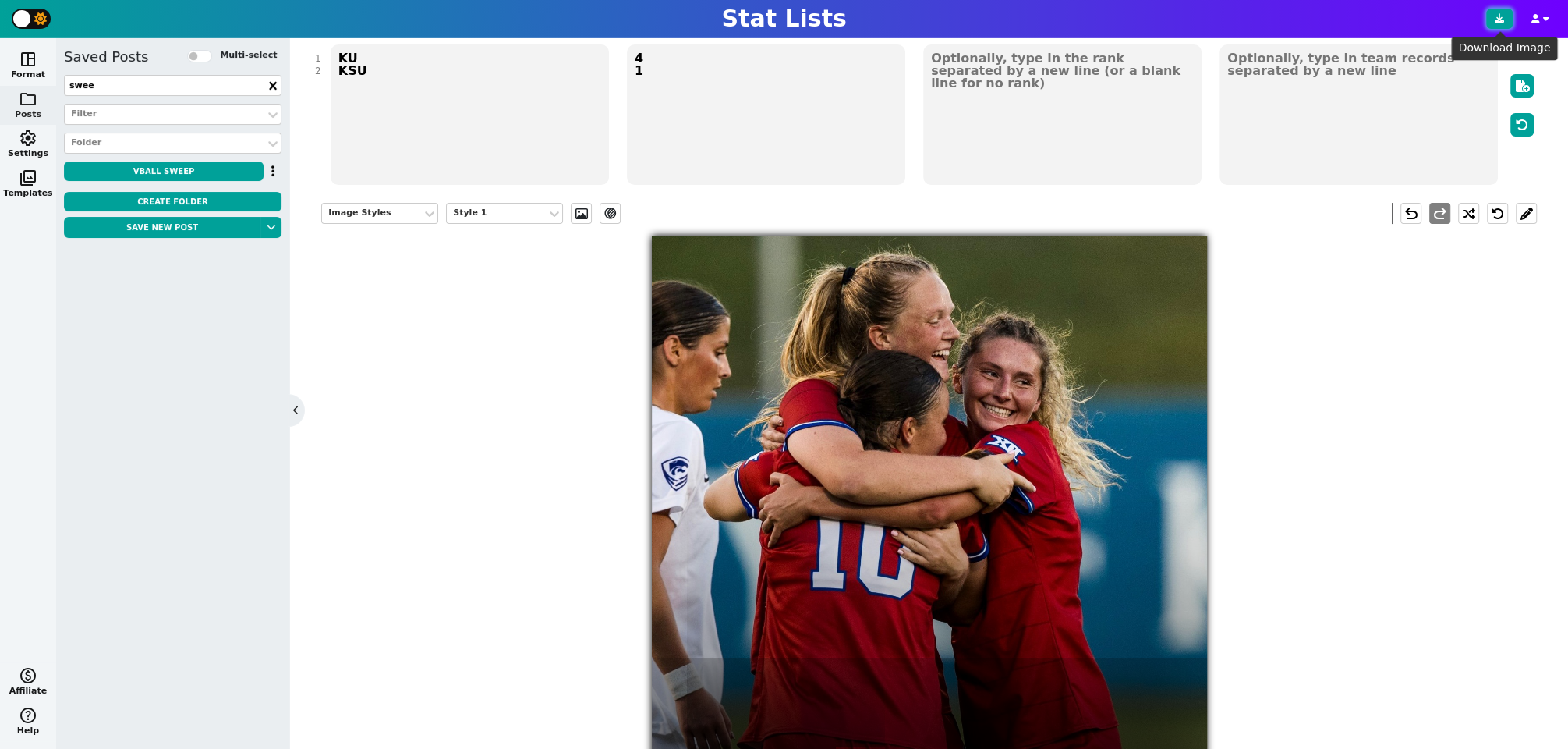
click at [1496, 17] on icon at bounding box center [1500, 19] width 10 height 10
